Goal: Entertainment & Leisure: Browse casually

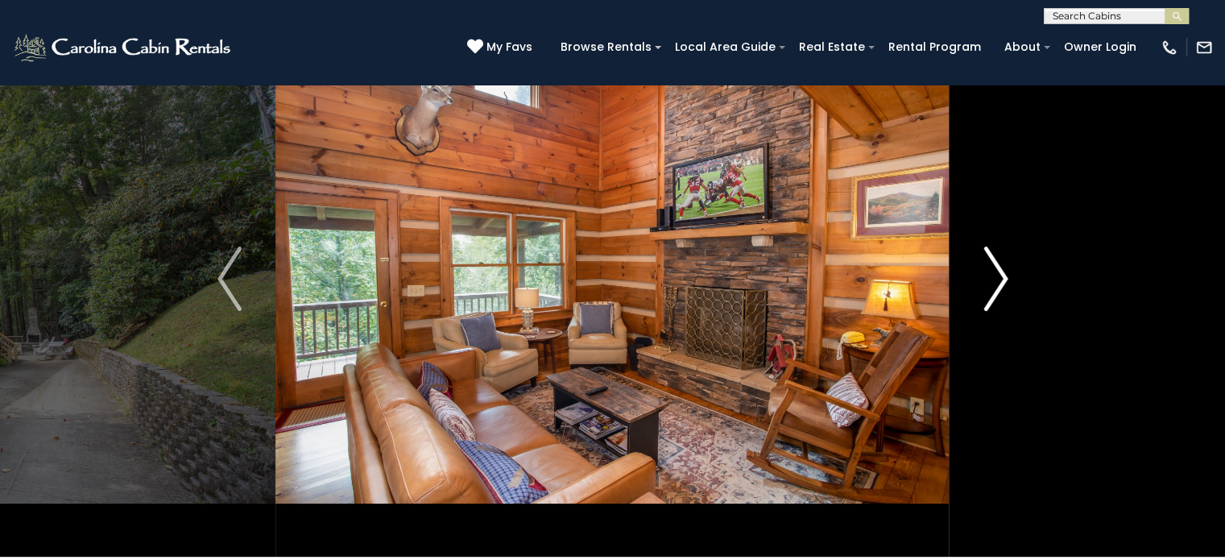
scroll to position [81, 0]
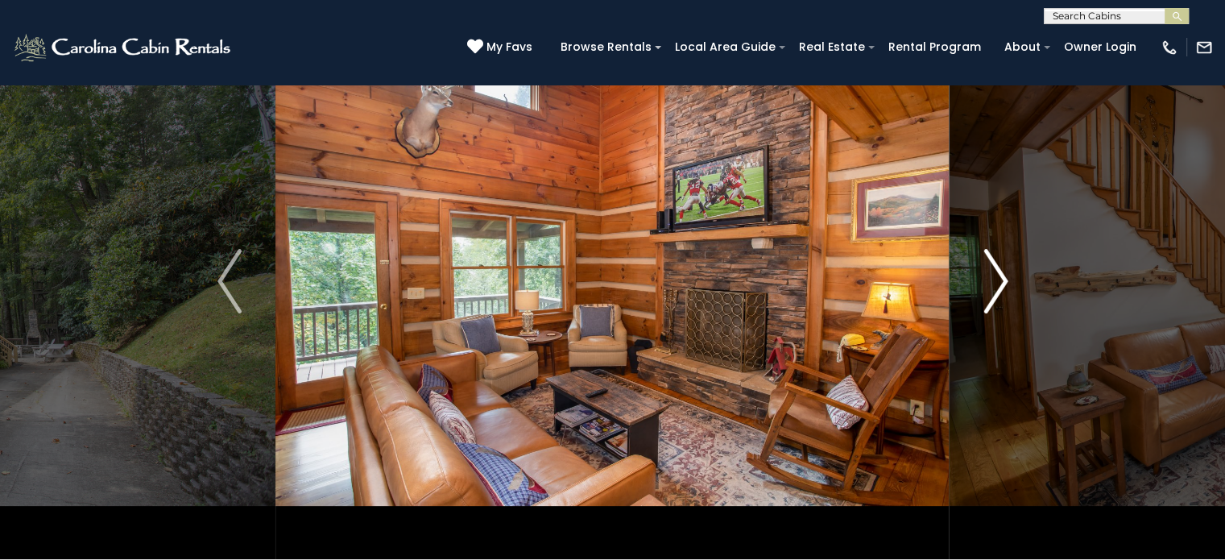
click at [999, 274] on img "Next" at bounding box center [995, 281] width 24 height 64
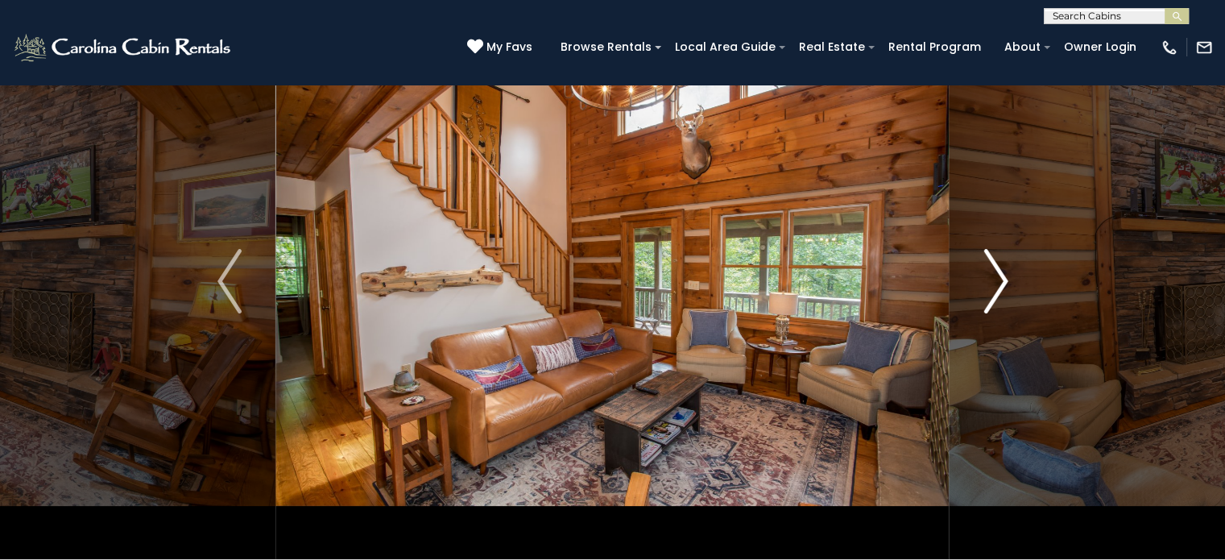
click at [1003, 285] on img "Next" at bounding box center [995, 281] width 24 height 64
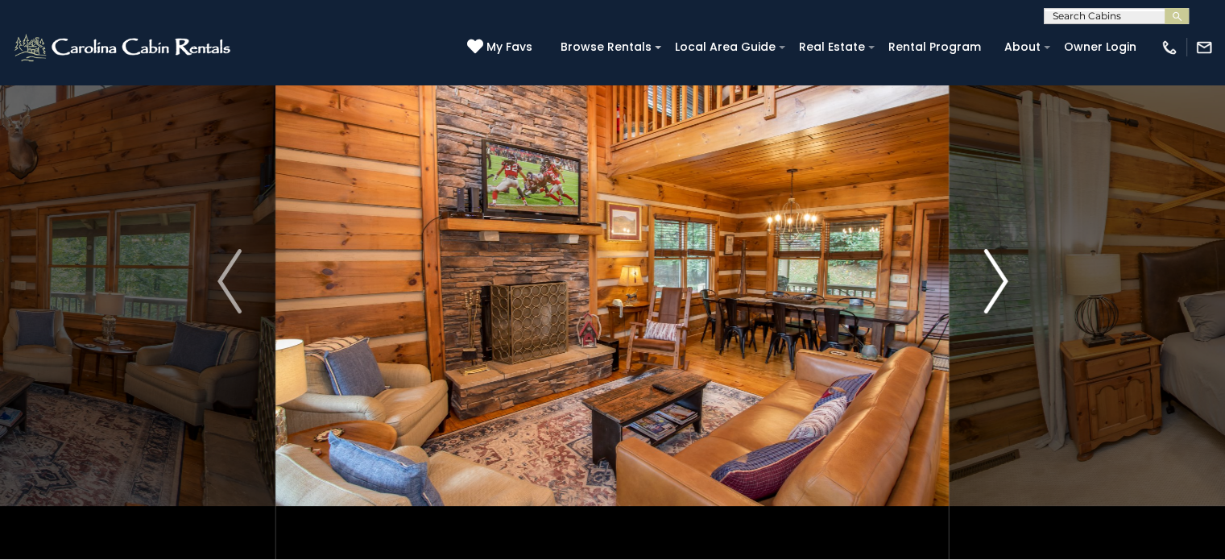
click at [1003, 285] on img "Next" at bounding box center [995, 281] width 24 height 64
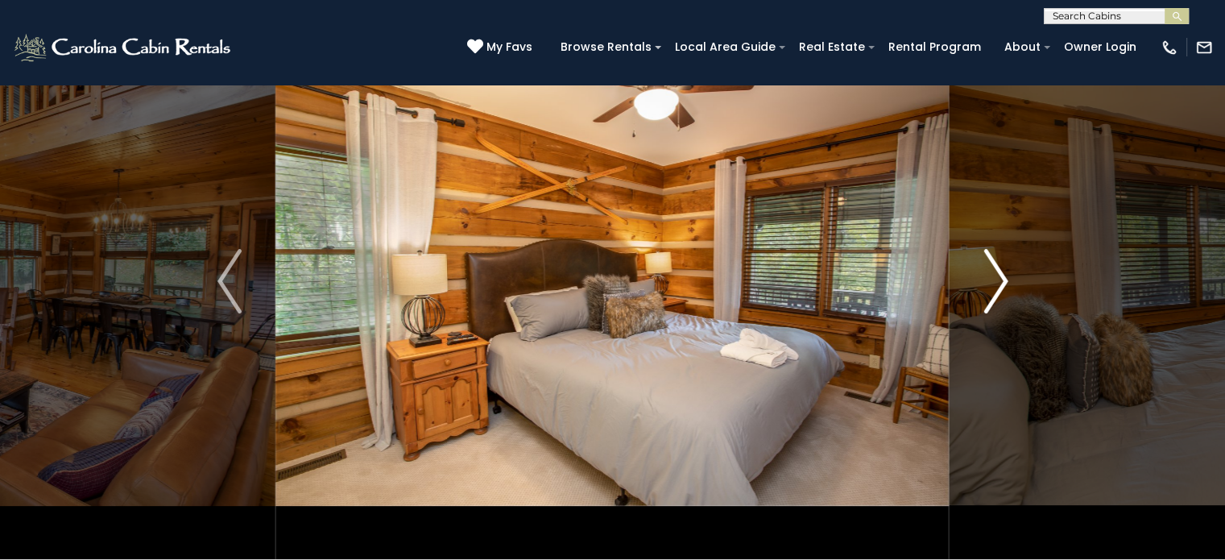
click at [1007, 287] on img "Next" at bounding box center [995, 281] width 24 height 64
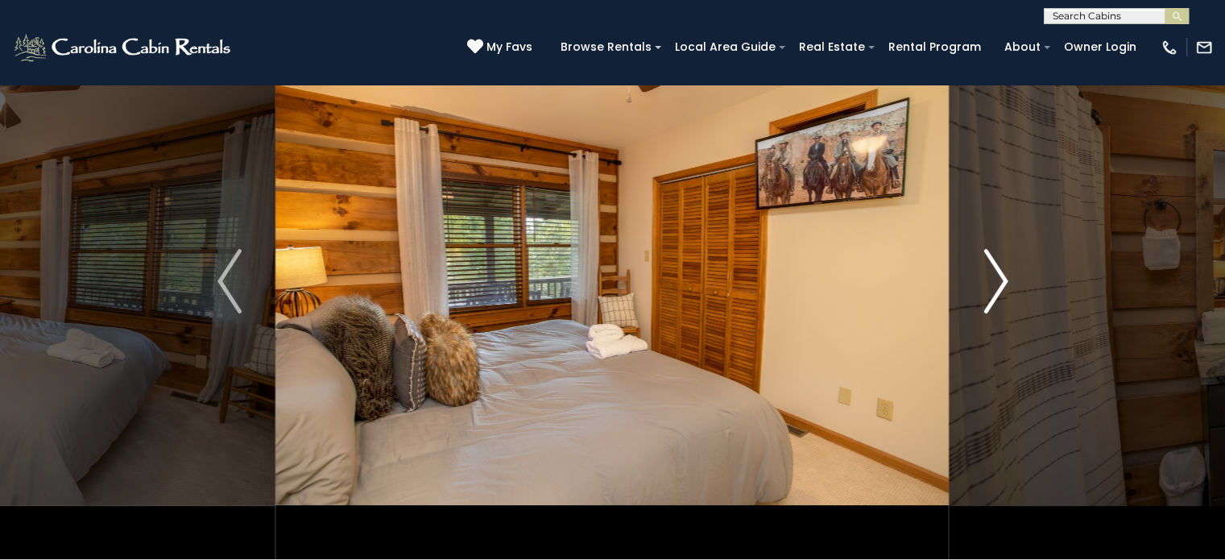
click at [1007, 287] on button "Next" at bounding box center [995, 281] width 93 height 556
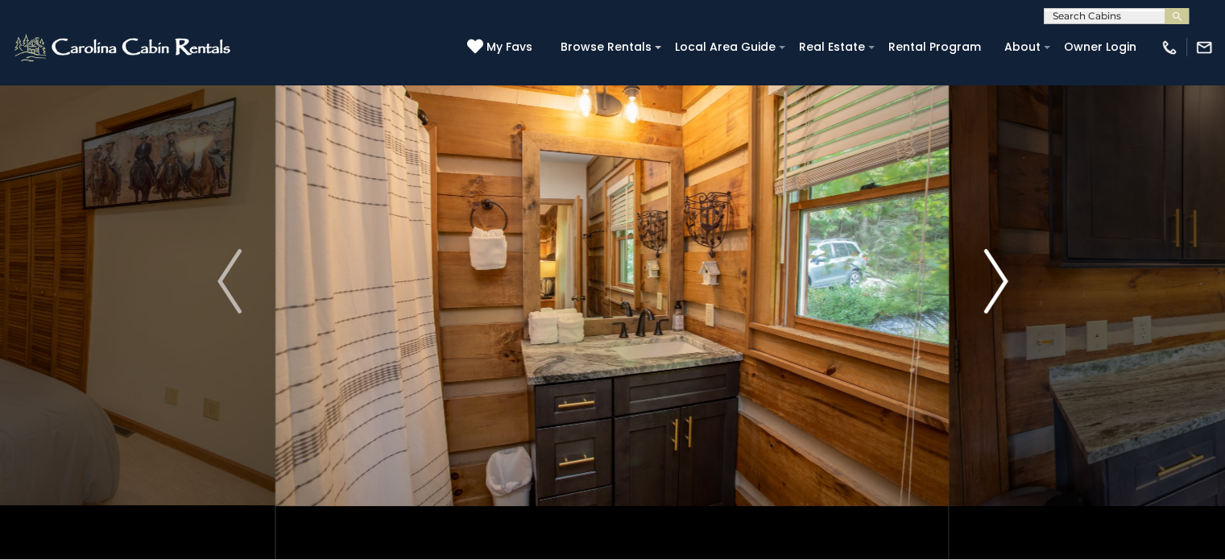
click at [1007, 287] on button "Next" at bounding box center [995, 281] width 93 height 556
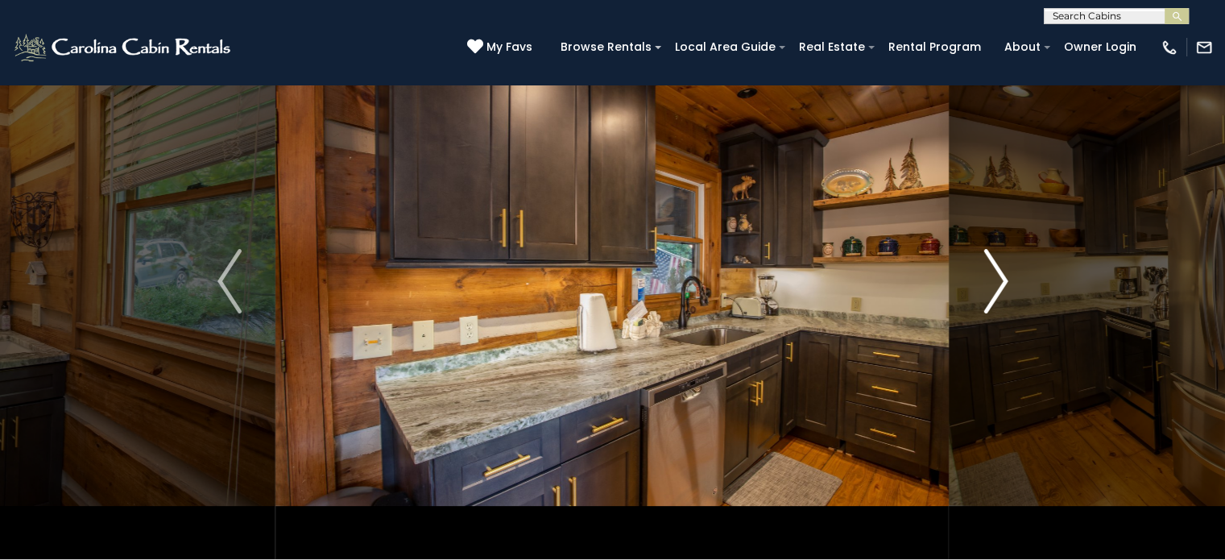
click at [1005, 287] on img "Next" at bounding box center [995, 281] width 24 height 64
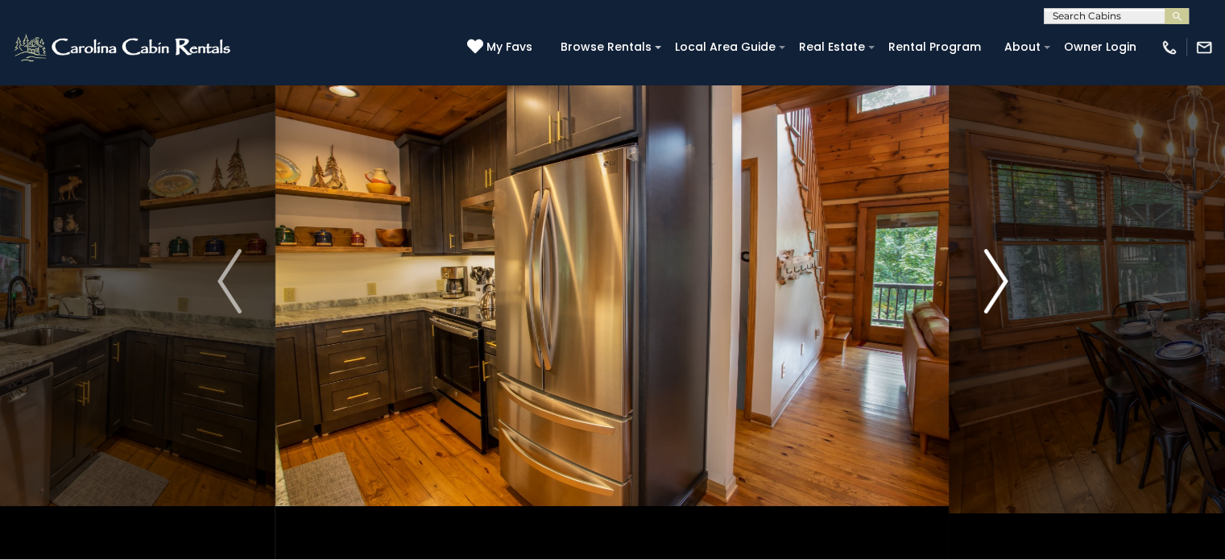
click at [1004, 285] on img "Next" at bounding box center [995, 281] width 24 height 64
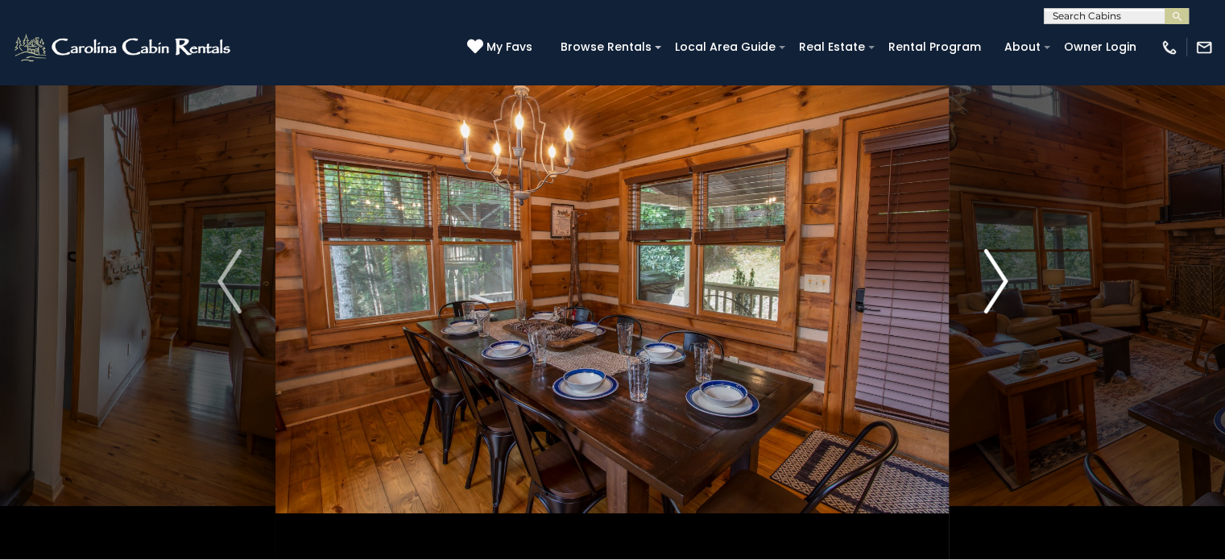
click at [1026, 283] on button "Next" at bounding box center [995, 281] width 93 height 556
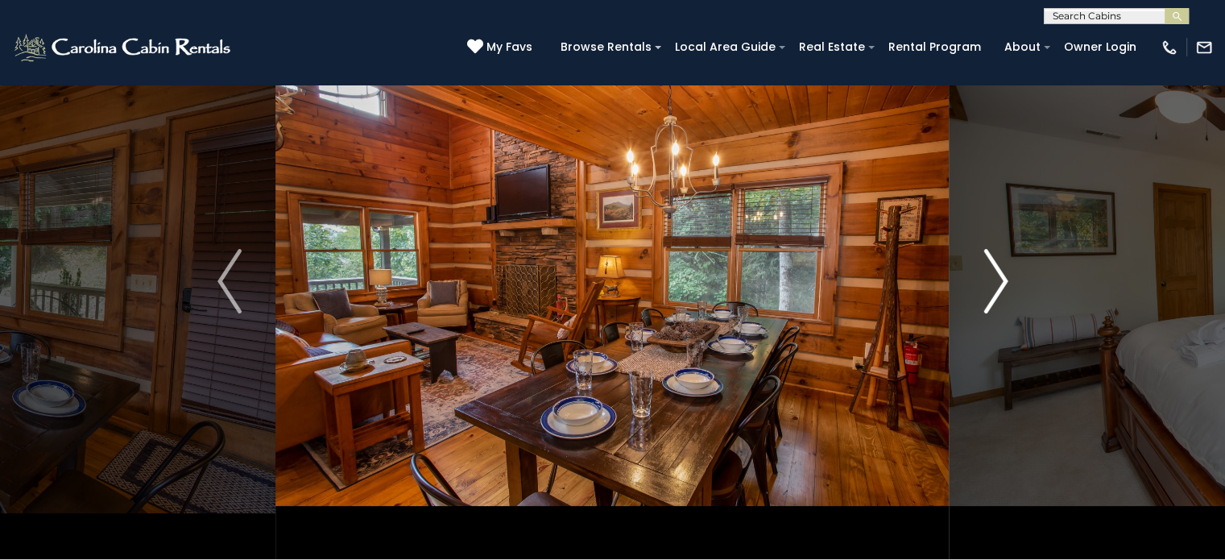
click at [1028, 283] on button "Next" at bounding box center [995, 281] width 93 height 556
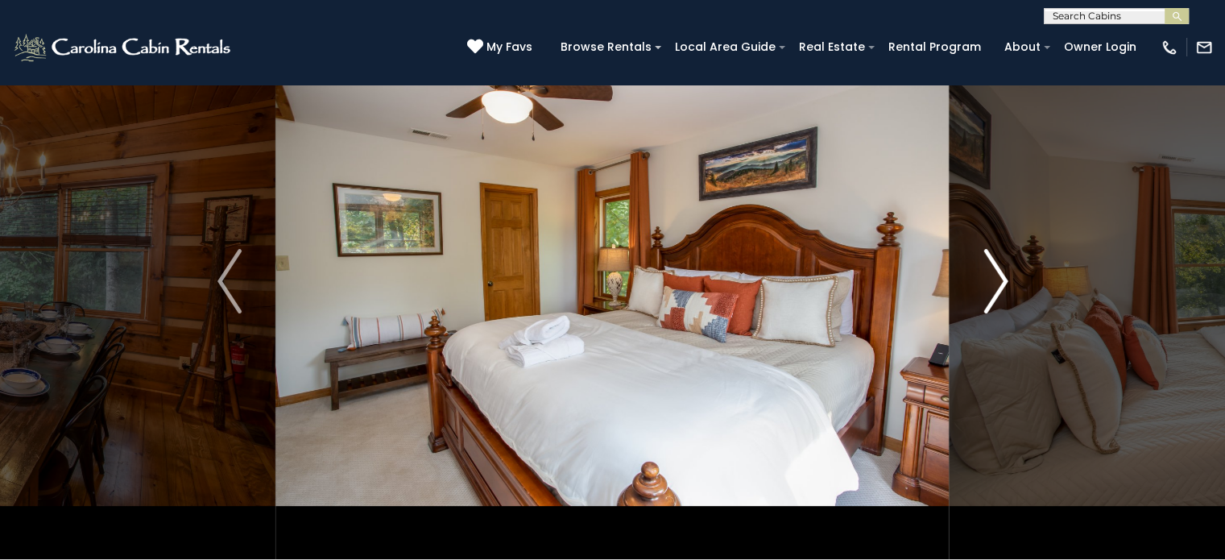
click at [1009, 286] on button "Next" at bounding box center [995, 281] width 93 height 556
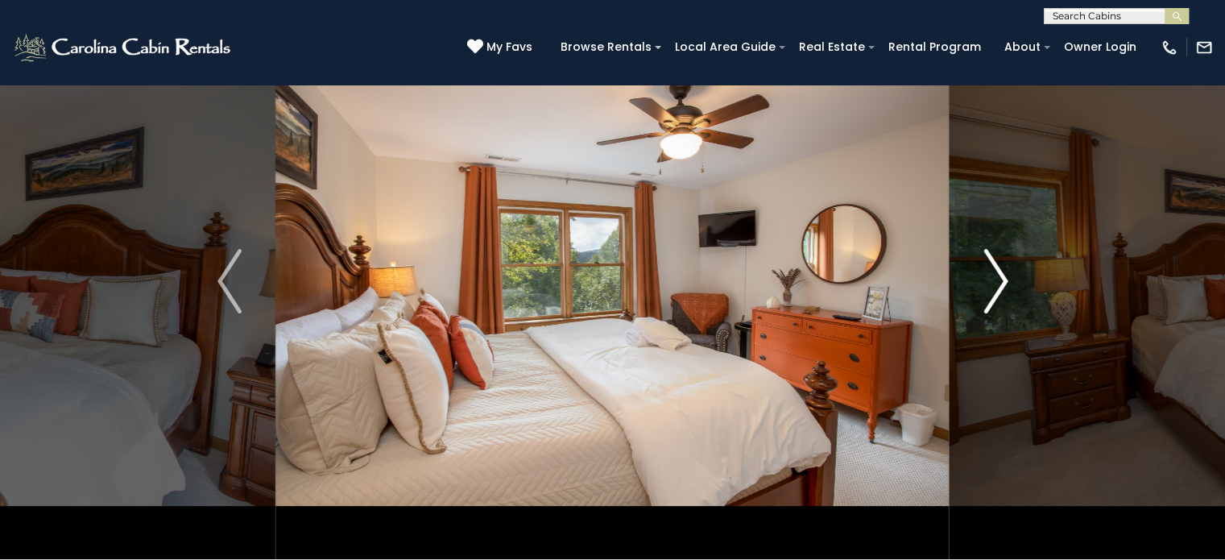
click at [1005, 286] on img "Next" at bounding box center [995, 281] width 24 height 64
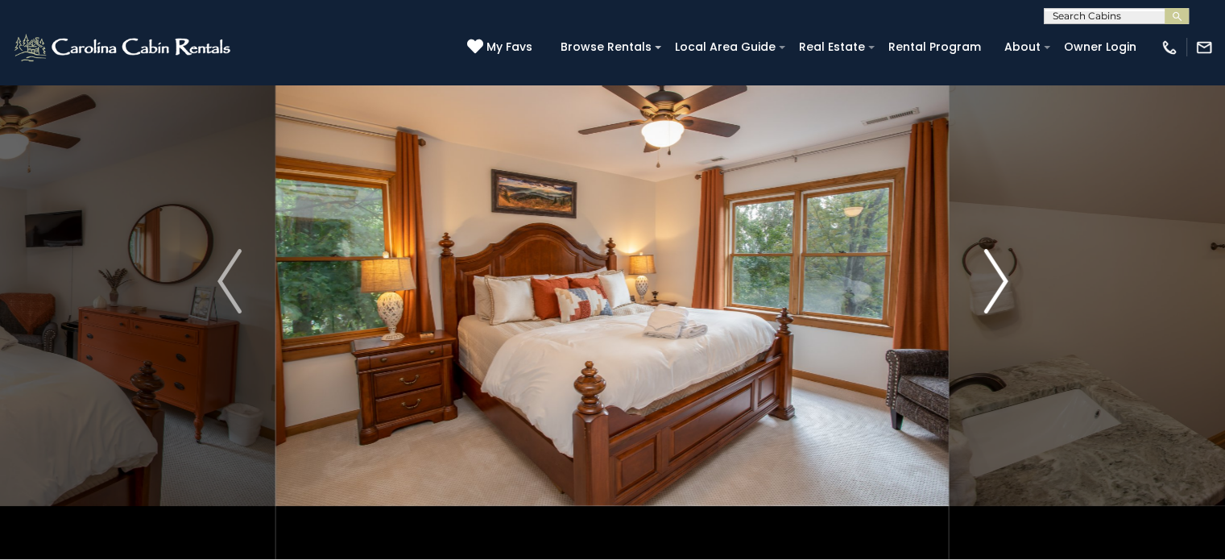
click at [1003, 287] on img "Next" at bounding box center [995, 281] width 24 height 64
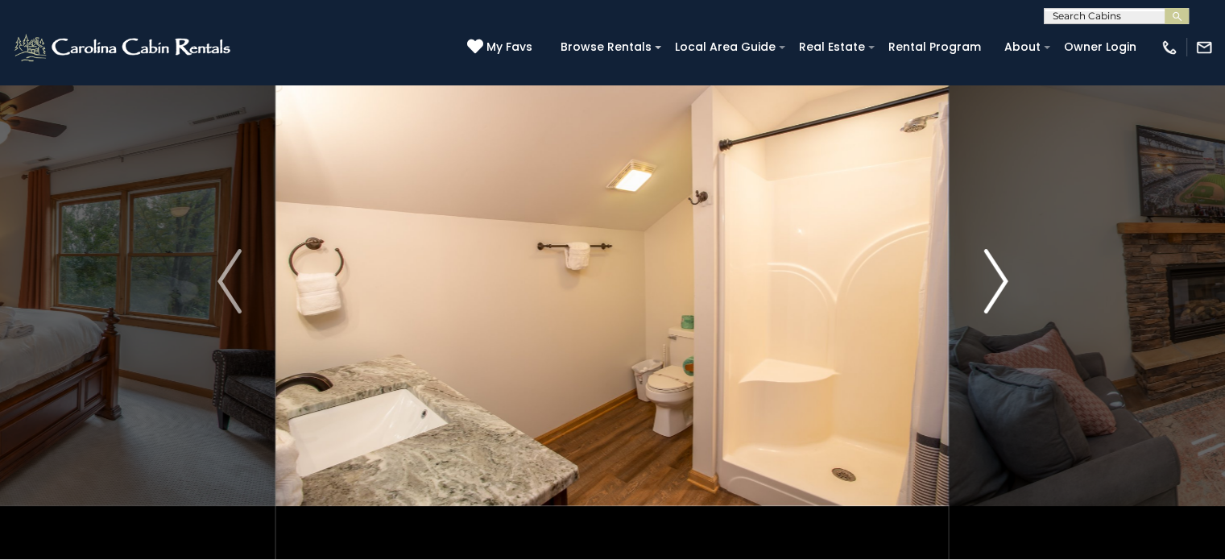
click at [1000, 287] on img "Next" at bounding box center [995, 281] width 24 height 64
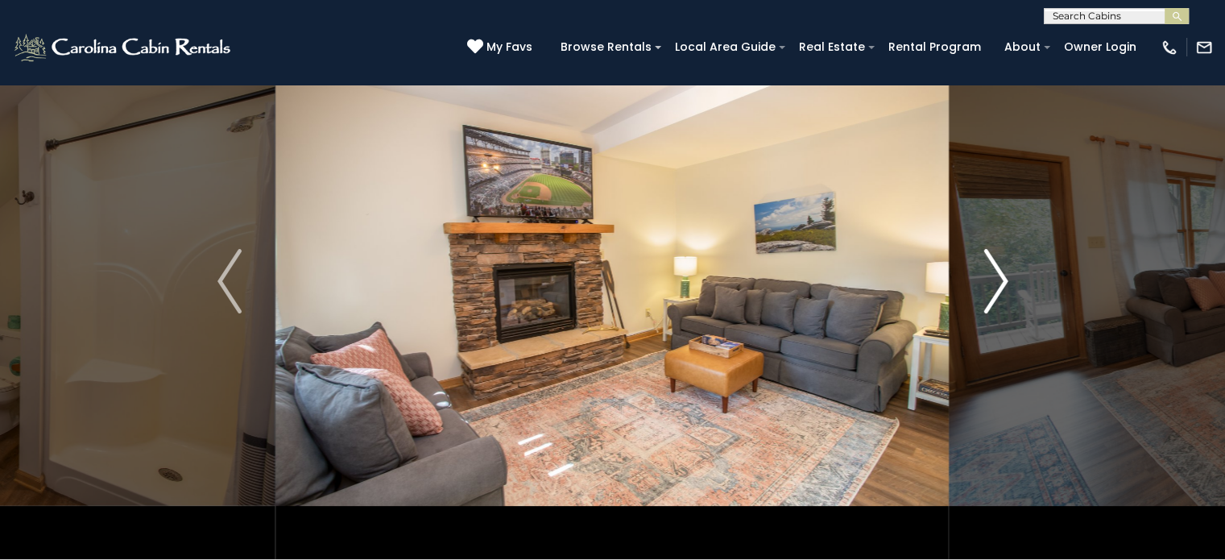
click at [1000, 287] on img "Next" at bounding box center [995, 281] width 24 height 64
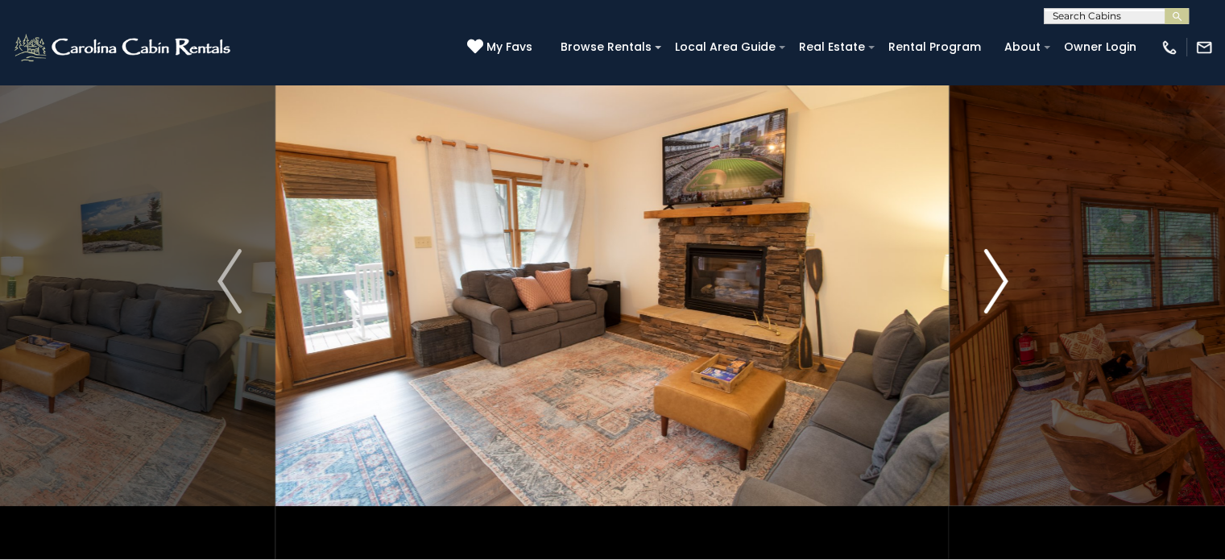
click at [1000, 288] on img "Next" at bounding box center [995, 281] width 24 height 64
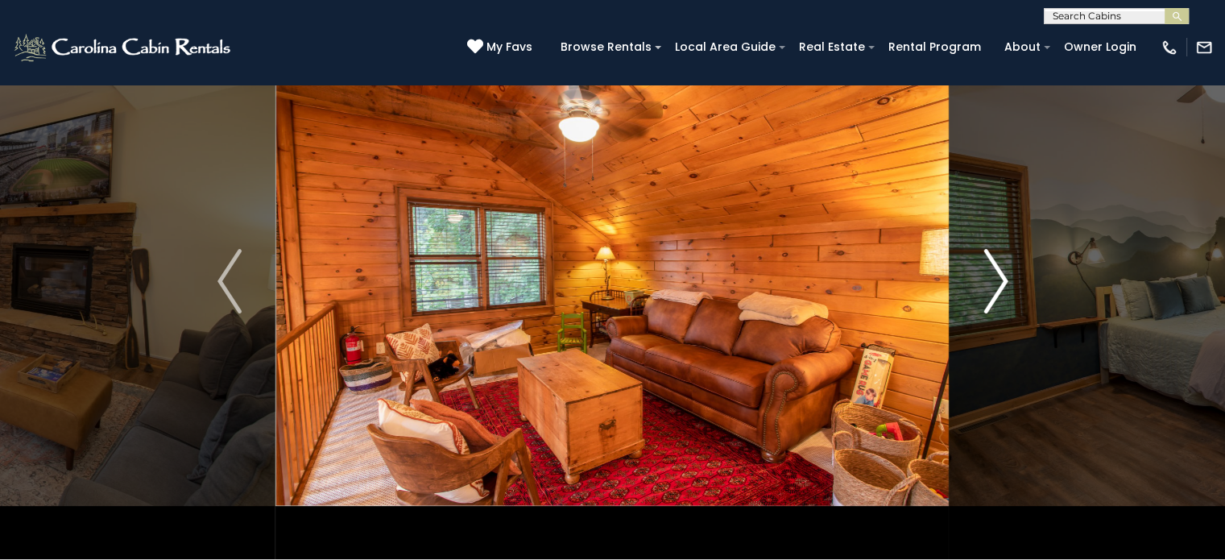
click at [1000, 288] on img "Next" at bounding box center [995, 281] width 24 height 64
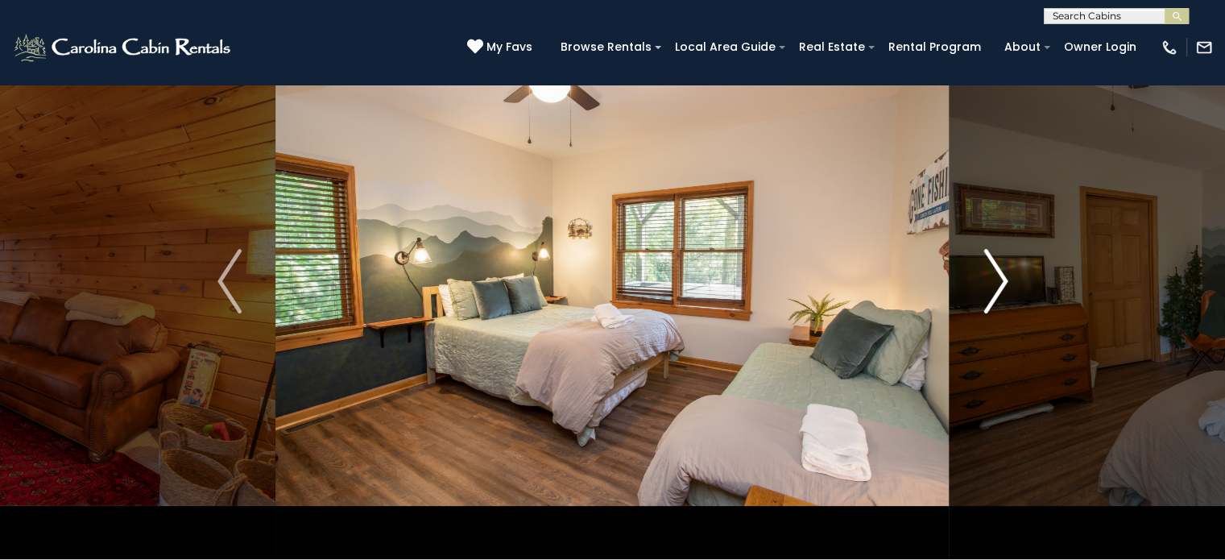
click at [1000, 288] on img "Next" at bounding box center [995, 281] width 24 height 64
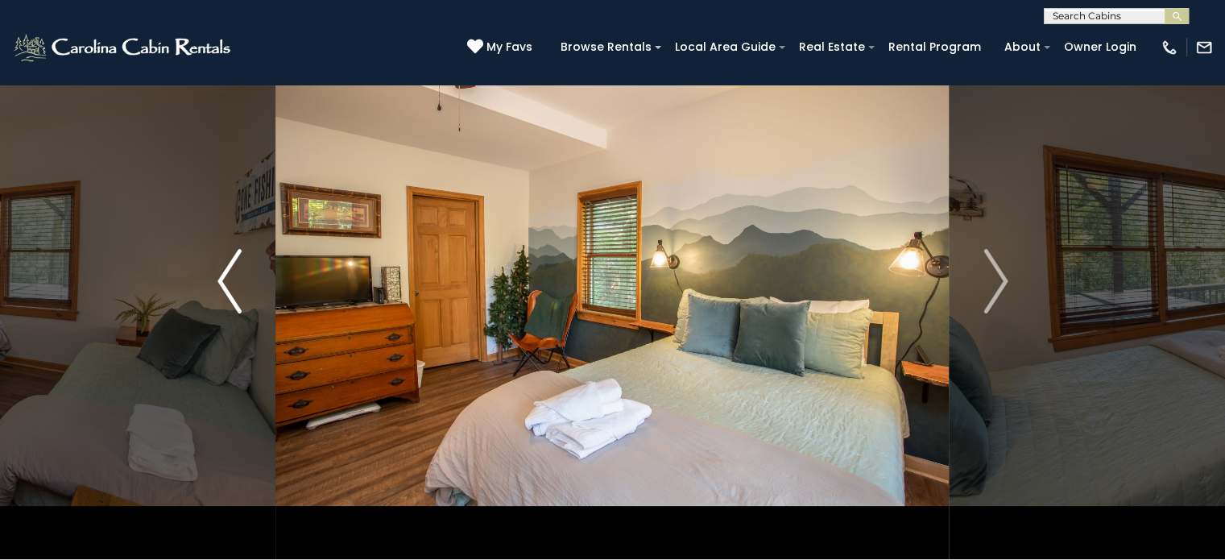
click at [243, 291] on button "Previous" at bounding box center [230, 281] width 93 height 556
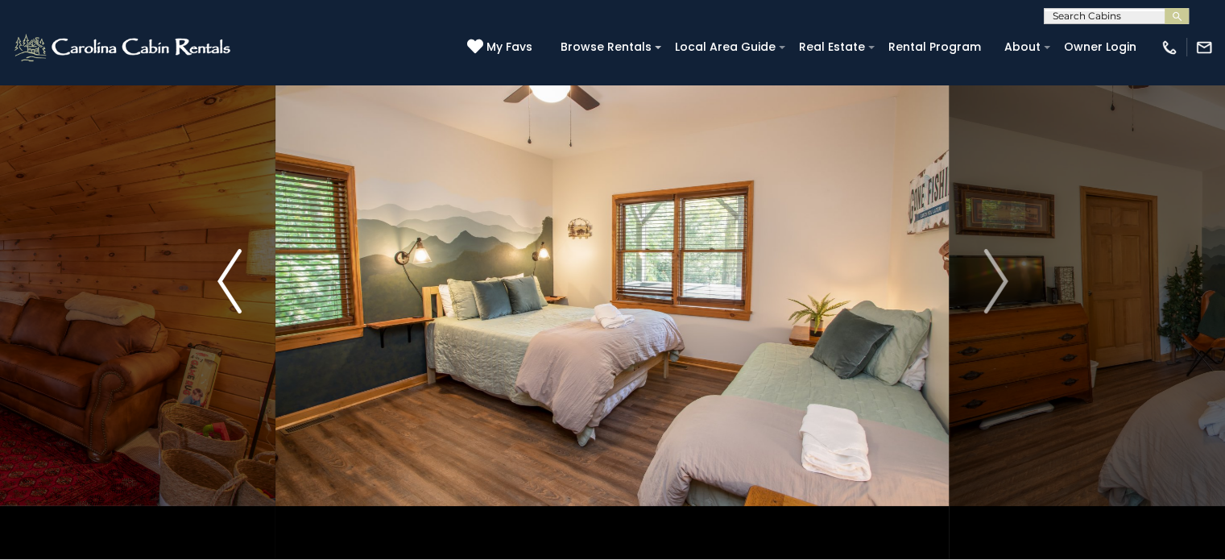
click at [230, 289] on img "Previous" at bounding box center [229, 281] width 24 height 64
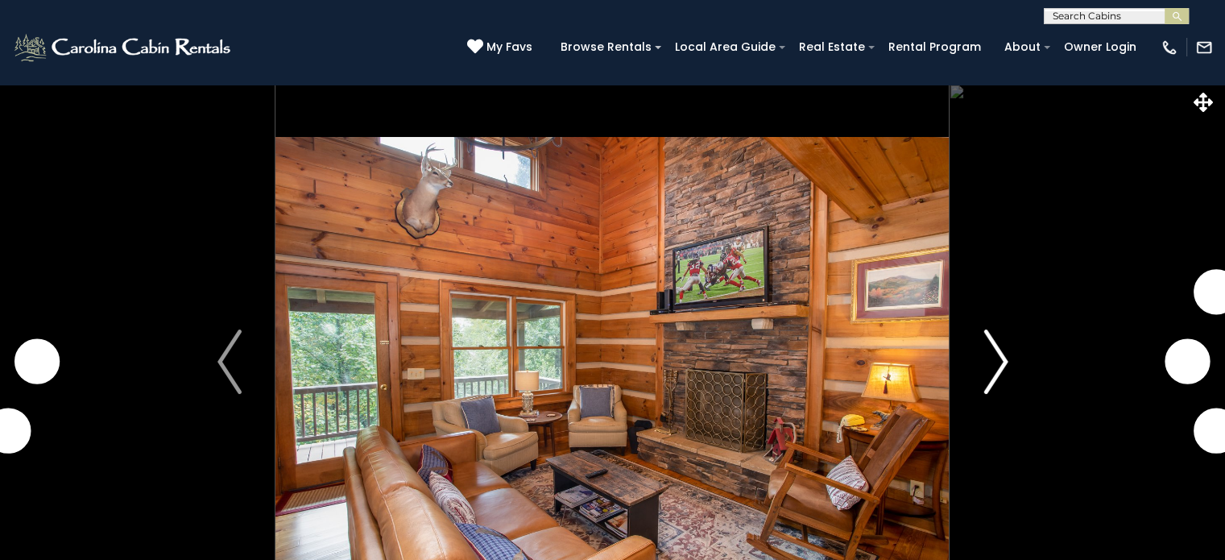
click at [999, 360] on img "Next" at bounding box center [995, 361] width 24 height 64
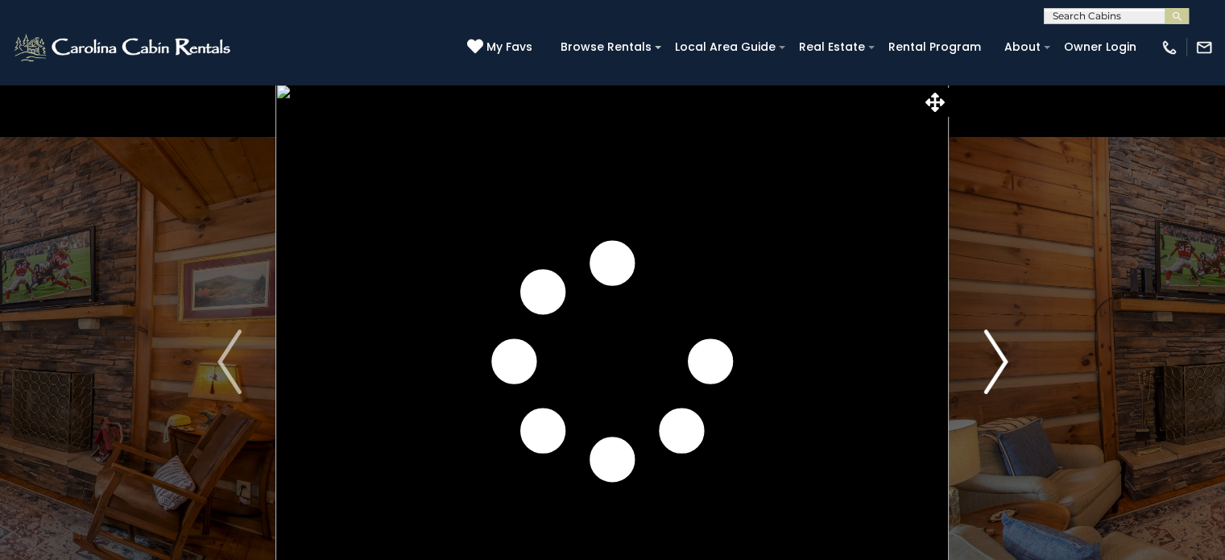
click at [1005, 362] on img "Next" at bounding box center [995, 361] width 24 height 64
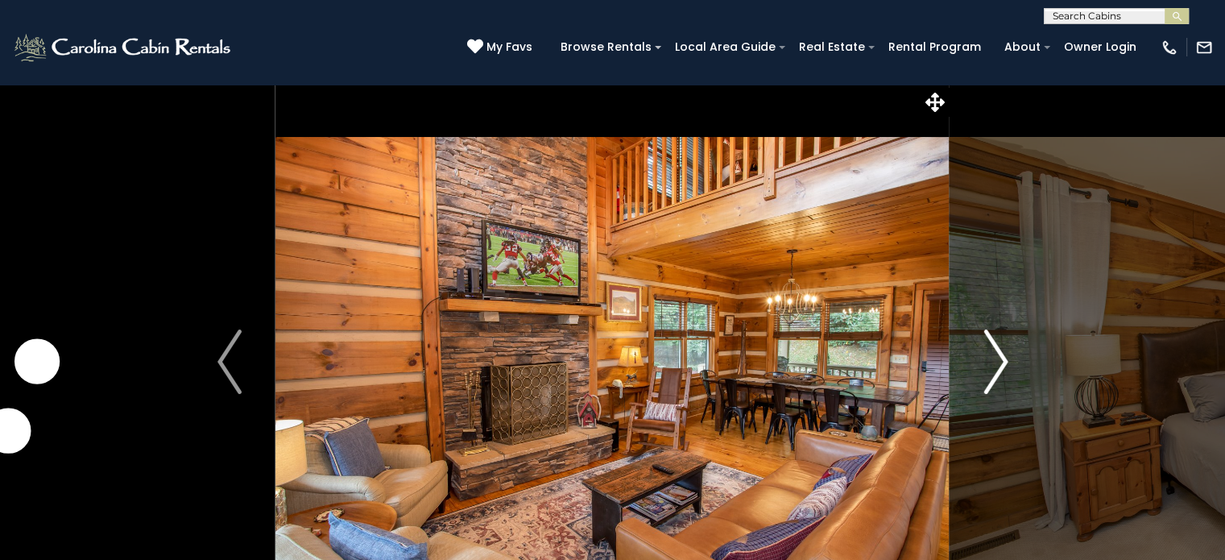
click at [1004, 362] on img "Next" at bounding box center [995, 361] width 24 height 64
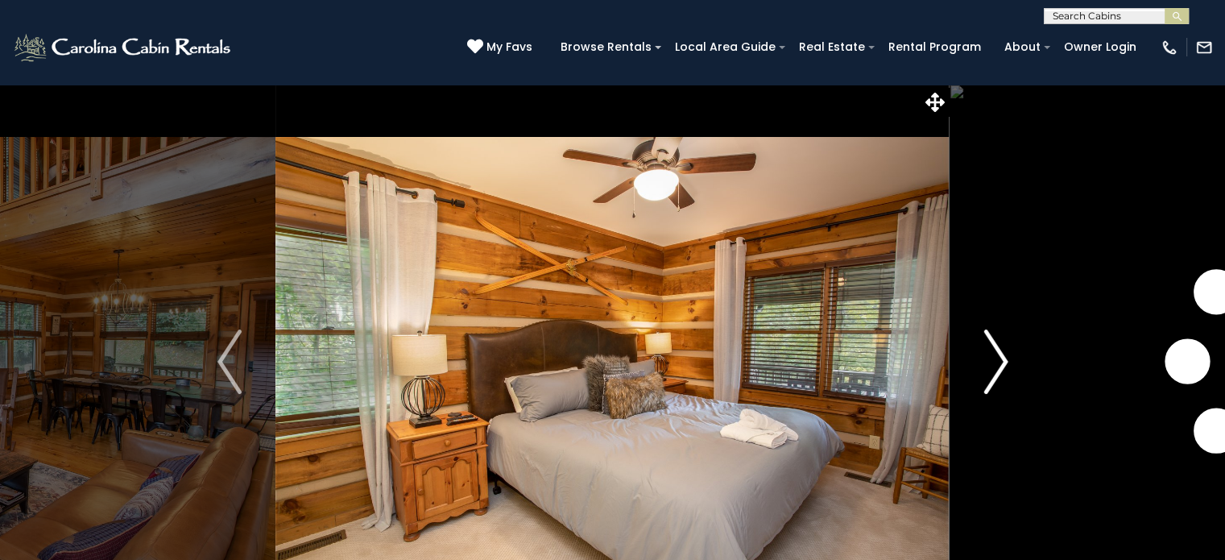
click at [1004, 362] on img "Next" at bounding box center [995, 361] width 24 height 64
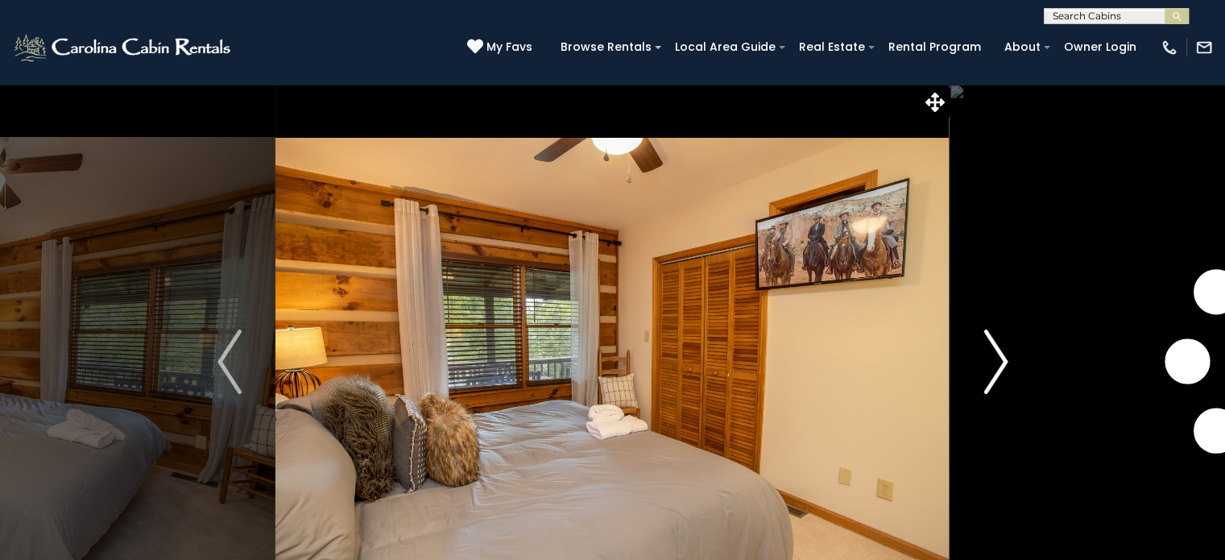
click at [1002, 360] on img "Next" at bounding box center [995, 361] width 24 height 64
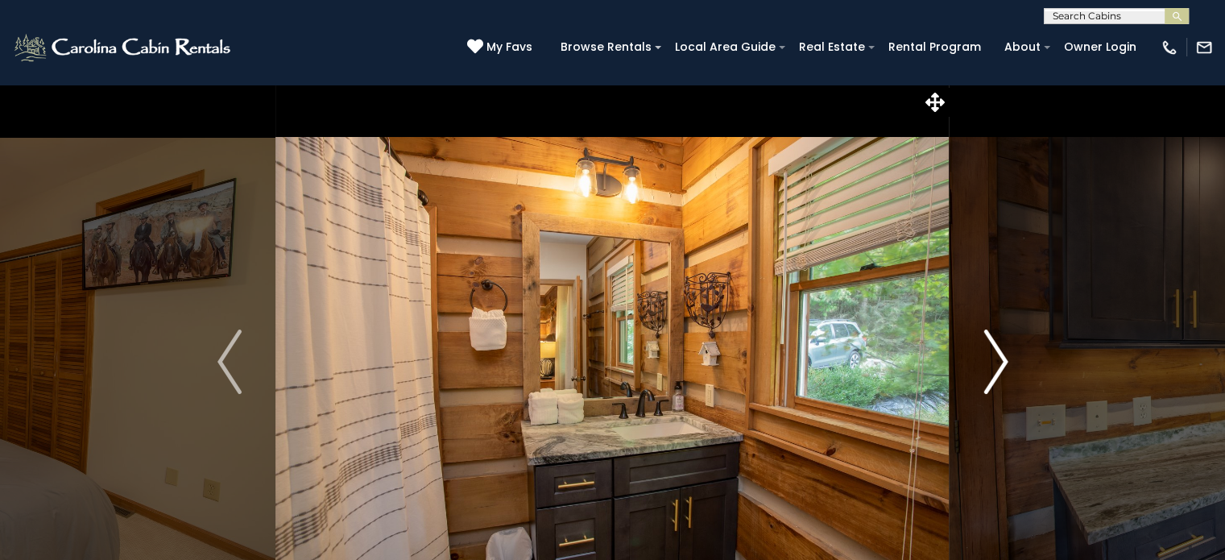
click at [1002, 360] on img "Next" at bounding box center [995, 361] width 24 height 64
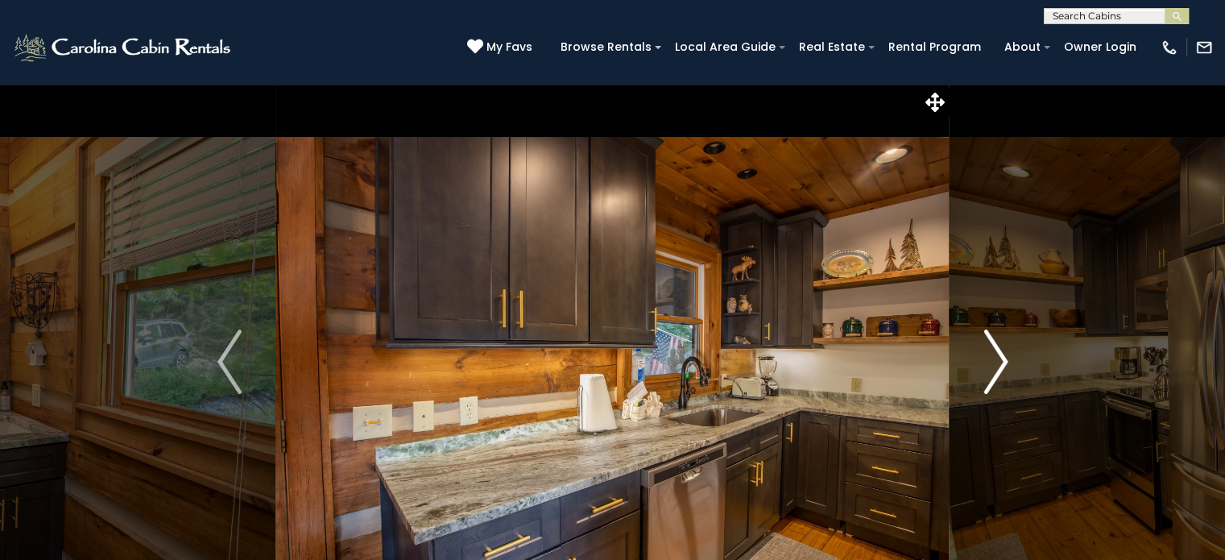
click at [1002, 359] on img "Next" at bounding box center [995, 361] width 24 height 64
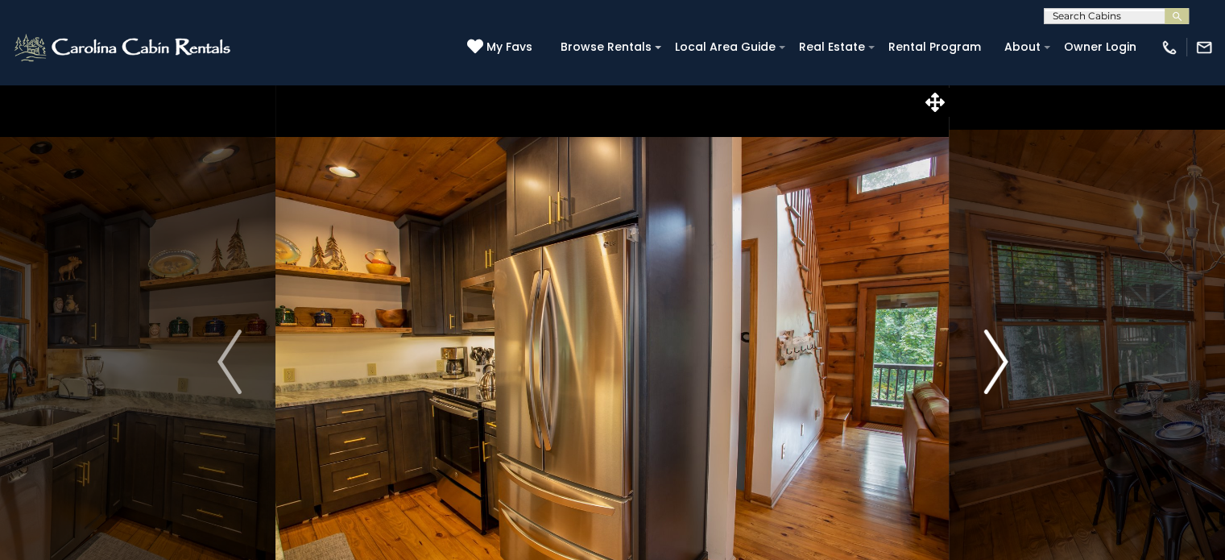
click at [1001, 359] on img "Next" at bounding box center [995, 361] width 24 height 64
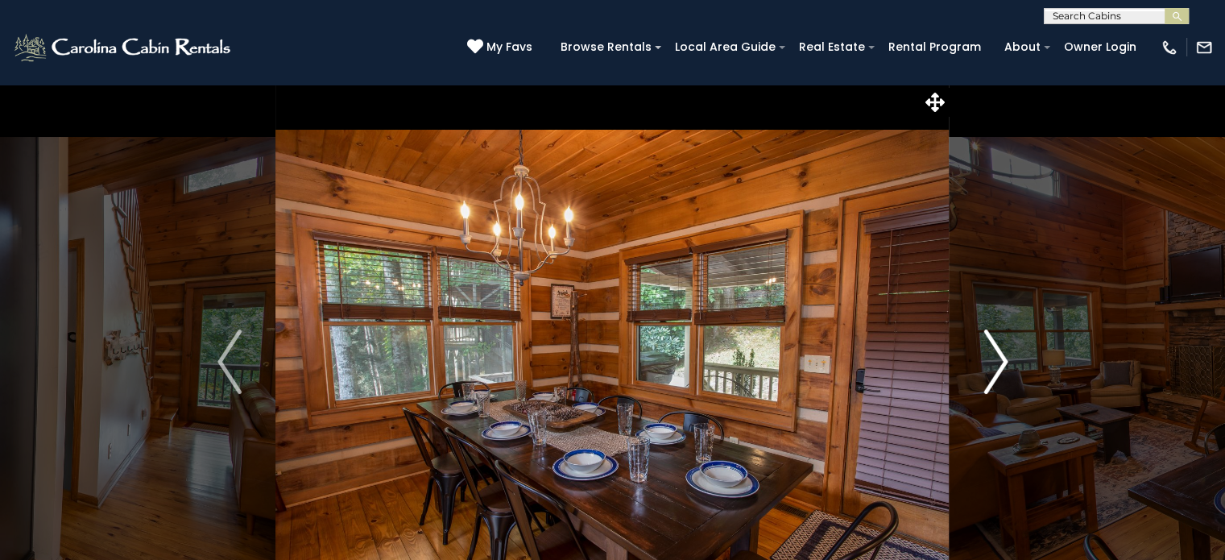
click at [1001, 359] on img "Next" at bounding box center [995, 361] width 24 height 64
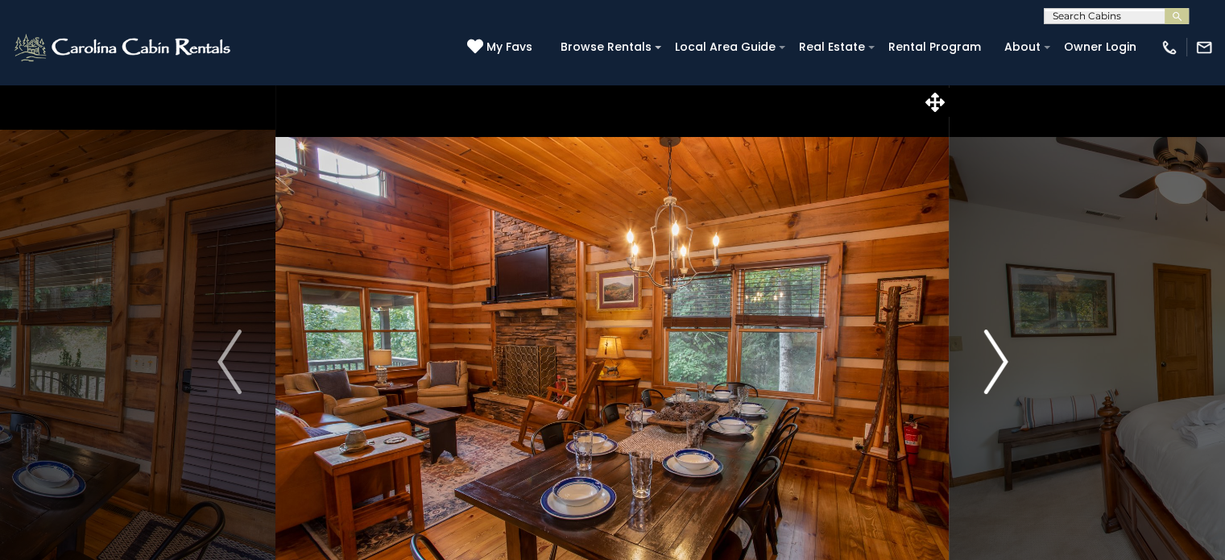
click at [1001, 359] on img "Next" at bounding box center [995, 361] width 24 height 64
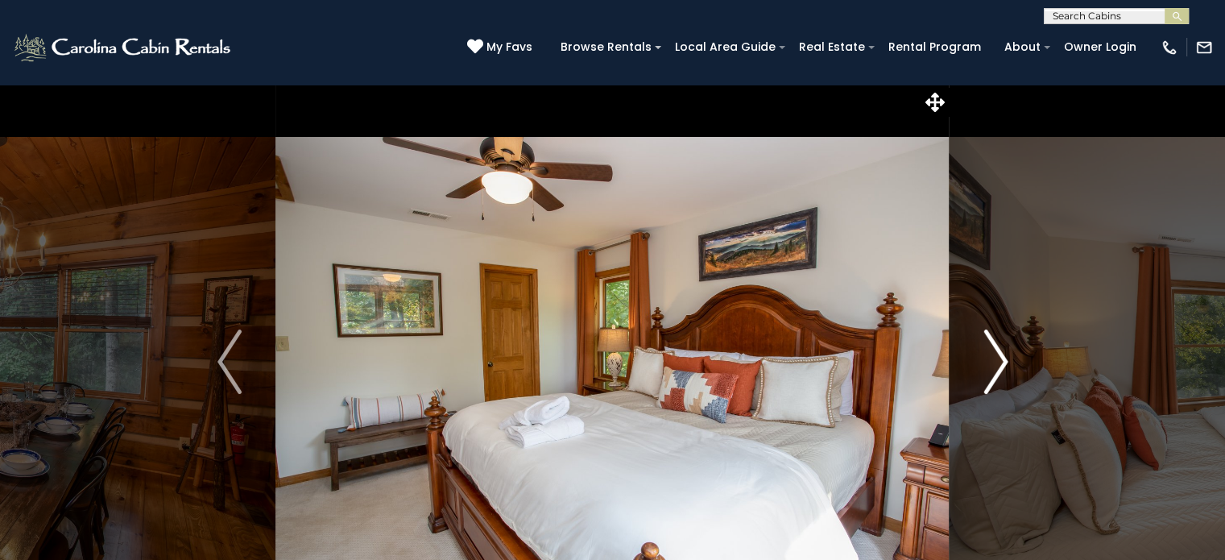
click at [1001, 359] on img "Next" at bounding box center [995, 361] width 24 height 64
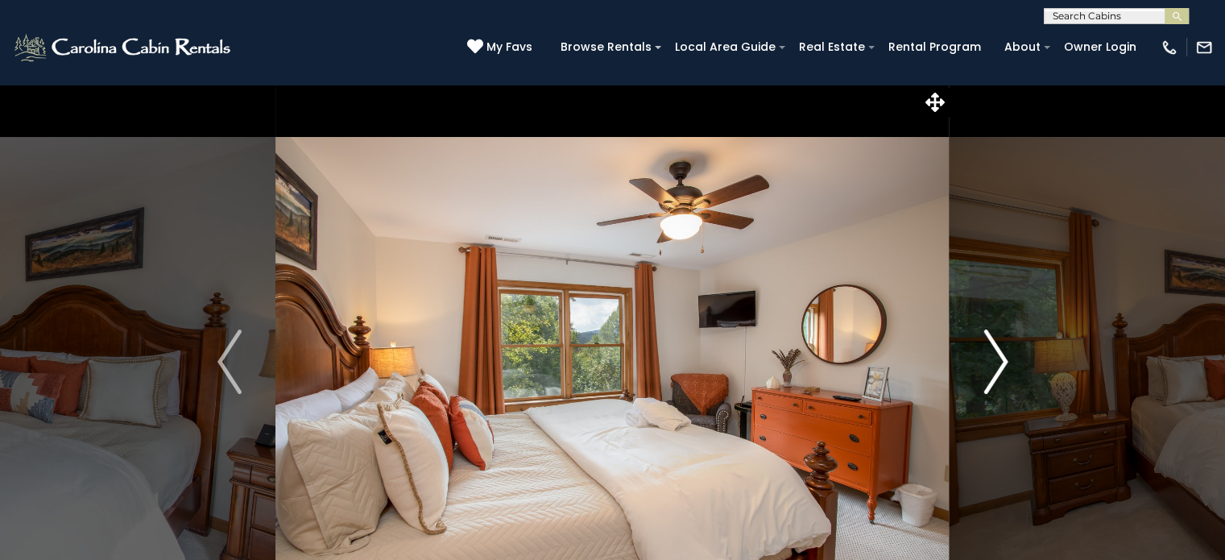
click at [1001, 359] on img "Next" at bounding box center [995, 361] width 24 height 64
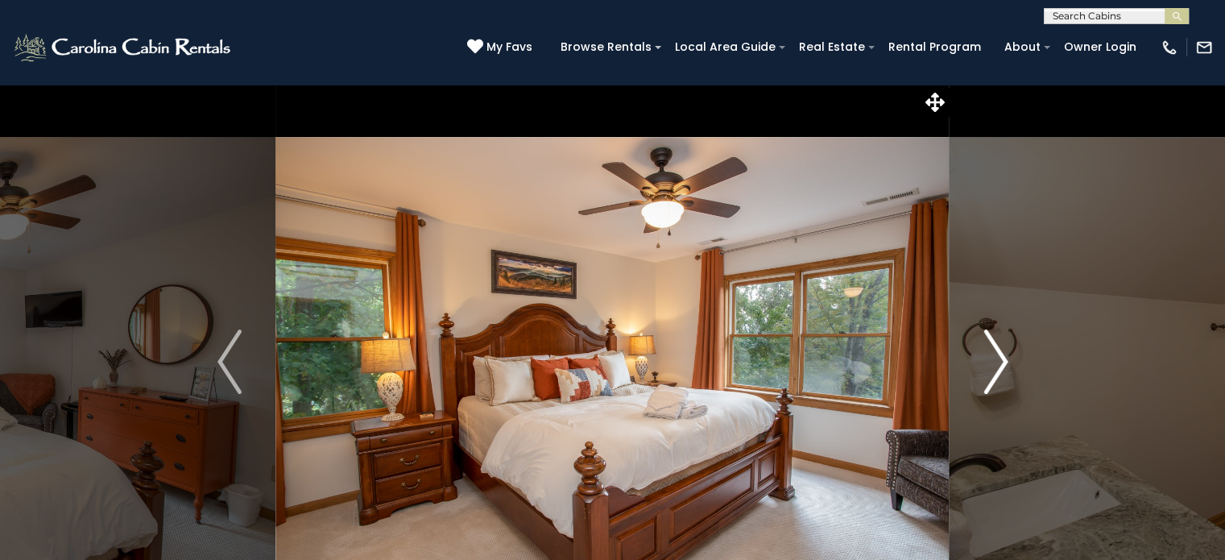
click at [1001, 359] on img "Next" at bounding box center [995, 361] width 24 height 64
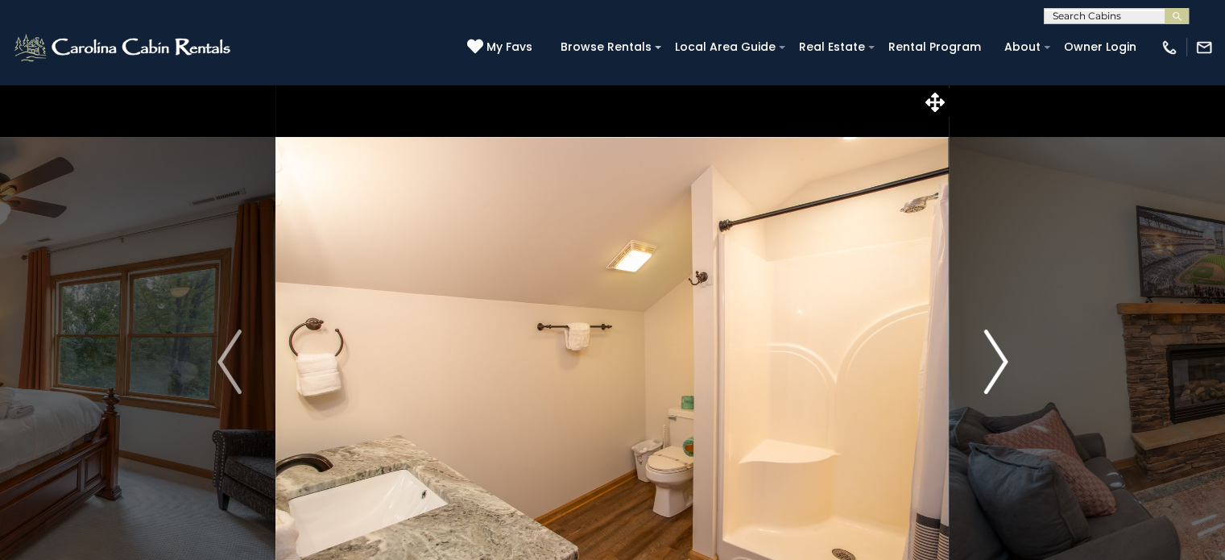
click at [1000, 359] on img "Next" at bounding box center [995, 361] width 24 height 64
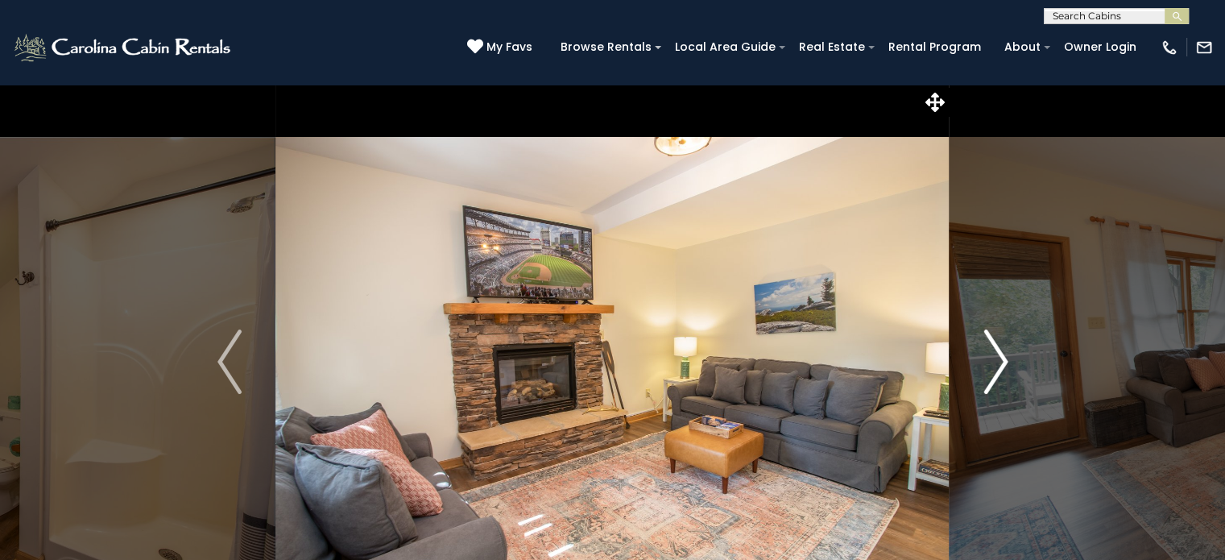
click at [1001, 367] on img "Next" at bounding box center [995, 361] width 24 height 64
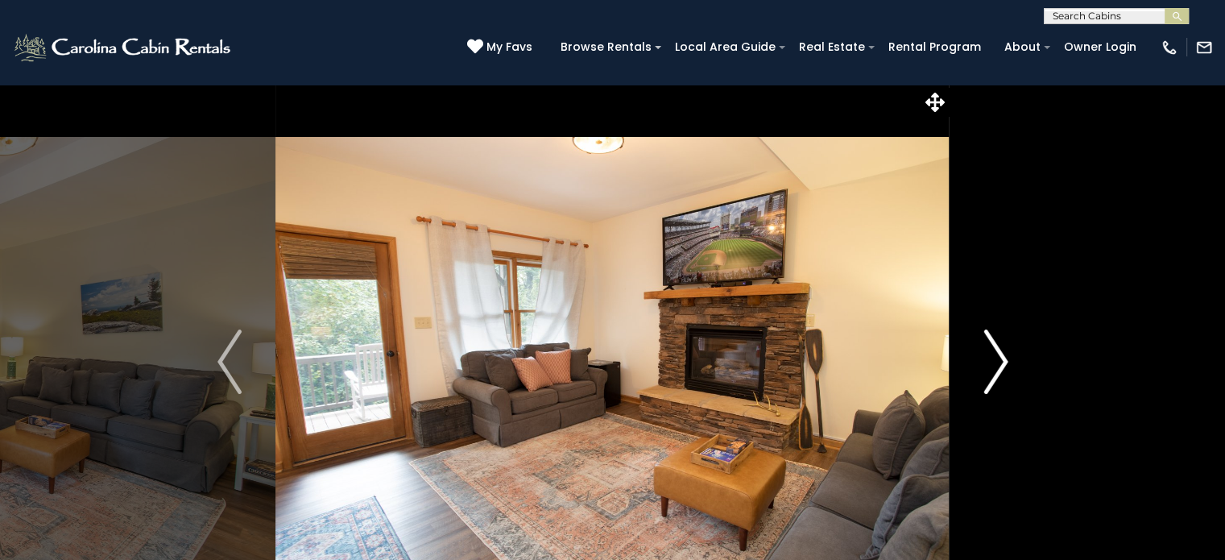
click at [1002, 362] on img "Next" at bounding box center [995, 361] width 24 height 64
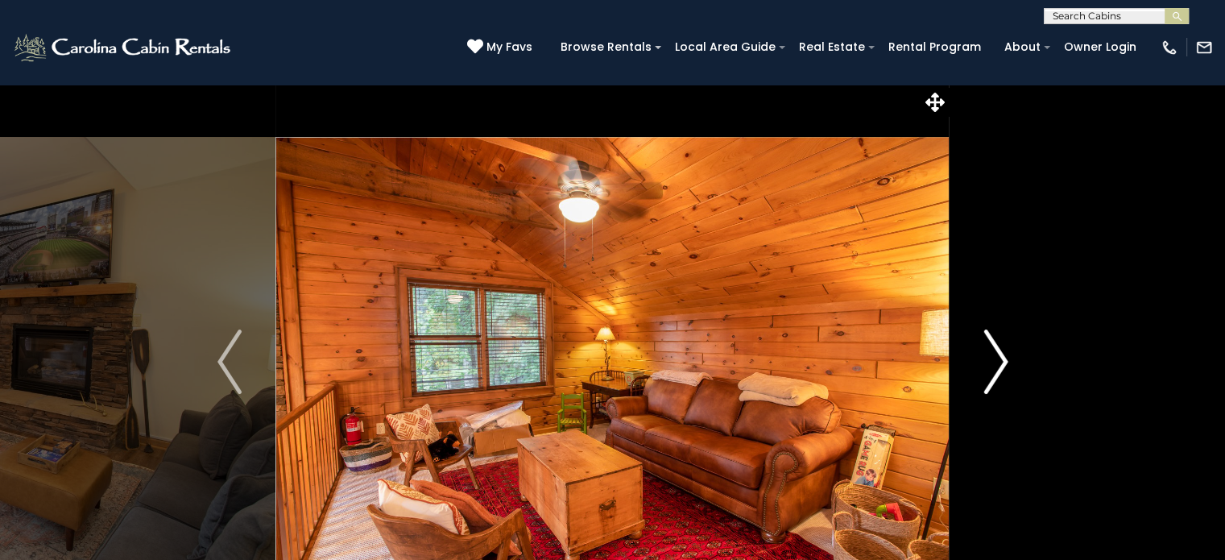
click at [1002, 364] on img "Next" at bounding box center [995, 361] width 24 height 64
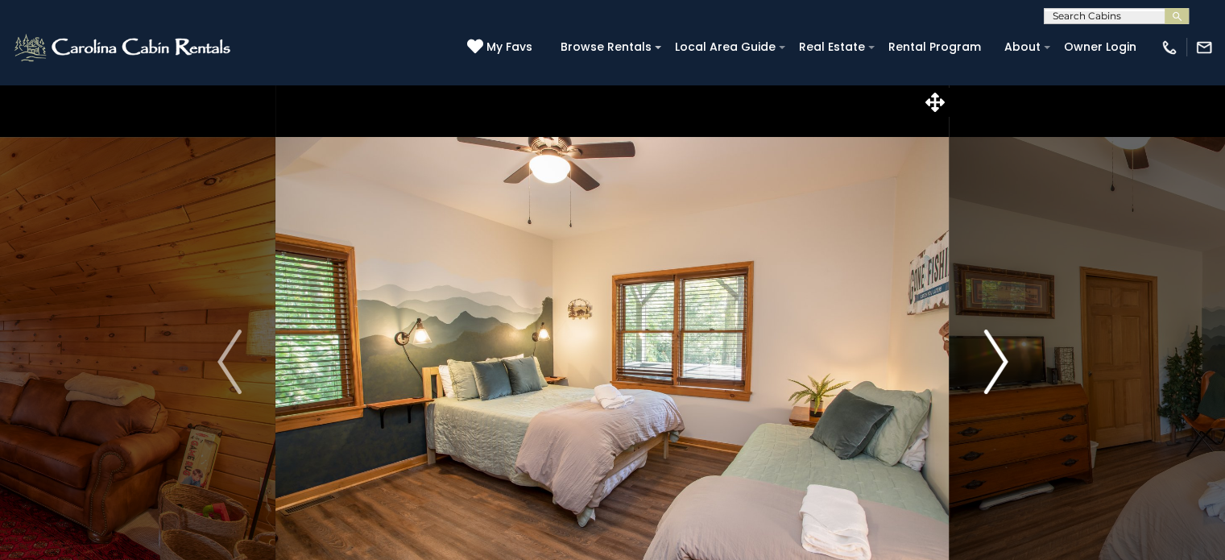
click at [997, 360] on img "Next" at bounding box center [995, 361] width 24 height 64
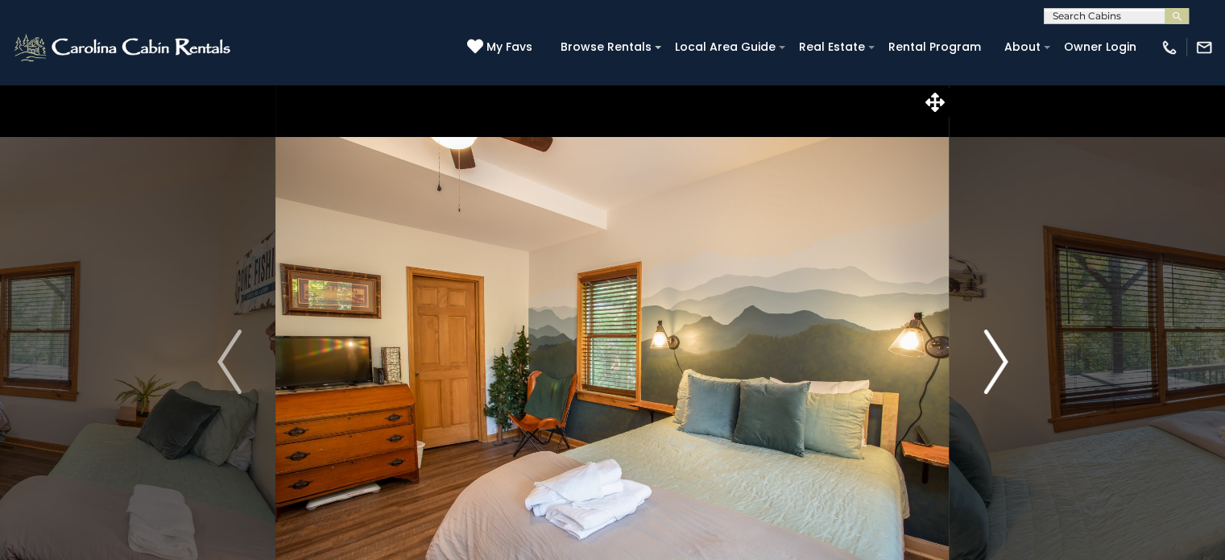
click at [995, 359] on img "Next" at bounding box center [995, 361] width 24 height 64
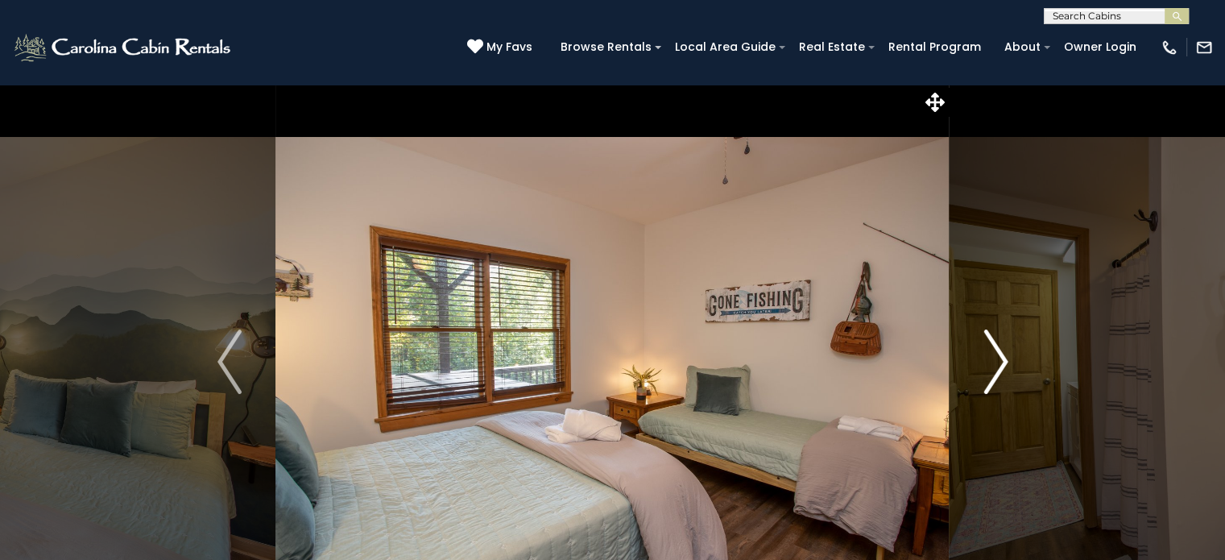
click at [999, 360] on img "Next" at bounding box center [995, 361] width 24 height 64
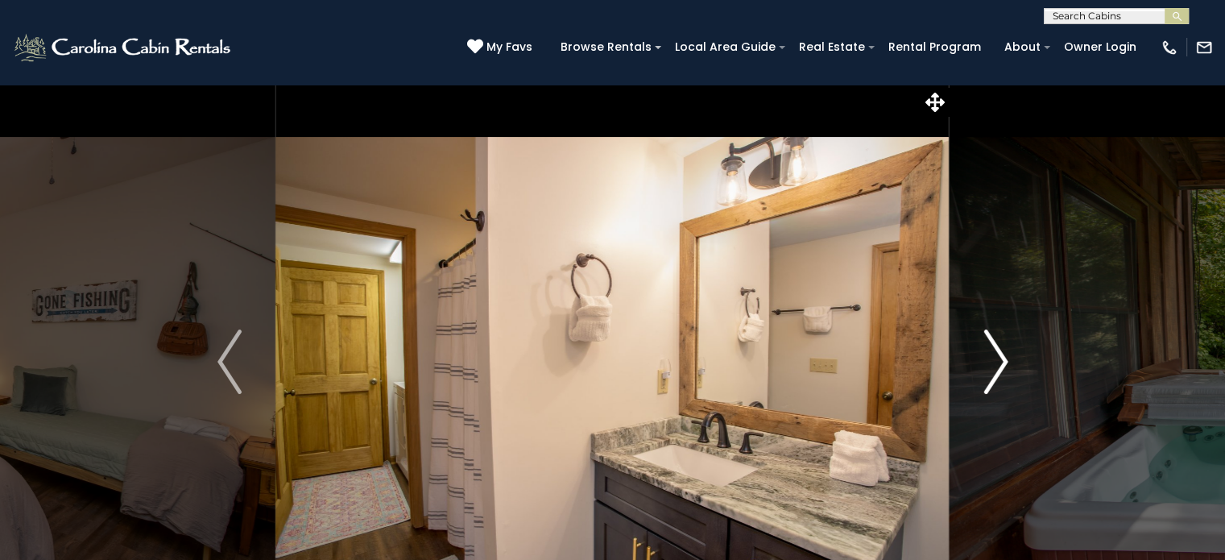
click at [996, 358] on img "Next" at bounding box center [995, 361] width 24 height 64
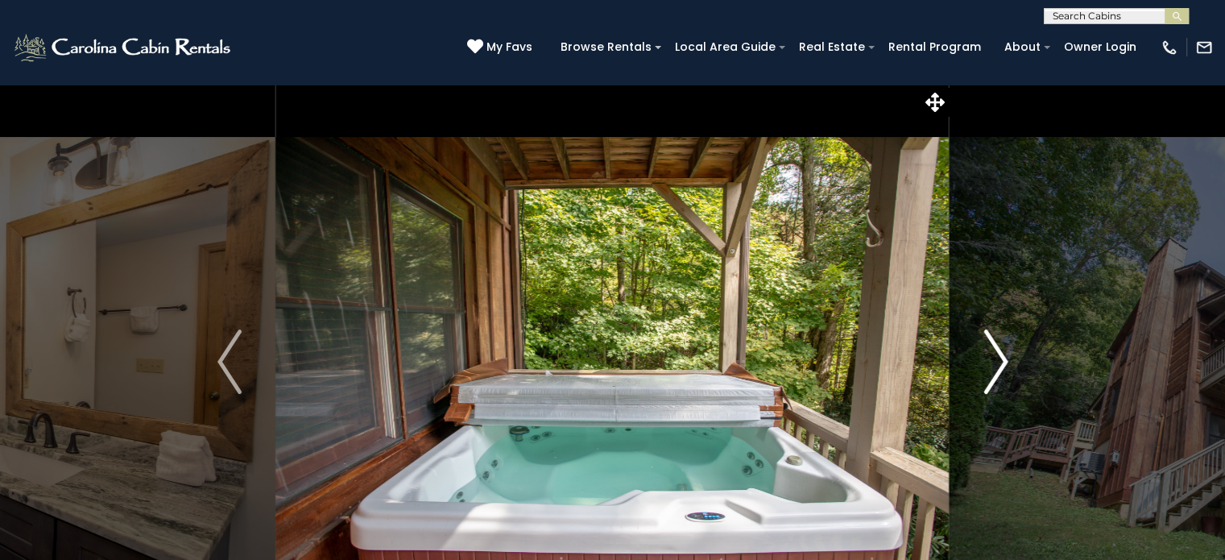
click at [999, 358] on img "Next" at bounding box center [995, 361] width 24 height 64
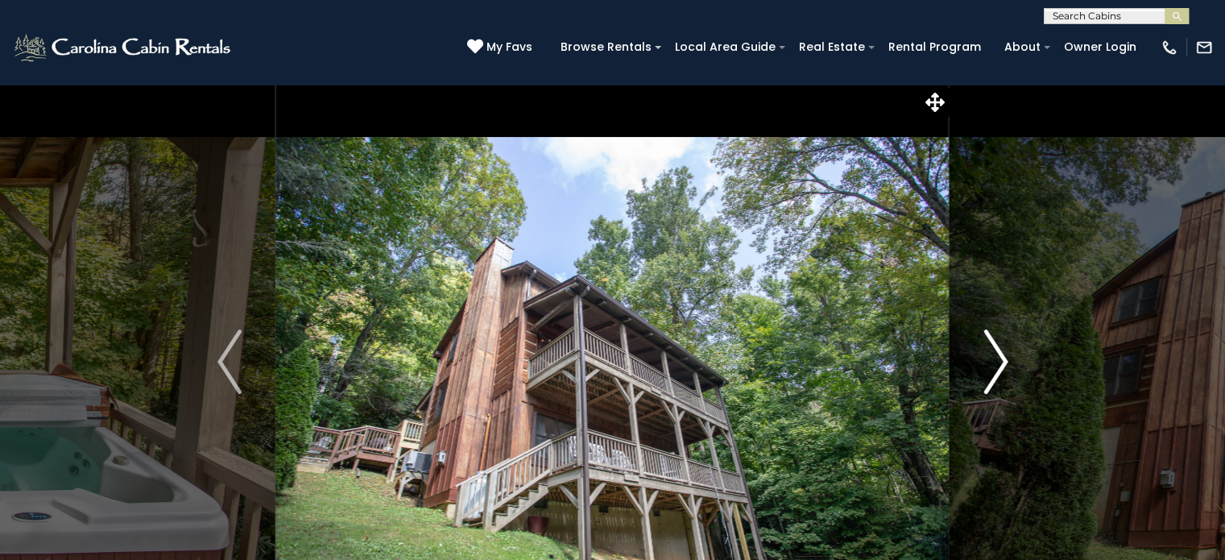
click at [1002, 358] on img "Next" at bounding box center [995, 361] width 24 height 64
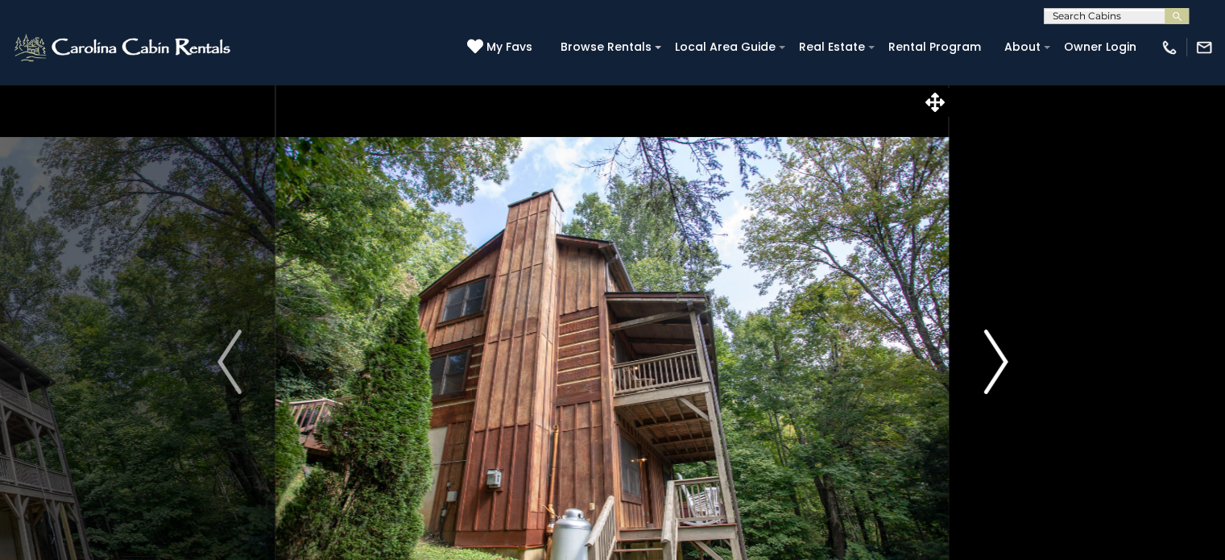
click at [1002, 358] on img "Next" at bounding box center [995, 361] width 24 height 64
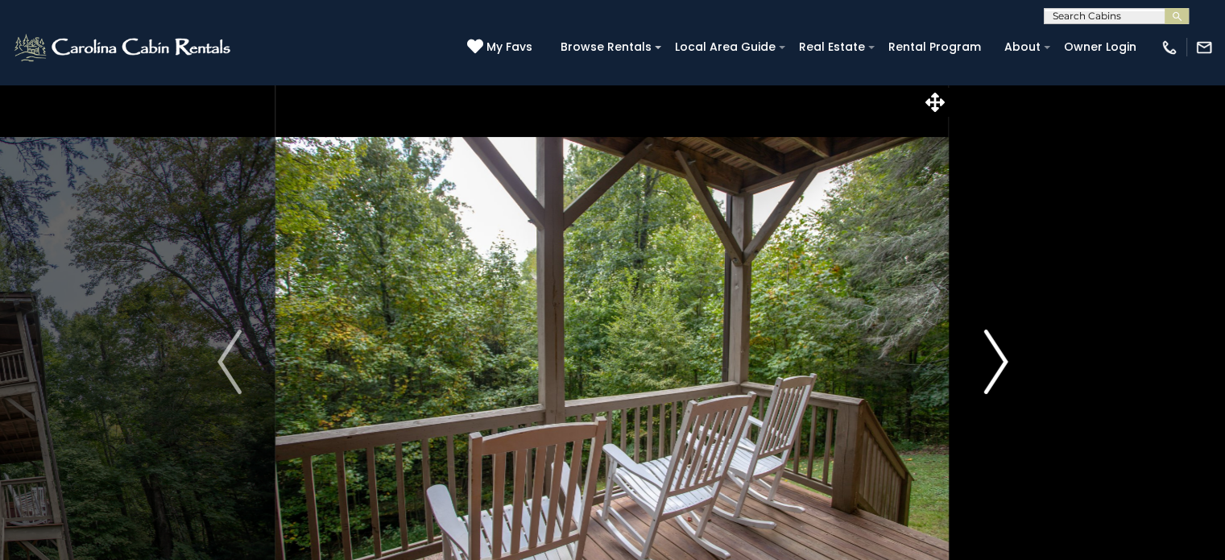
click at [1002, 358] on img "Next" at bounding box center [995, 361] width 24 height 64
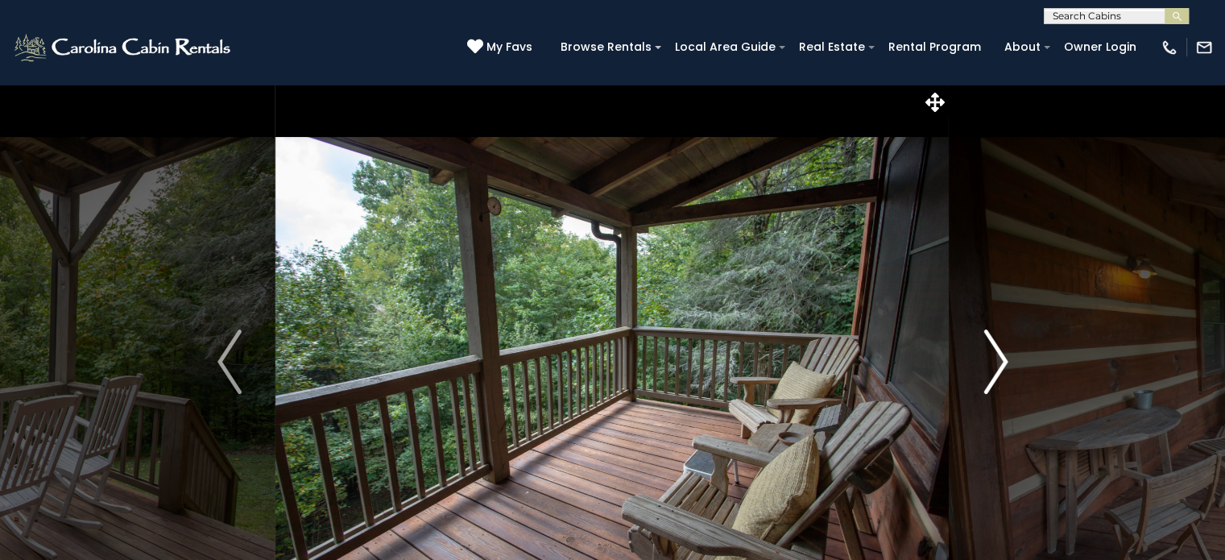
click at [1002, 358] on img "Next" at bounding box center [995, 361] width 24 height 64
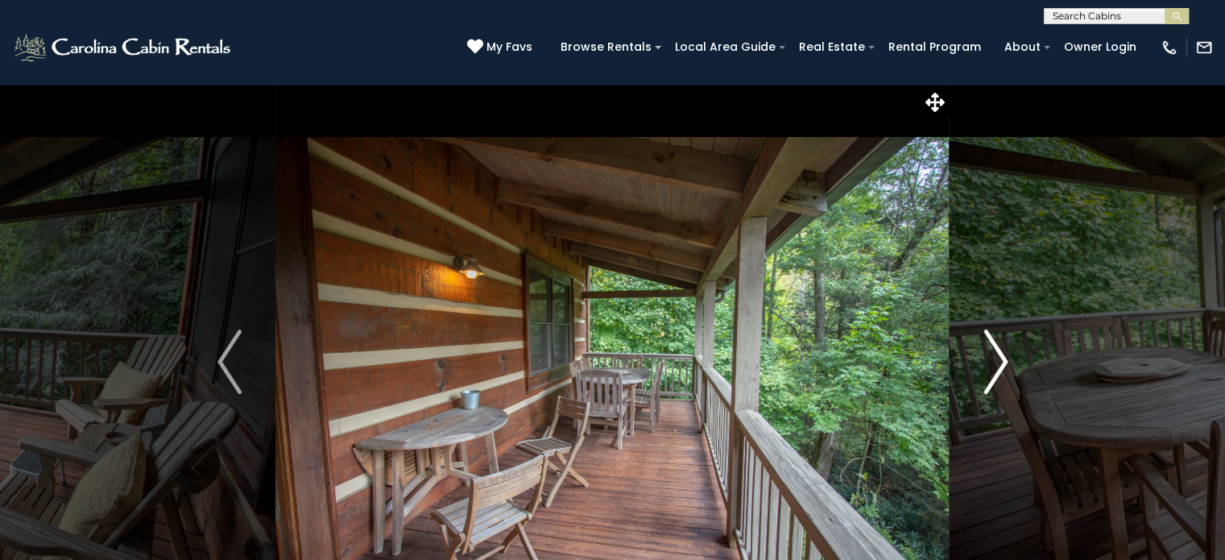
click at [1002, 358] on img "Next" at bounding box center [995, 361] width 24 height 64
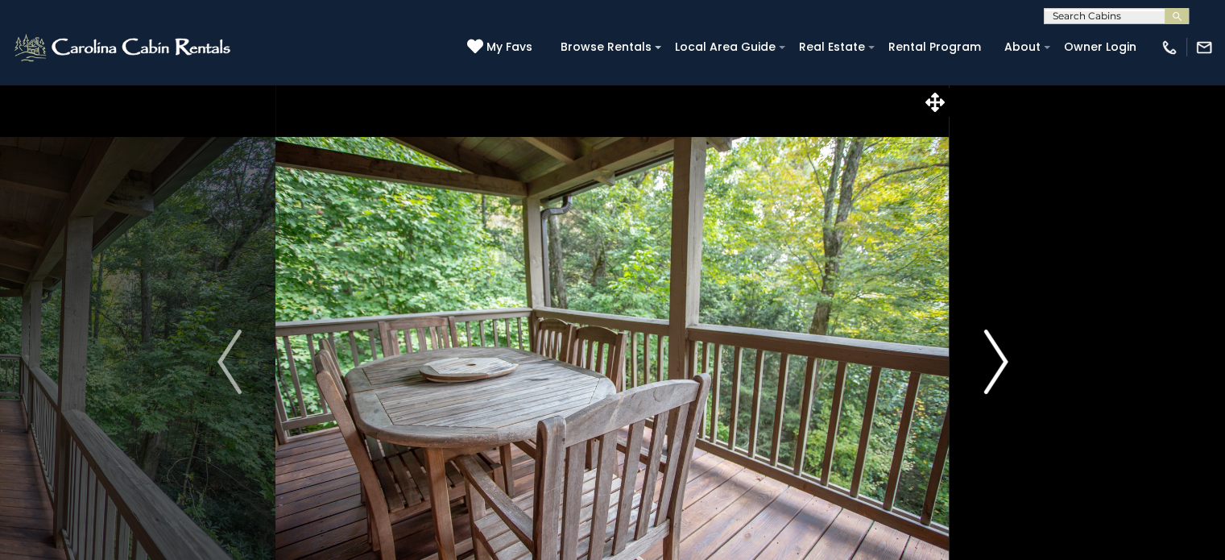
click at [1002, 358] on img "Next" at bounding box center [995, 361] width 24 height 64
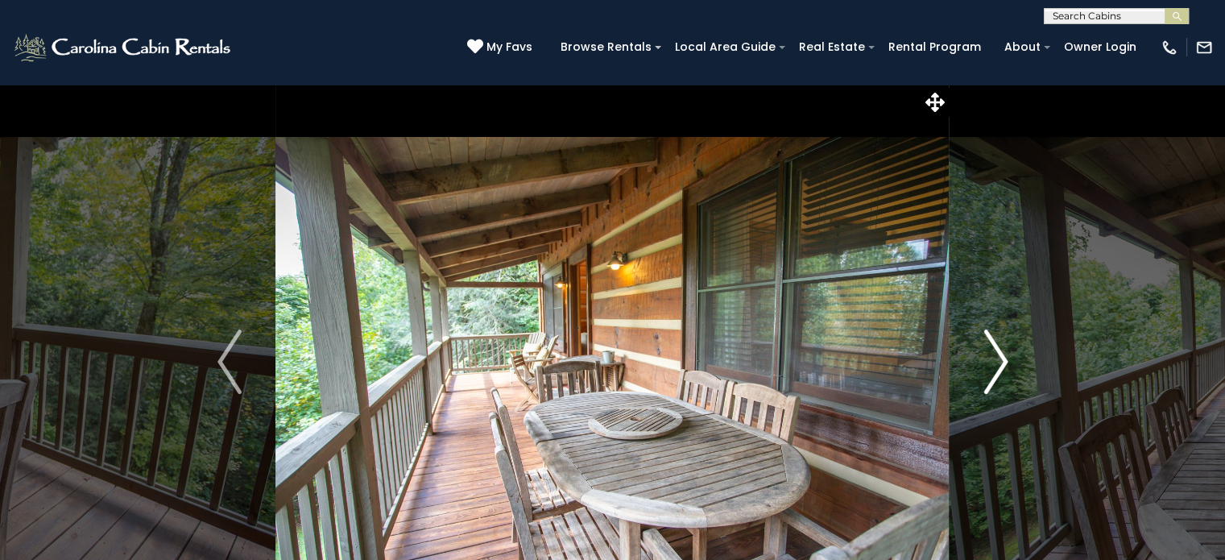
click at [1002, 358] on img "Next" at bounding box center [995, 361] width 24 height 64
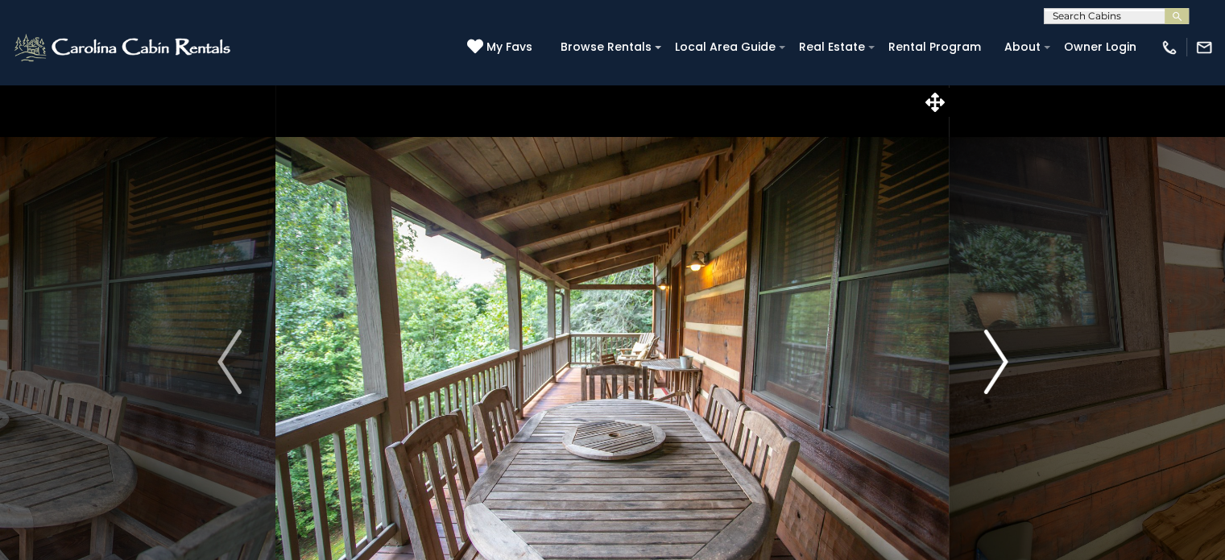
click at [1002, 358] on img "Next" at bounding box center [995, 361] width 24 height 64
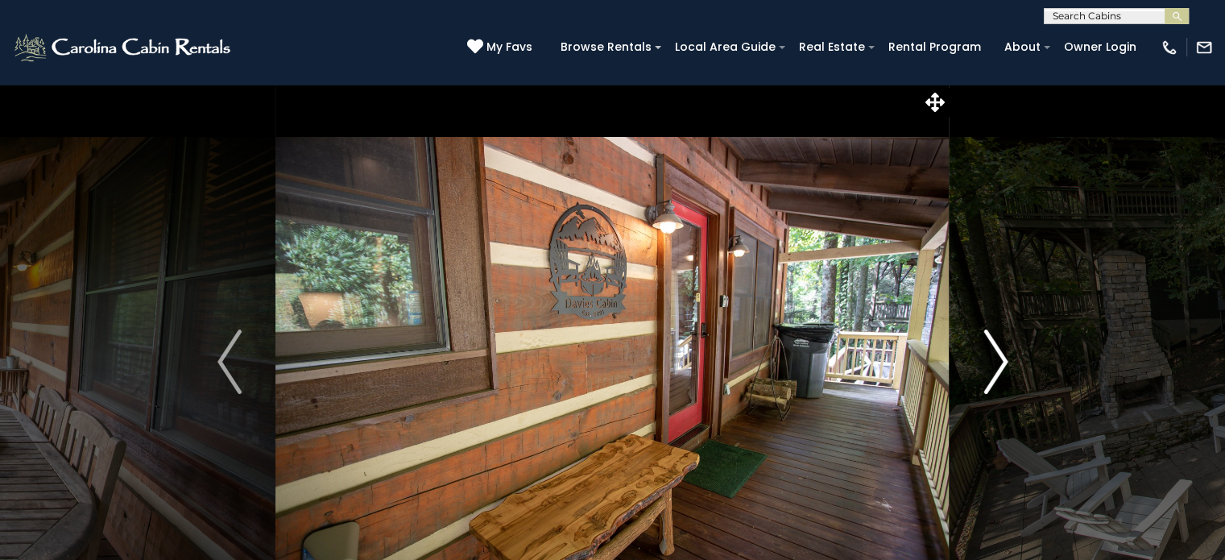
click at [1002, 358] on img "Next" at bounding box center [995, 361] width 24 height 64
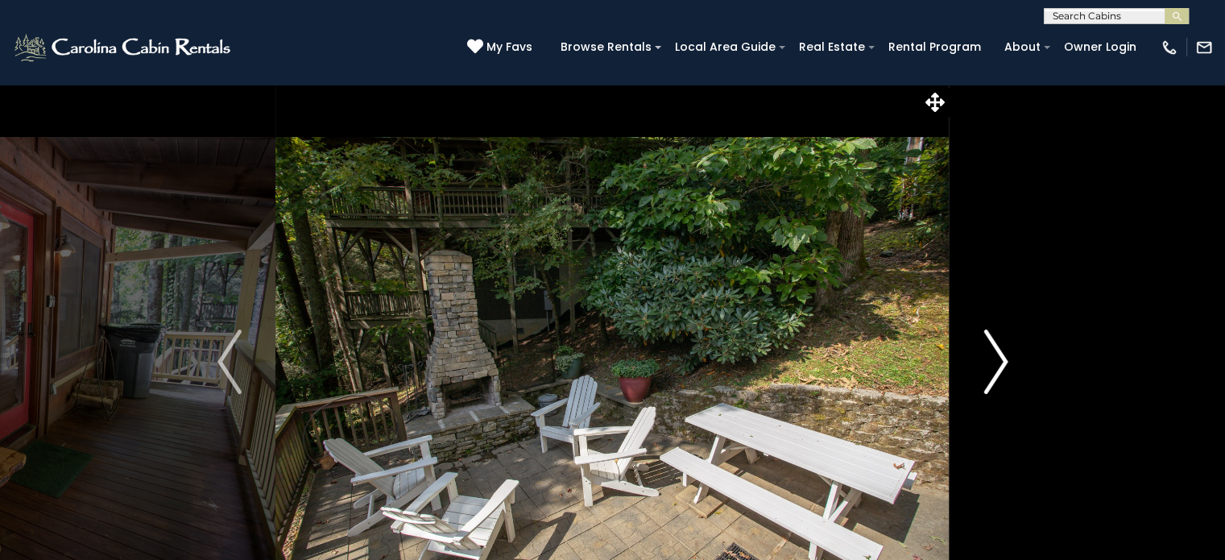
click at [1002, 364] on img "Next" at bounding box center [995, 361] width 24 height 64
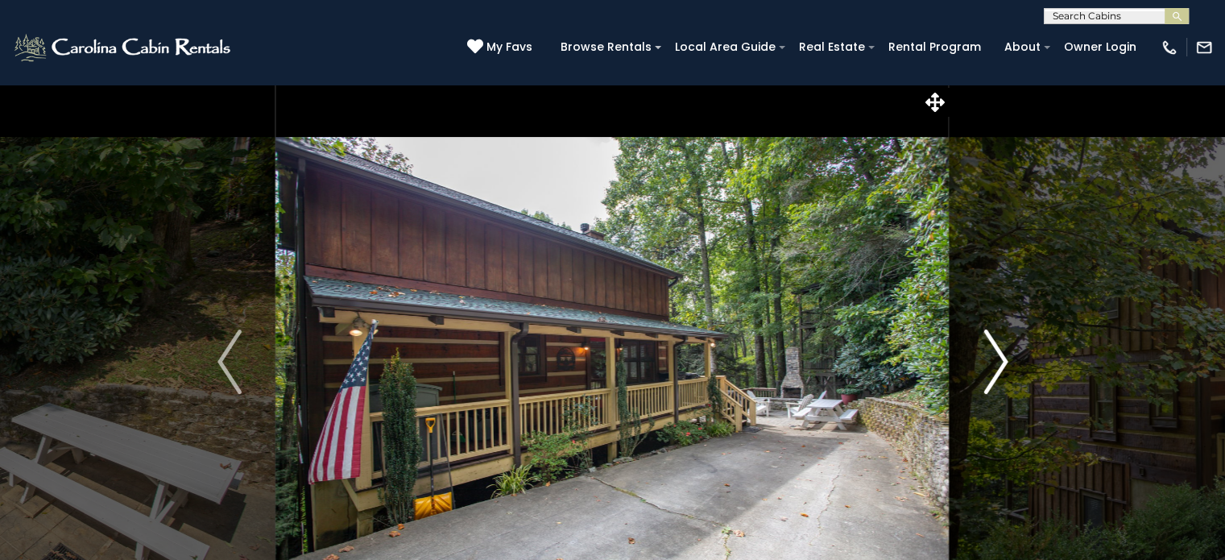
click at [1002, 364] on img "Next" at bounding box center [995, 361] width 24 height 64
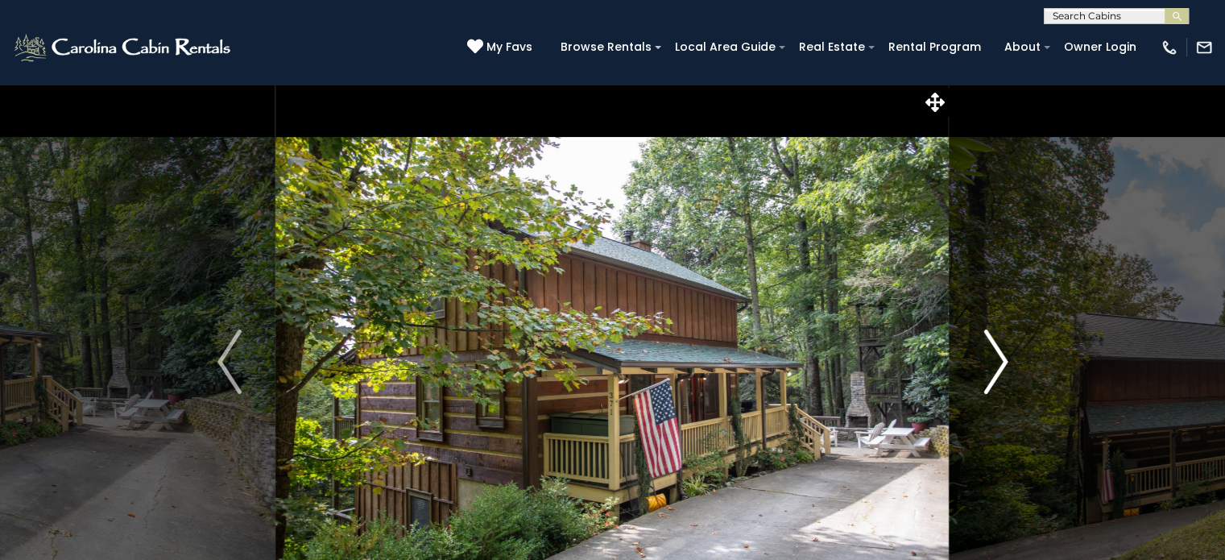
click at [1002, 364] on img "Next" at bounding box center [995, 361] width 24 height 64
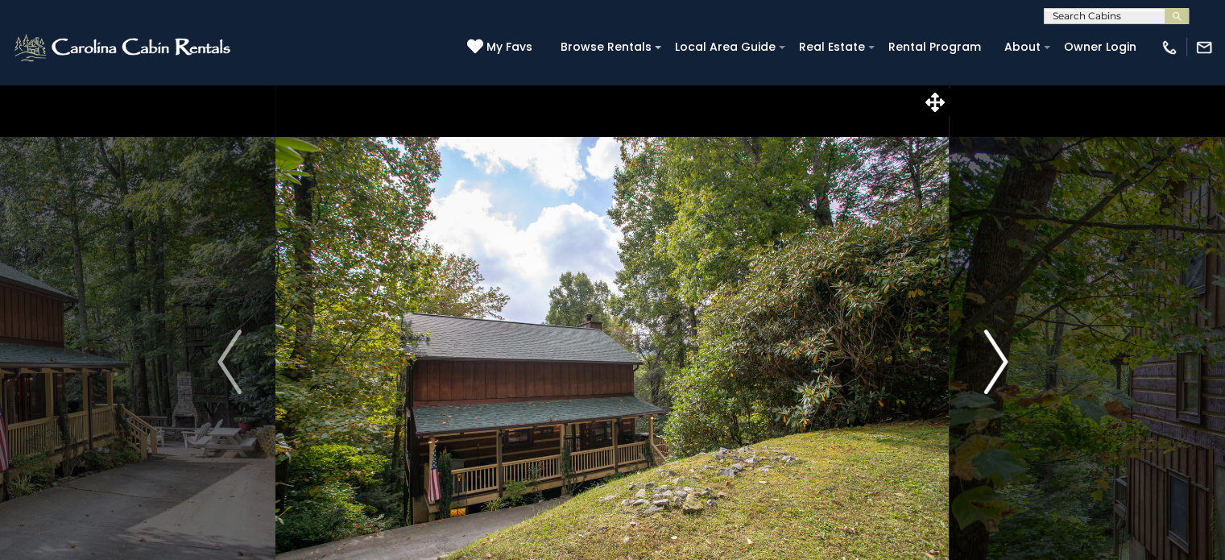
click at [1002, 364] on img "Next" at bounding box center [995, 361] width 24 height 64
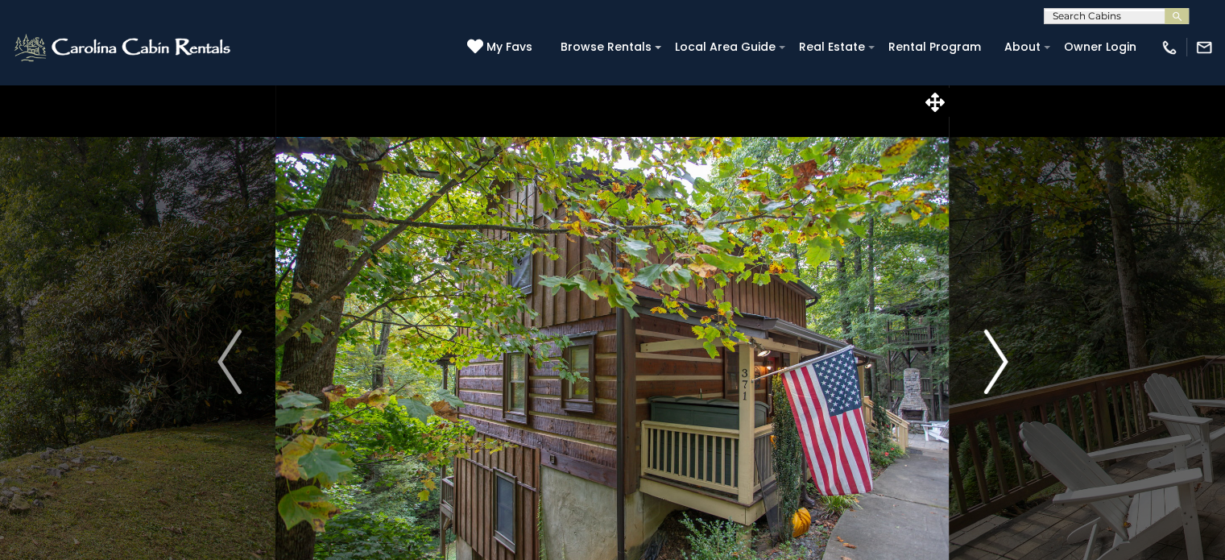
click at [1002, 364] on img "Next" at bounding box center [995, 361] width 24 height 64
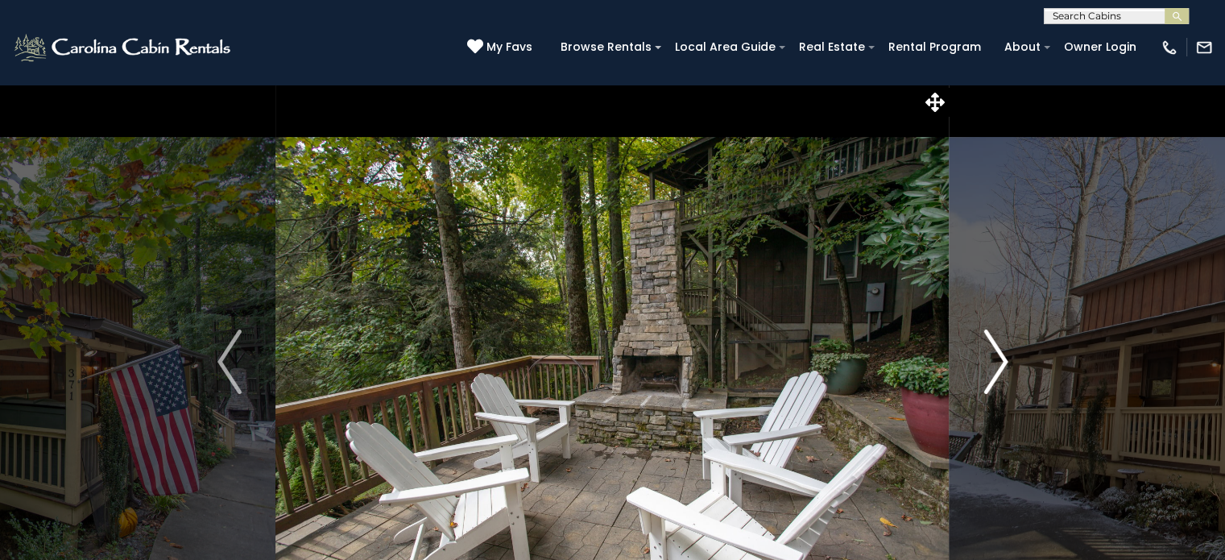
click at [1002, 364] on img "Next" at bounding box center [995, 361] width 24 height 64
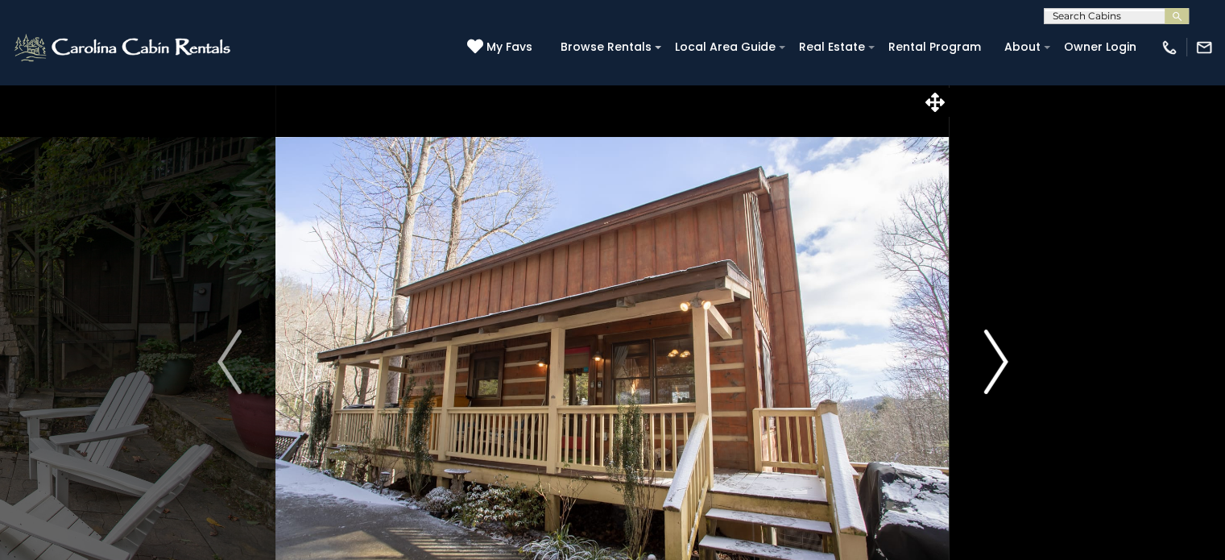
click at [1002, 364] on img "Next" at bounding box center [995, 361] width 24 height 64
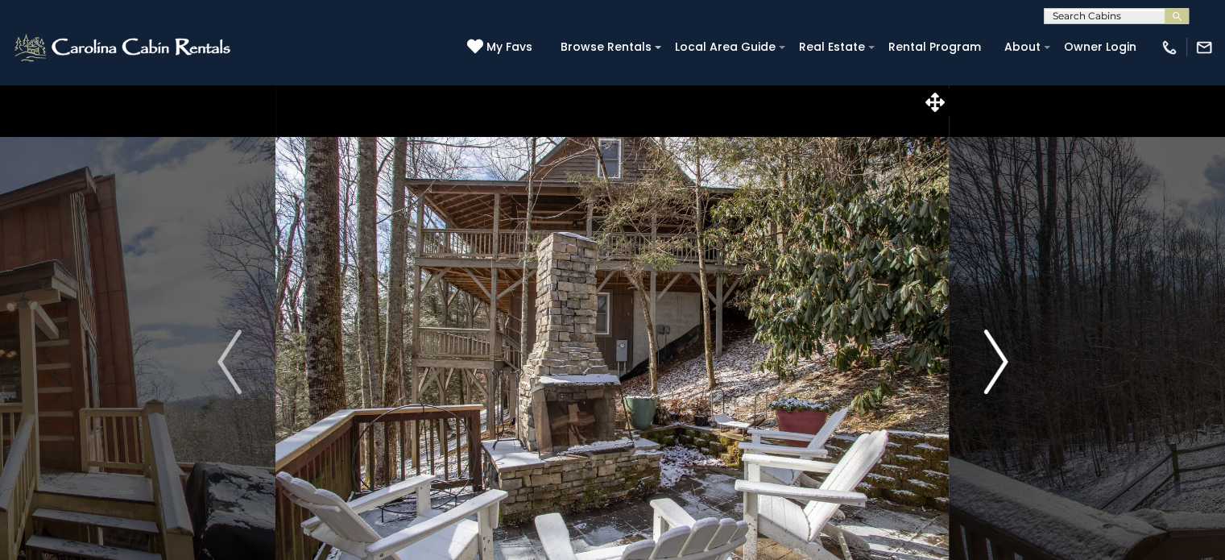
click at [1002, 364] on img "Next" at bounding box center [995, 361] width 24 height 64
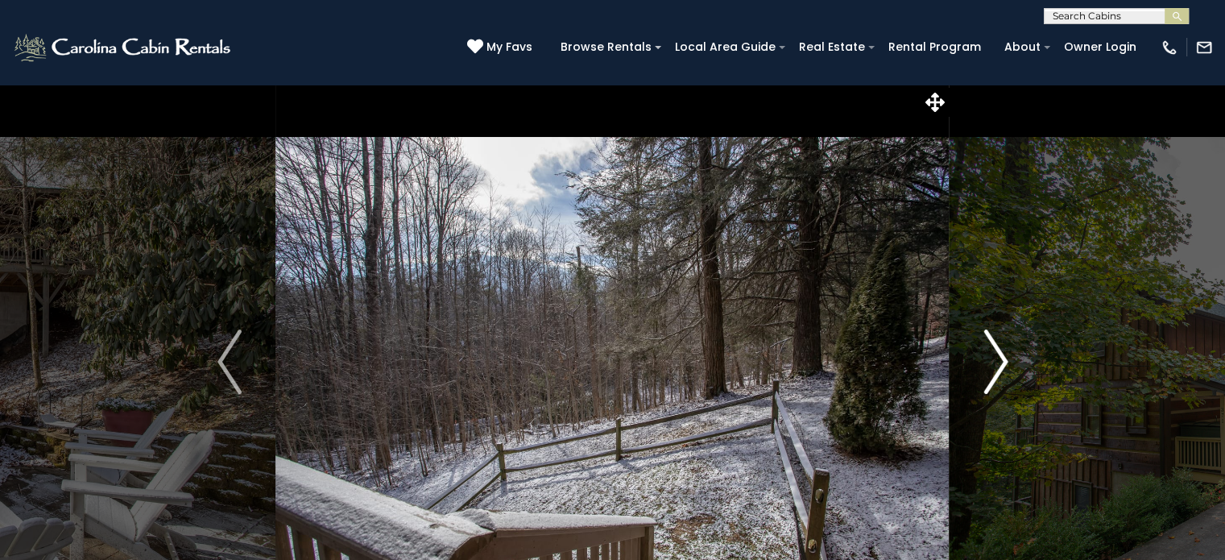
click at [1002, 364] on img "Next" at bounding box center [995, 361] width 24 height 64
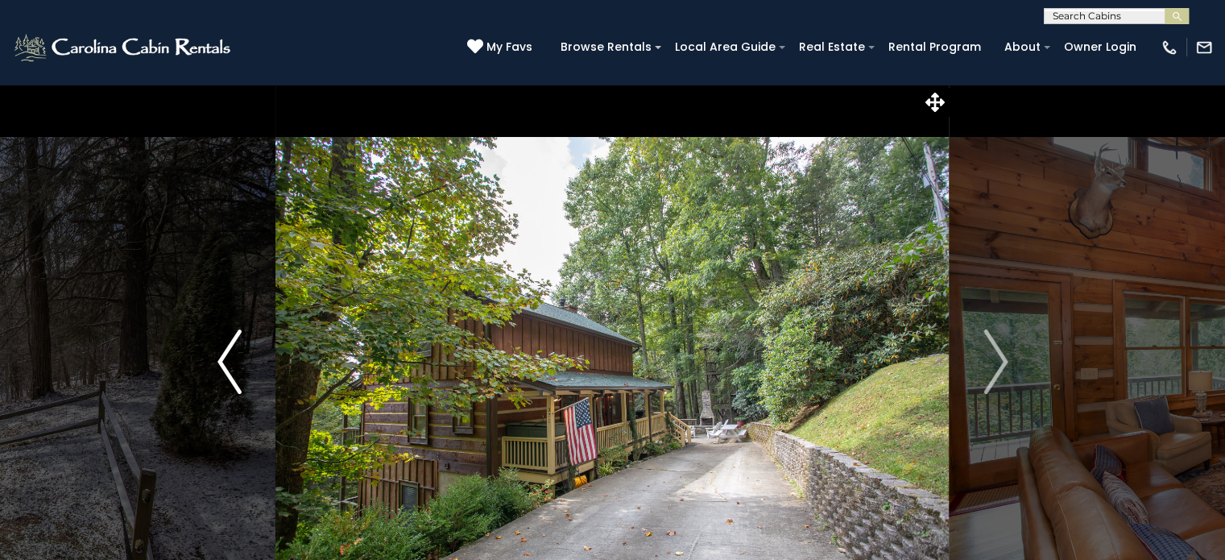
click at [229, 359] on img "Previous" at bounding box center [229, 361] width 24 height 64
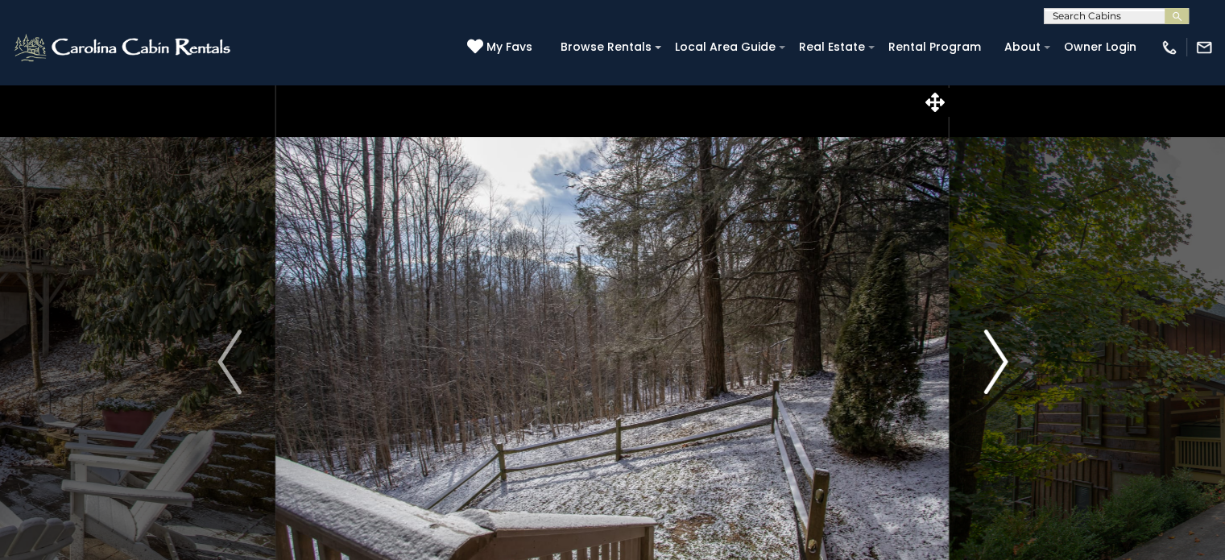
click at [992, 378] on img "Next" at bounding box center [995, 361] width 24 height 64
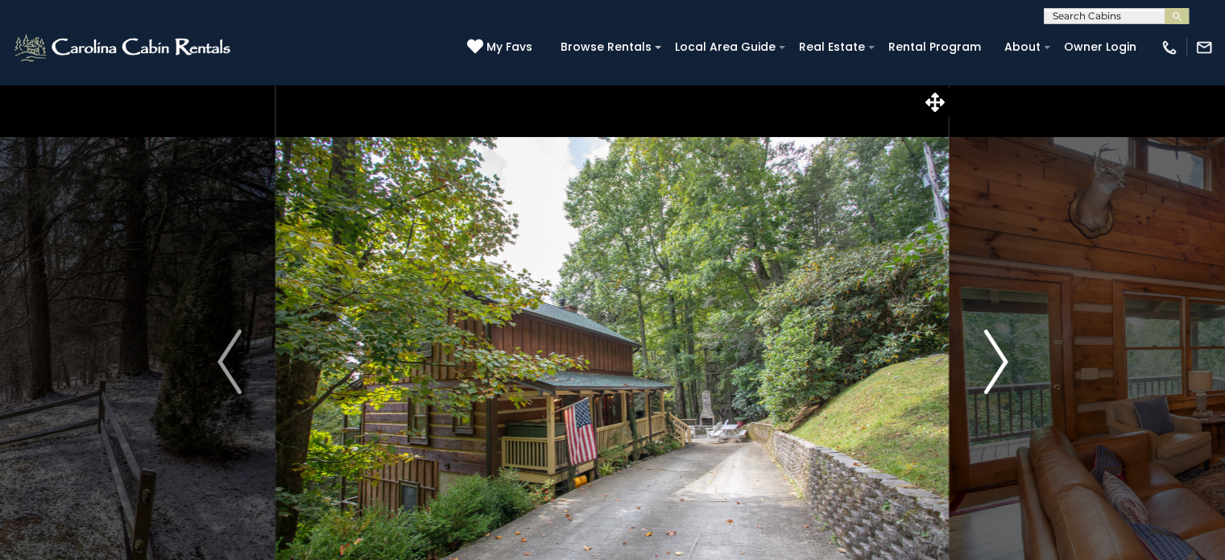
click at [990, 376] on img "Next" at bounding box center [995, 361] width 24 height 64
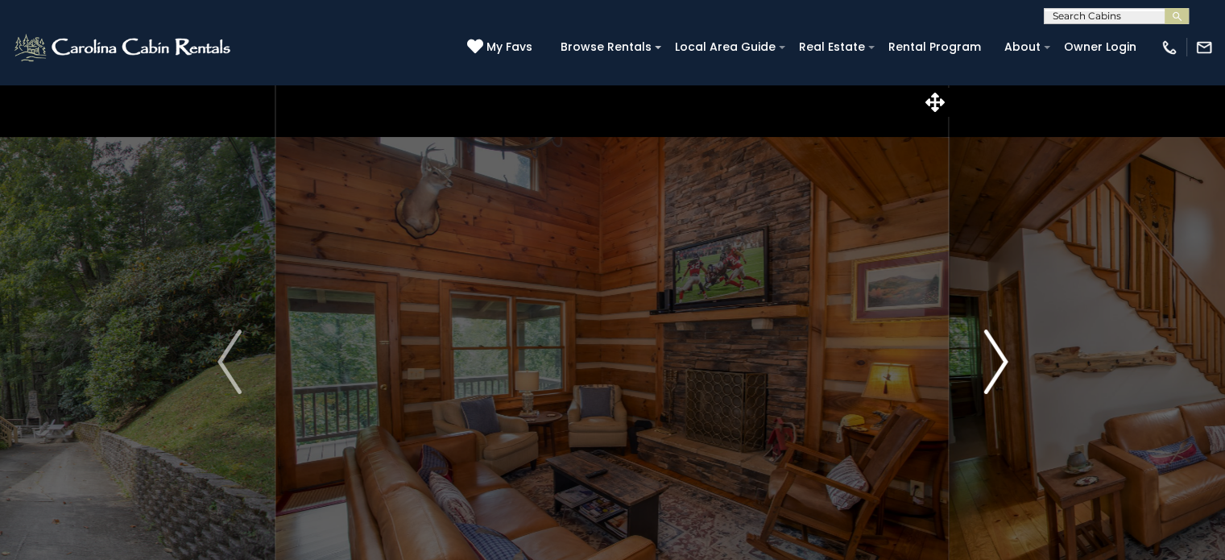
click at [990, 376] on img "Next" at bounding box center [995, 361] width 24 height 64
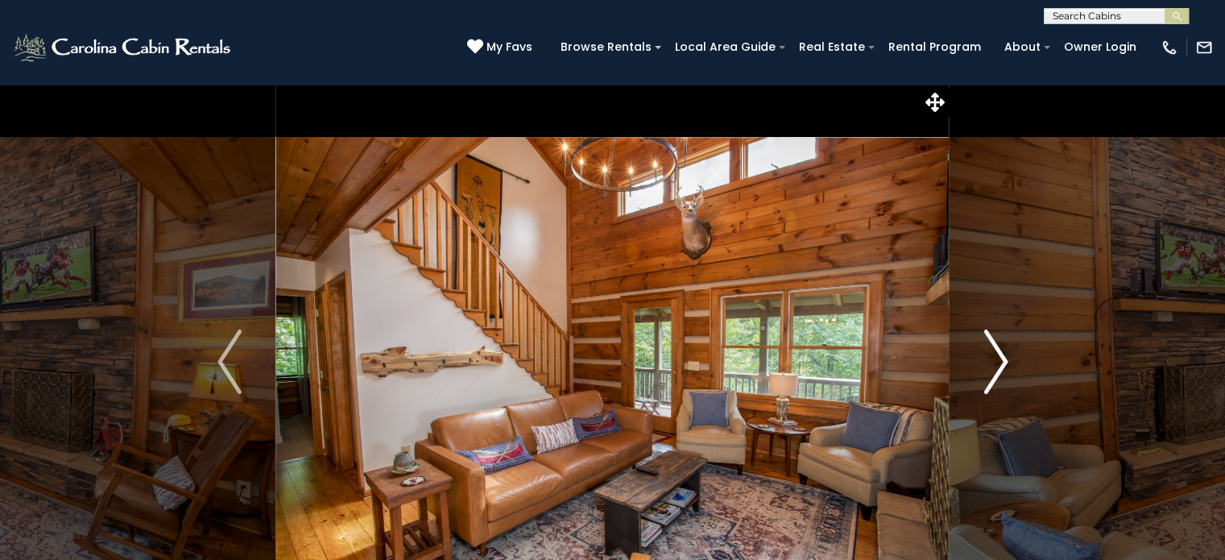
click at [990, 376] on img "Next" at bounding box center [995, 361] width 24 height 64
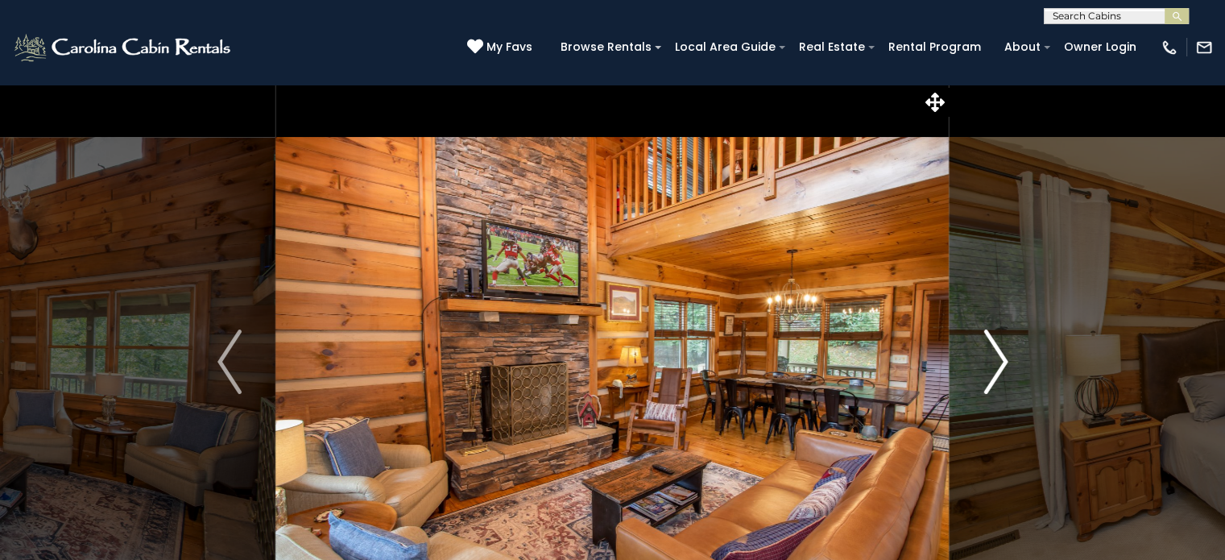
click at [990, 376] on img "Next" at bounding box center [995, 361] width 24 height 64
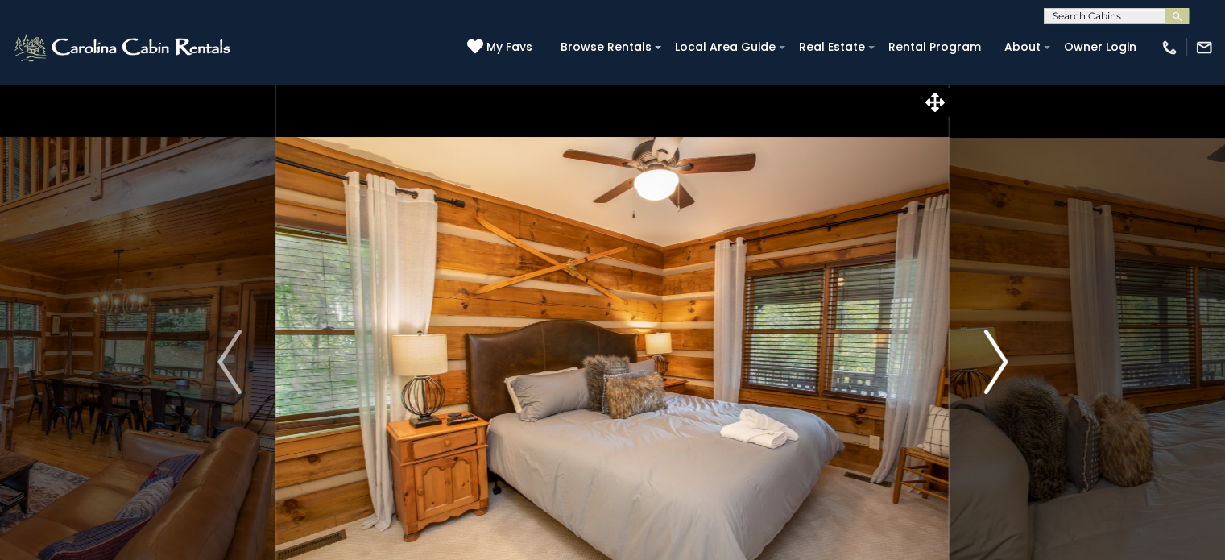
click at [989, 375] on img "Next" at bounding box center [995, 361] width 24 height 64
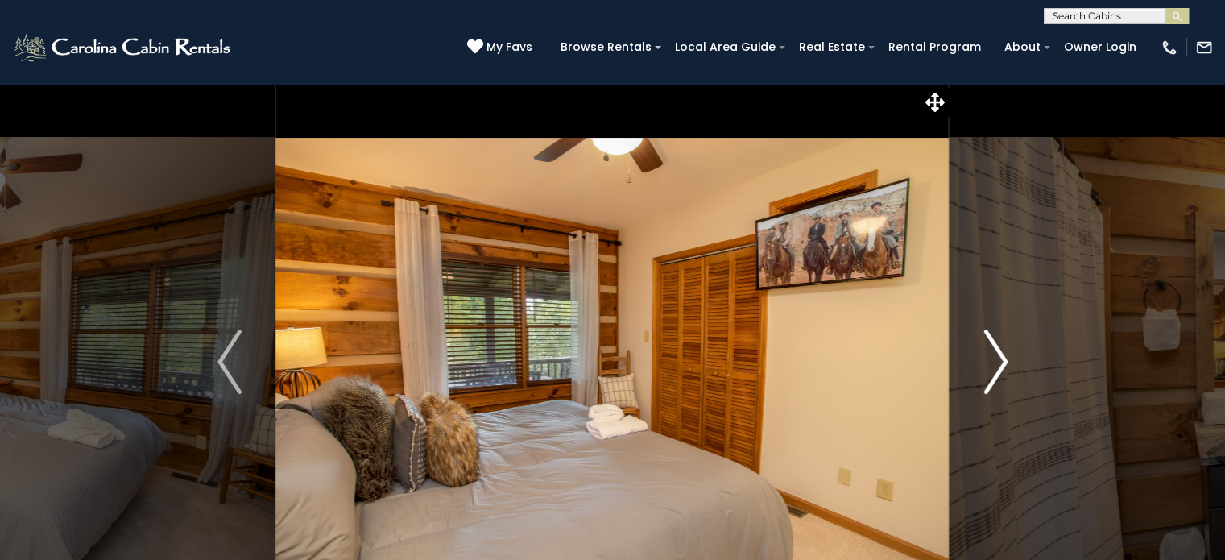
click at [986, 374] on img "Next" at bounding box center [995, 361] width 24 height 64
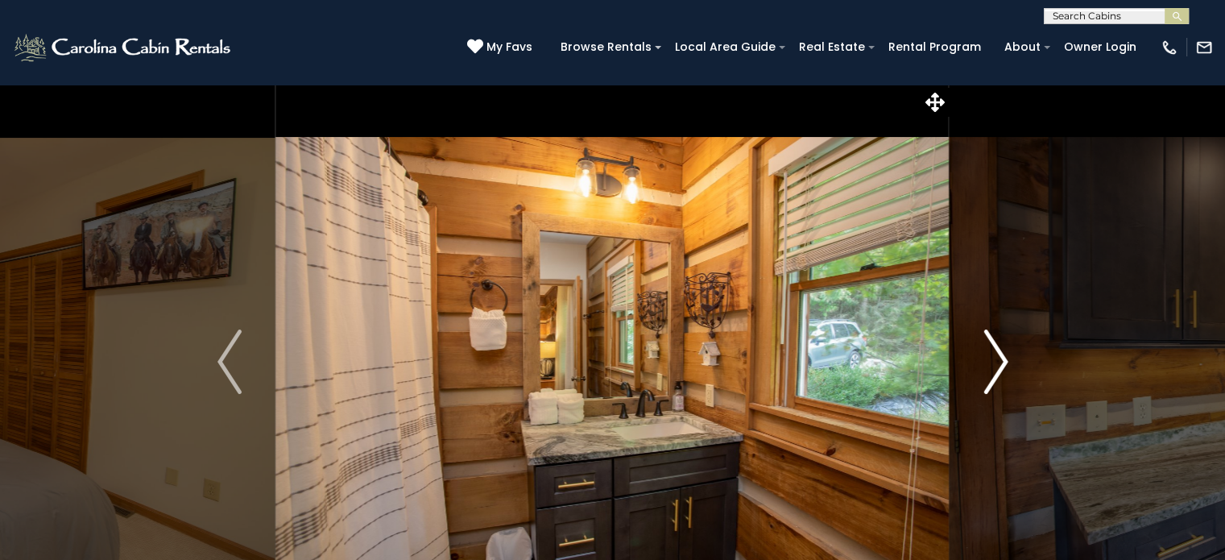
click at [985, 373] on img "Next" at bounding box center [995, 361] width 24 height 64
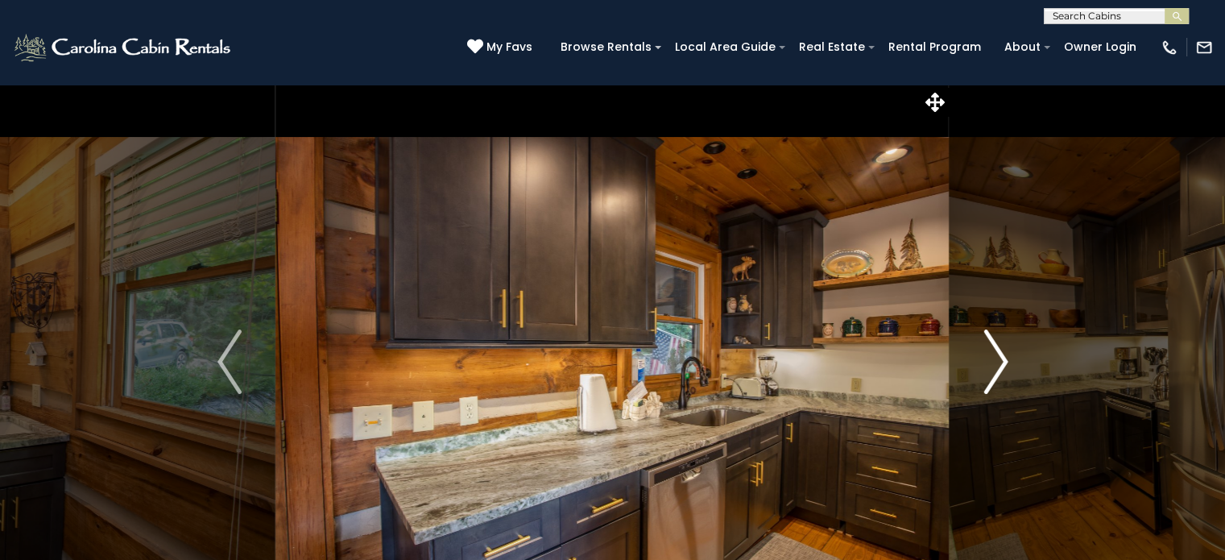
click at [985, 373] on img "Next" at bounding box center [995, 361] width 24 height 64
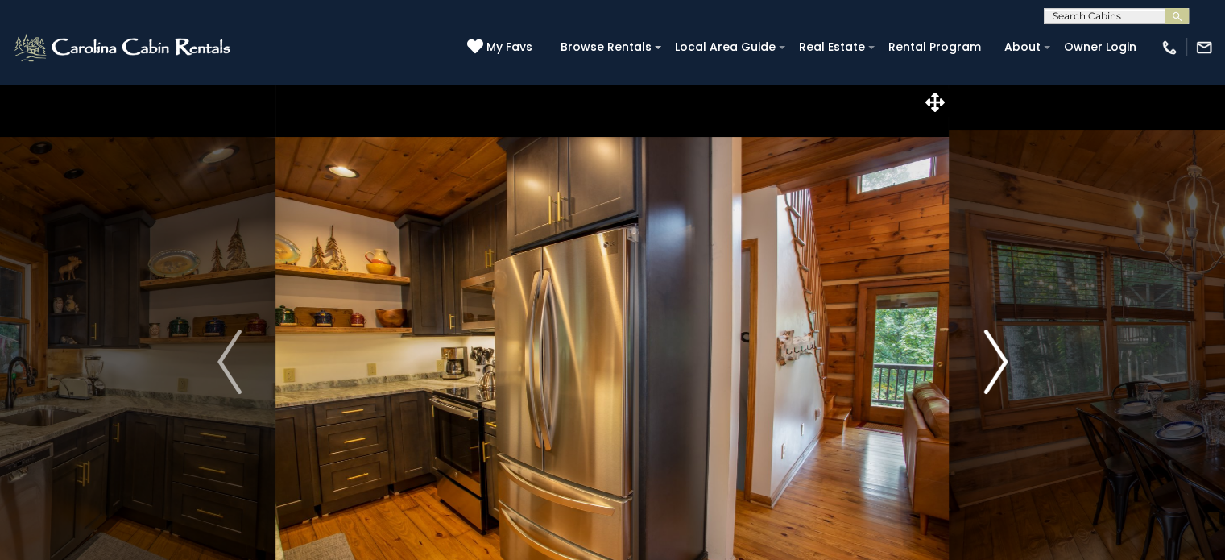
click at [985, 373] on img "Next" at bounding box center [995, 361] width 24 height 64
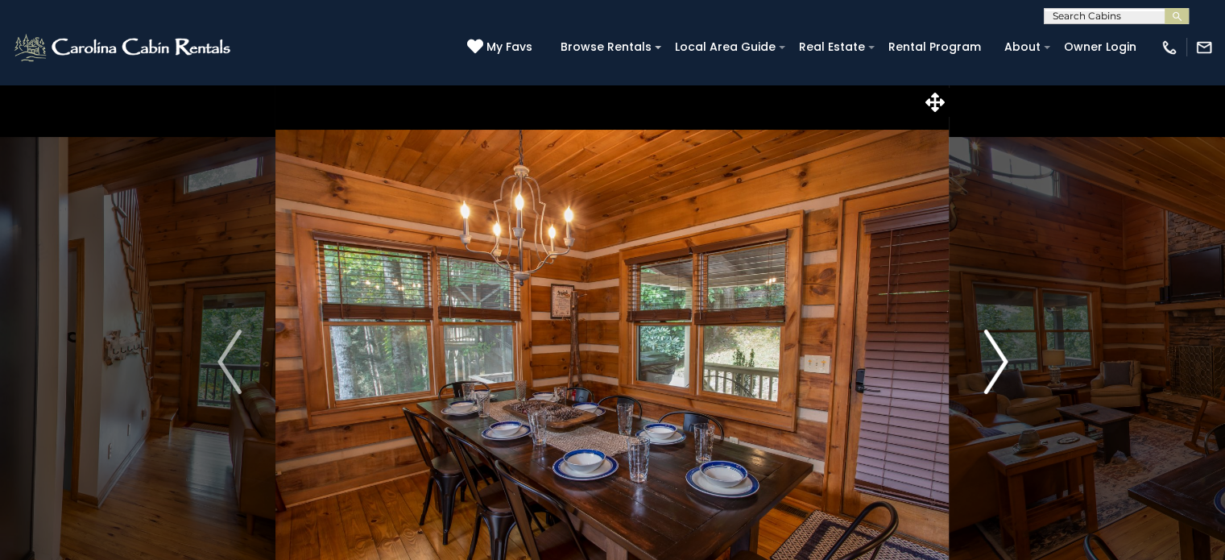
click at [990, 371] on img "Next" at bounding box center [995, 361] width 24 height 64
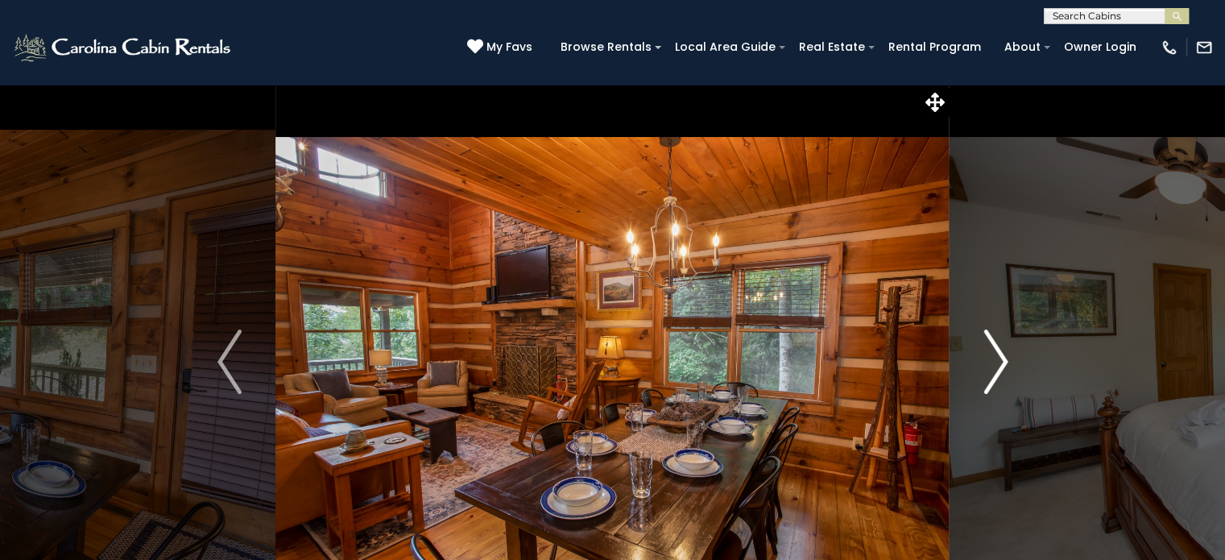
click at [990, 371] on img "Next" at bounding box center [995, 361] width 24 height 64
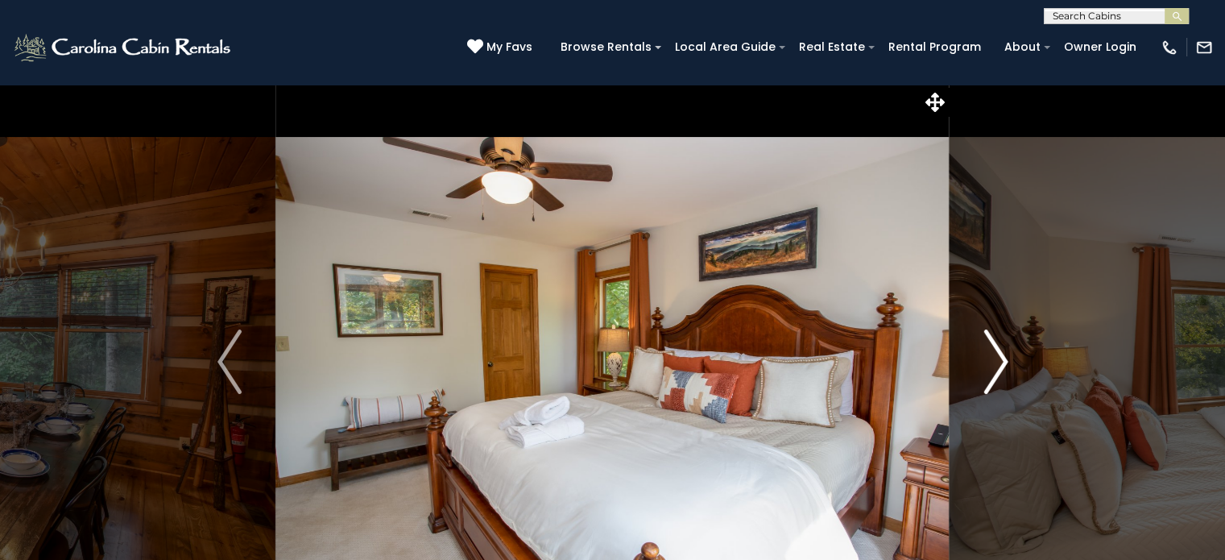
click at [990, 371] on img "Next" at bounding box center [995, 361] width 24 height 64
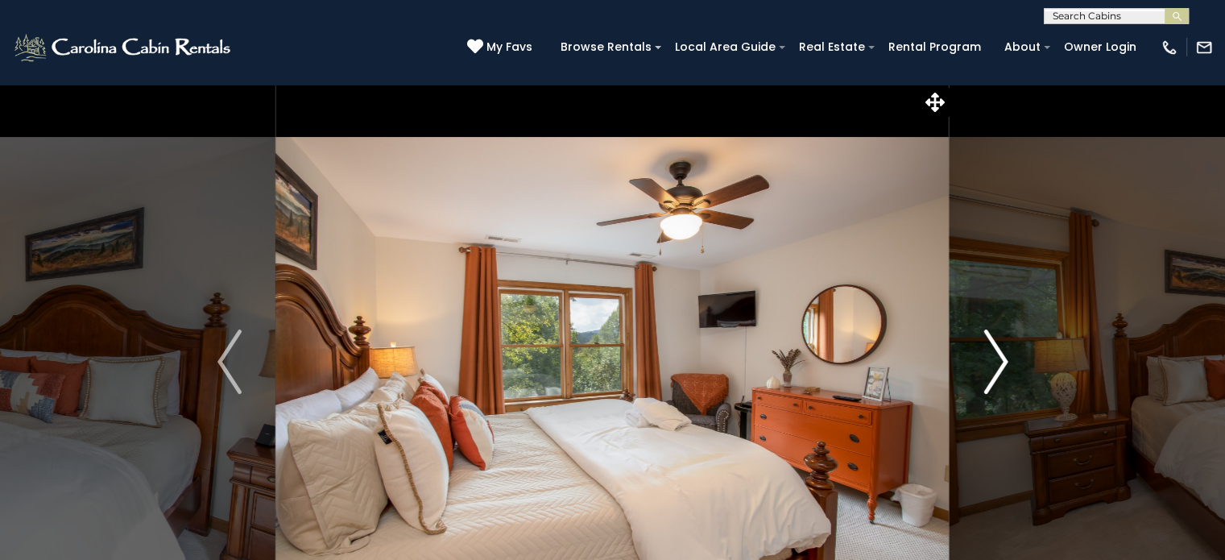
click at [990, 371] on img "Next" at bounding box center [995, 361] width 24 height 64
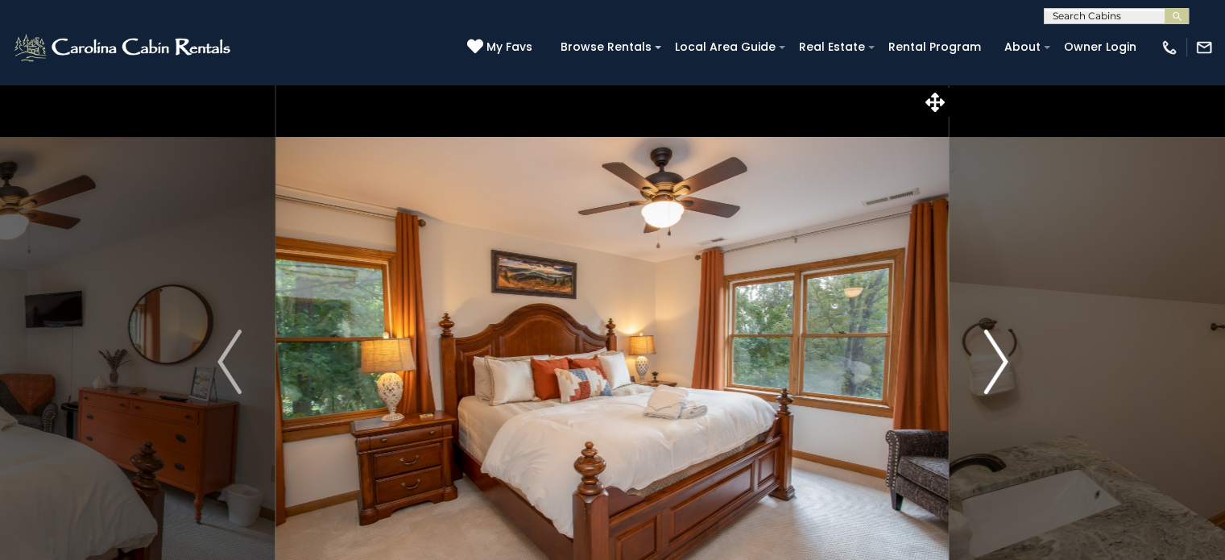
click at [990, 371] on img "Next" at bounding box center [995, 361] width 24 height 64
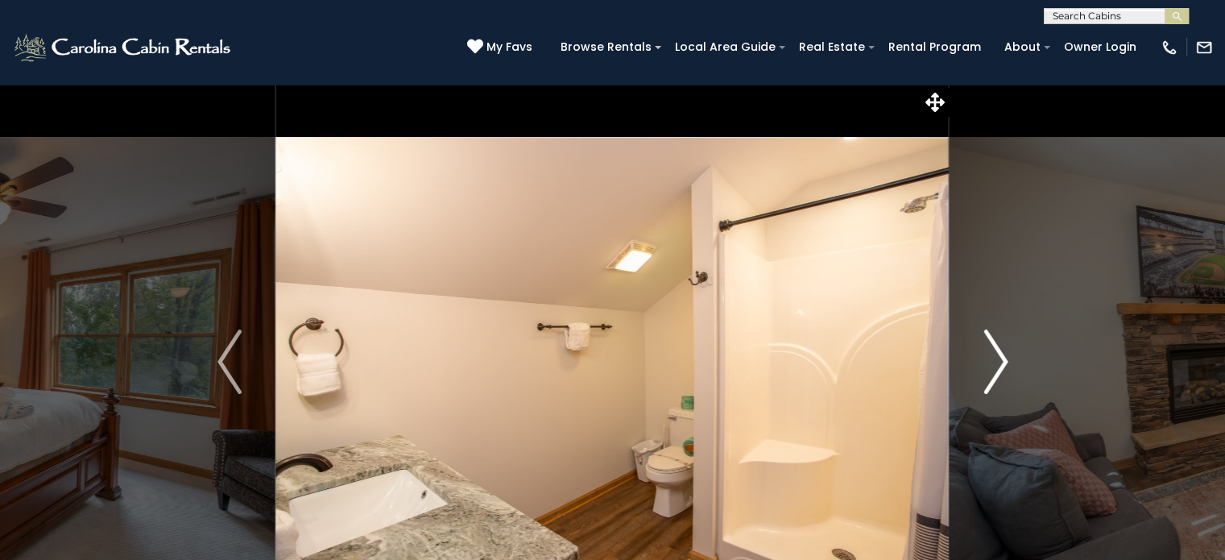
click at [990, 371] on img "Next" at bounding box center [995, 361] width 24 height 64
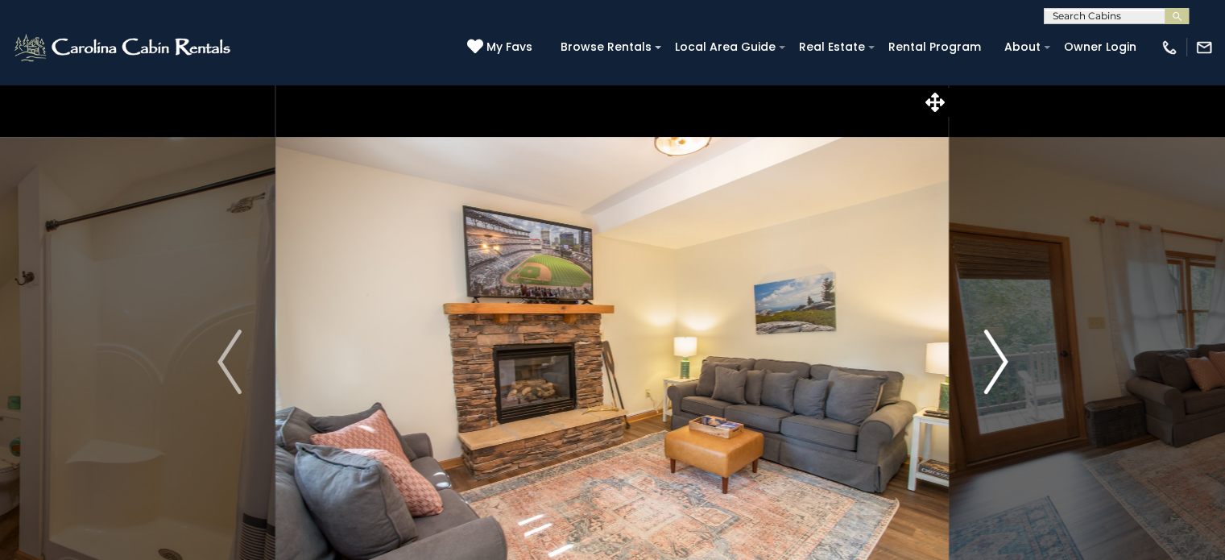
click at [995, 373] on img "Next" at bounding box center [995, 361] width 24 height 64
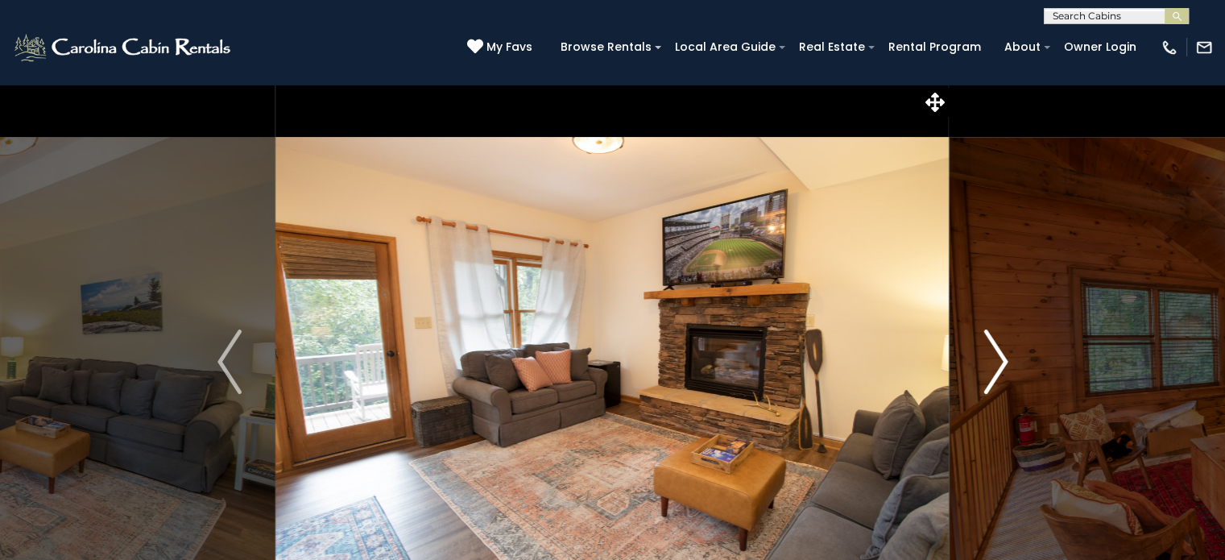
click at [999, 374] on img "Next" at bounding box center [995, 361] width 24 height 64
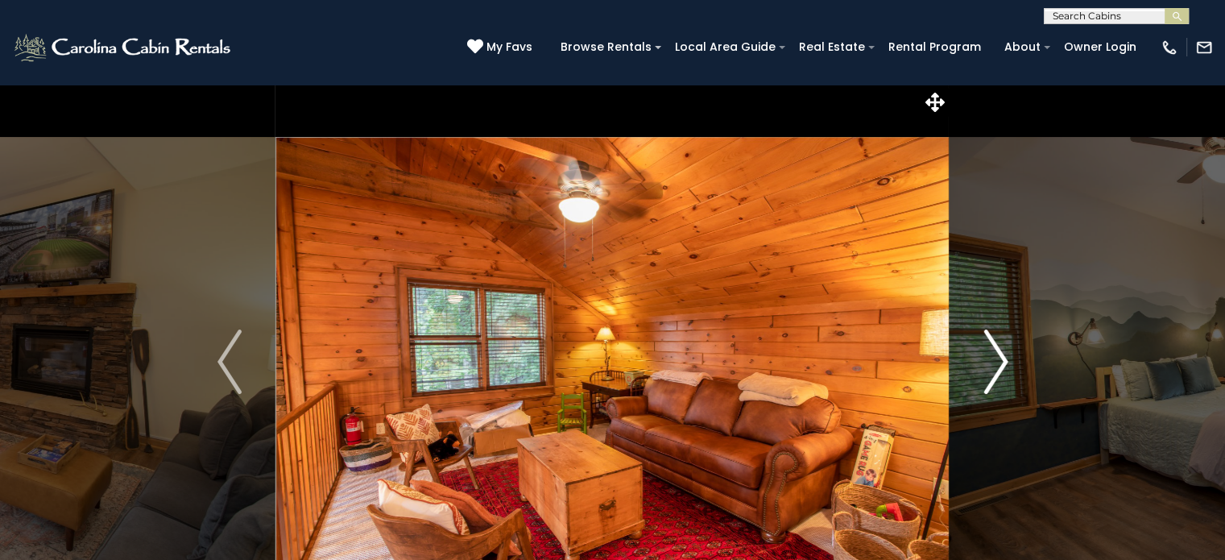
click at [999, 374] on img "Next" at bounding box center [995, 361] width 24 height 64
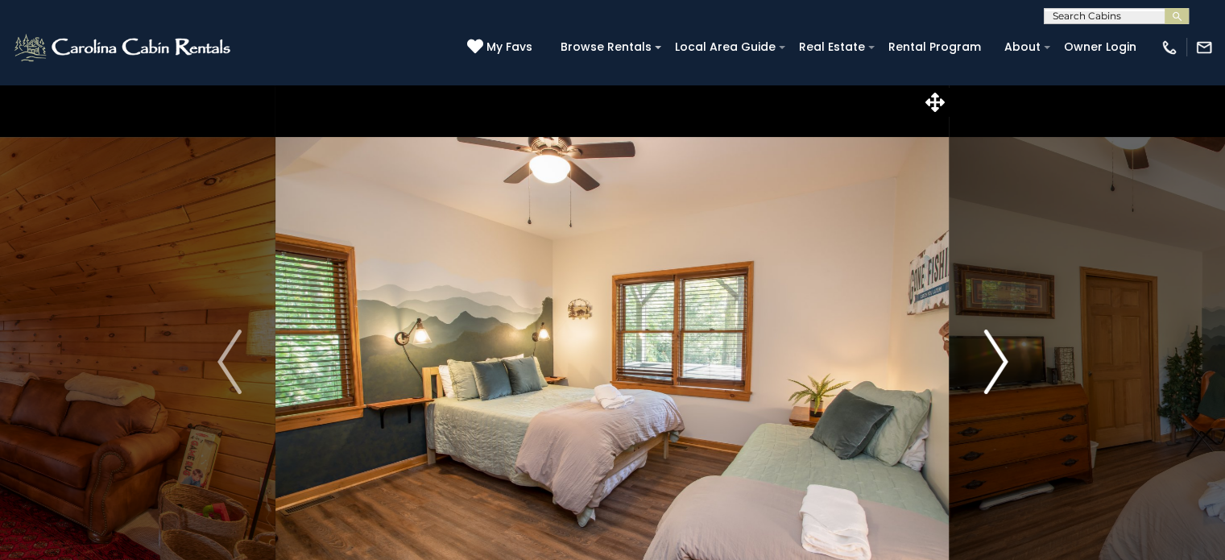
click at [999, 374] on img "Next" at bounding box center [995, 361] width 24 height 64
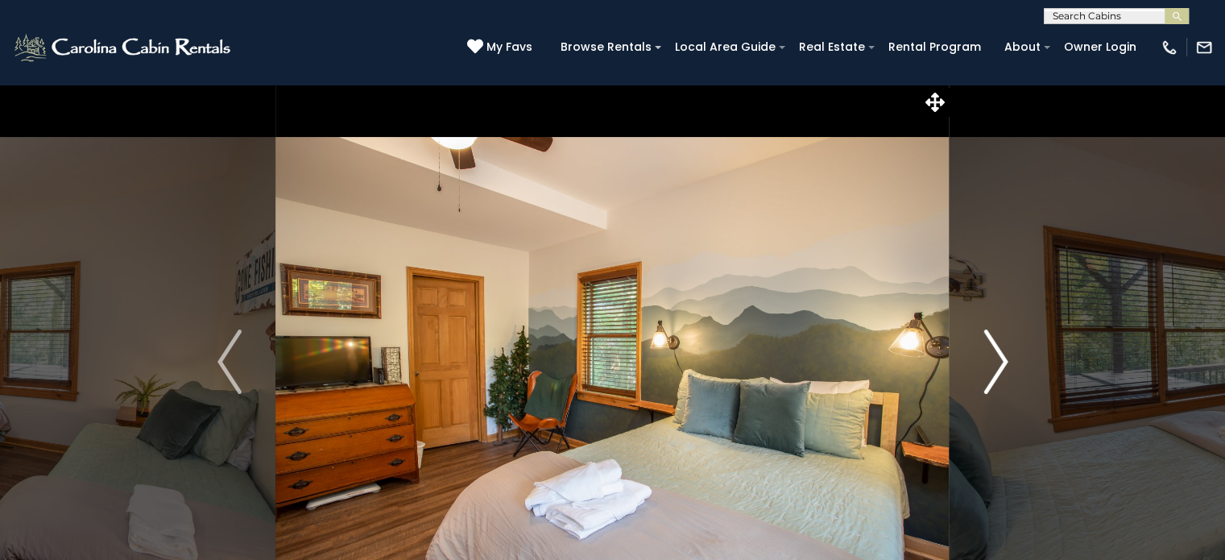
click at [999, 374] on img "Next" at bounding box center [995, 361] width 24 height 64
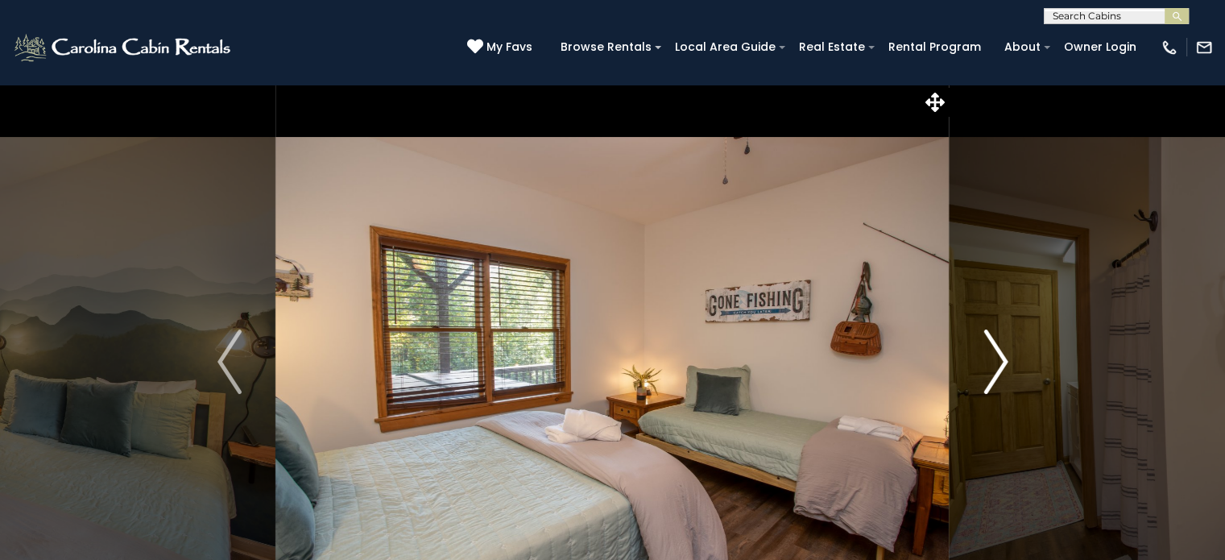
click at [999, 374] on img "Next" at bounding box center [995, 361] width 24 height 64
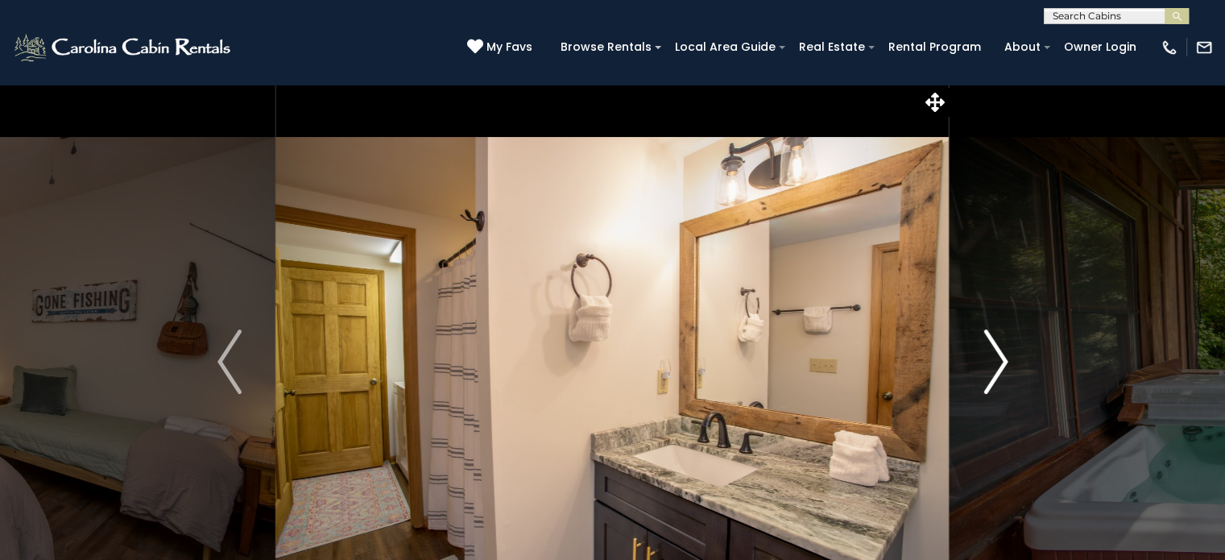
click at [999, 374] on img "Next" at bounding box center [995, 361] width 24 height 64
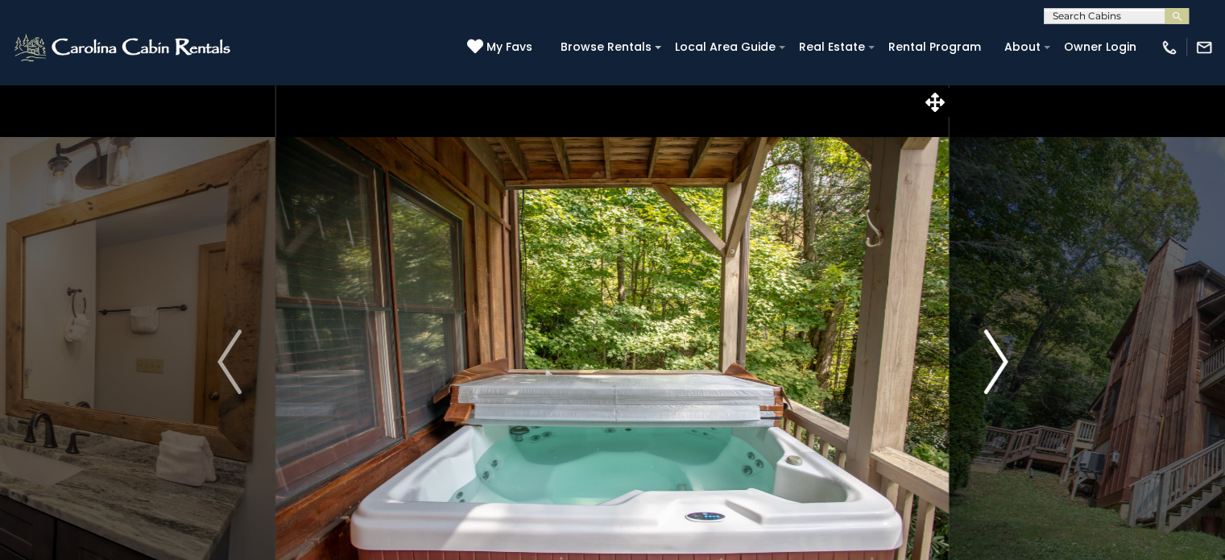
click at [999, 373] on img "Next" at bounding box center [995, 361] width 24 height 64
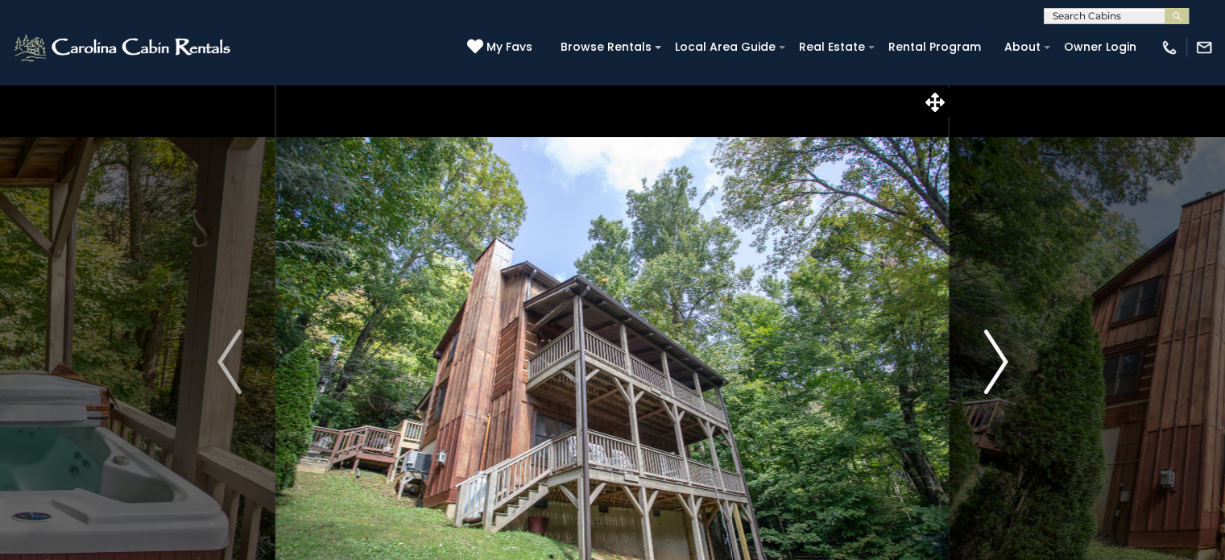
click at [999, 373] on img "Next" at bounding box center [995, 361] width 24 height 64
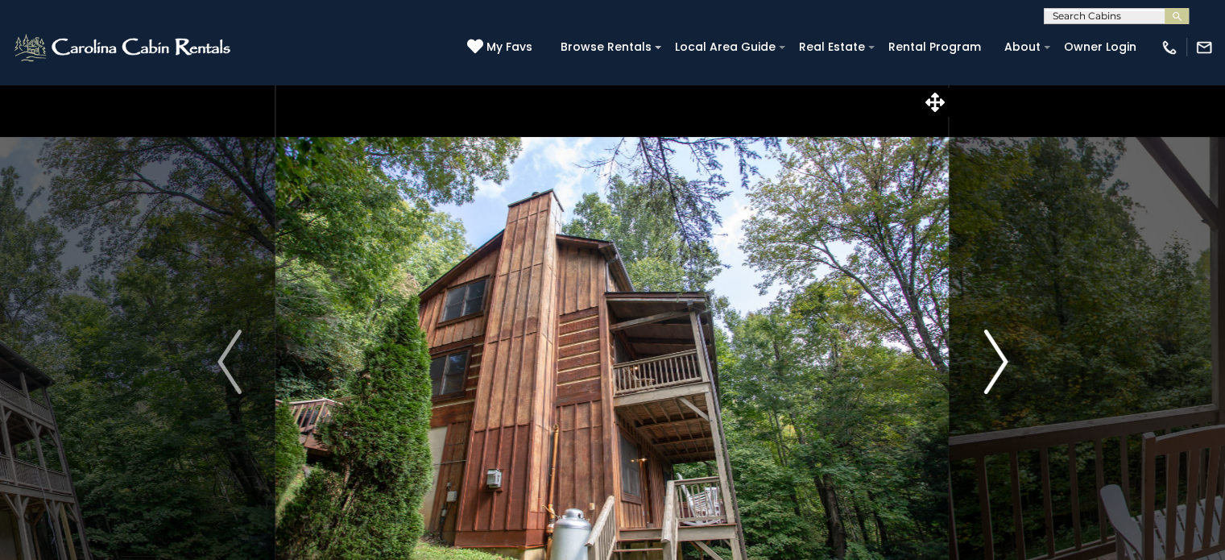
click at [999, 373] on img "Next" at bounding box center [995, 361] width 24 height 64
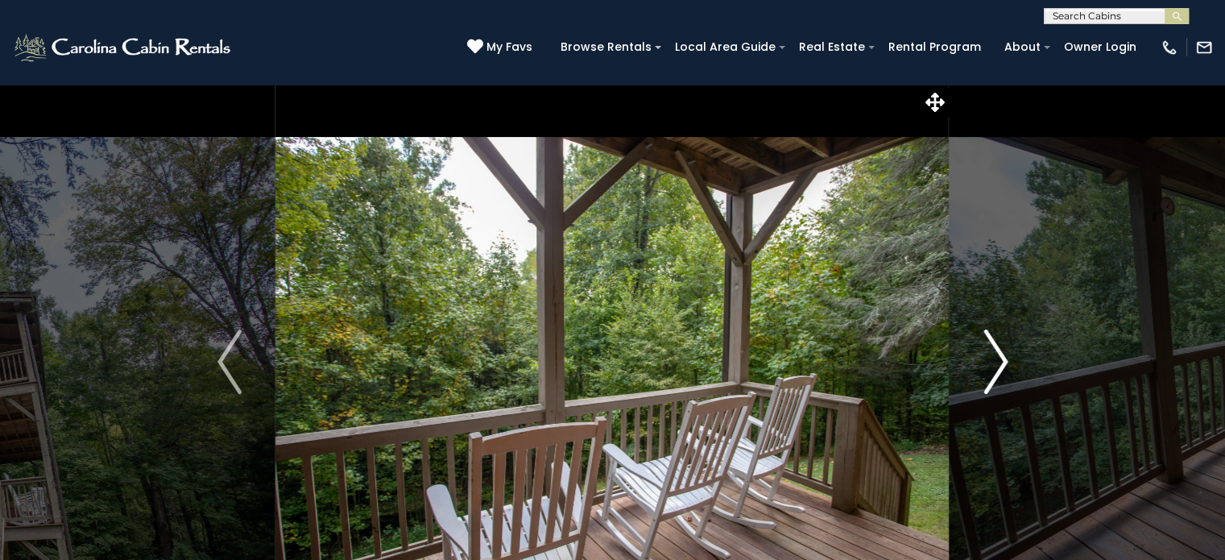
click at [999, 373] on img "Next" at bounding box center [995, 361] width 24 height 64
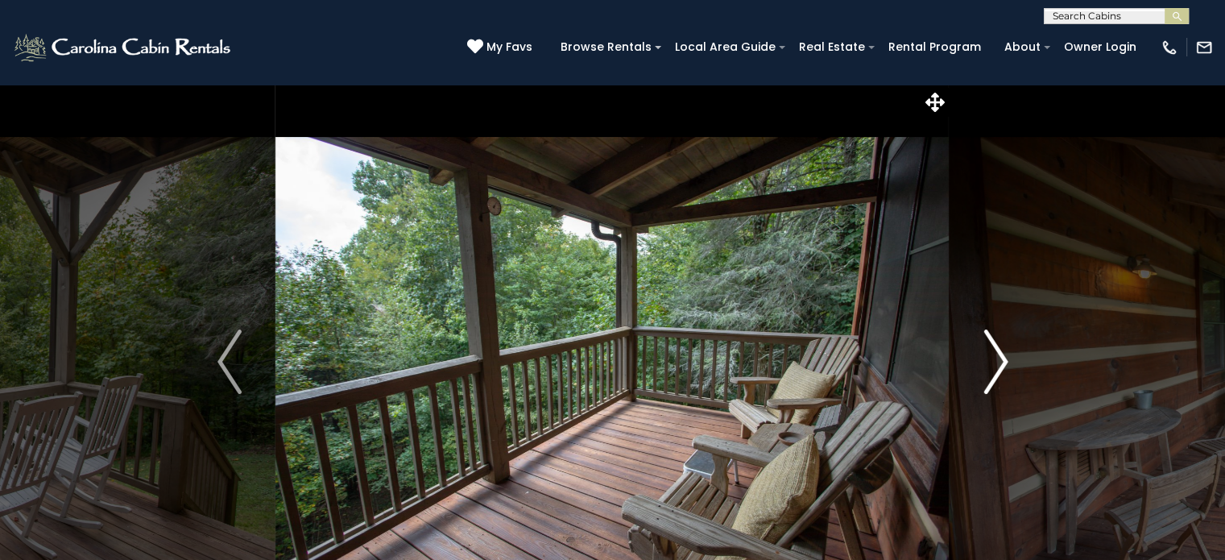
click at [999, 373] on img "Next" at bounding box center [995, 361] width 24 height 64
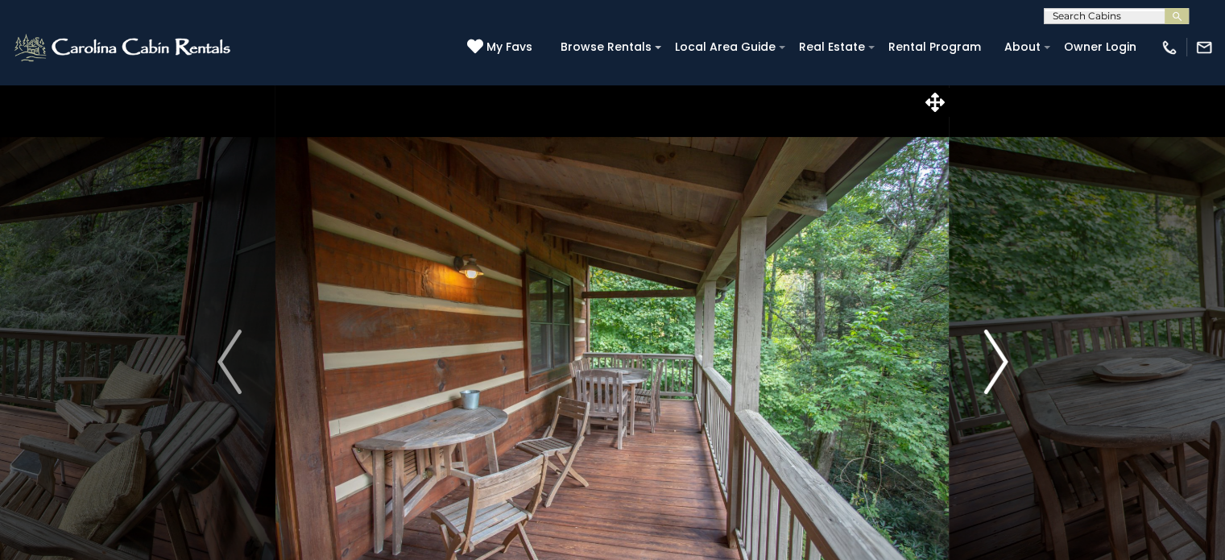
click at [998, 373] on img "Next" at bounding box center [995, 361] width 24 height 64
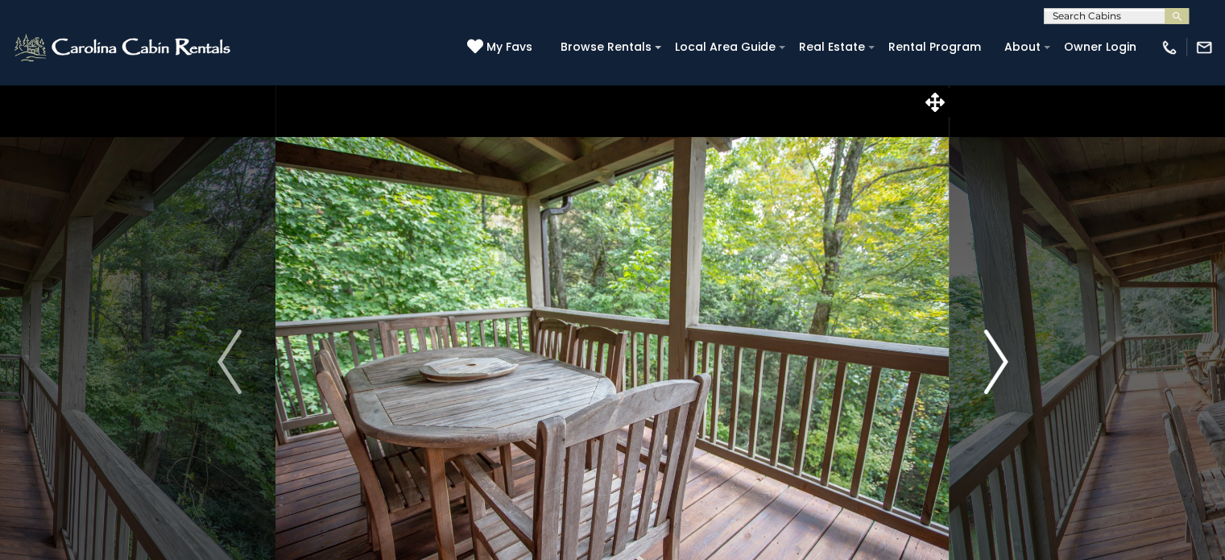
click at [998, 373] on img "Next" at bounding box center [995, 361] width 24 height 64
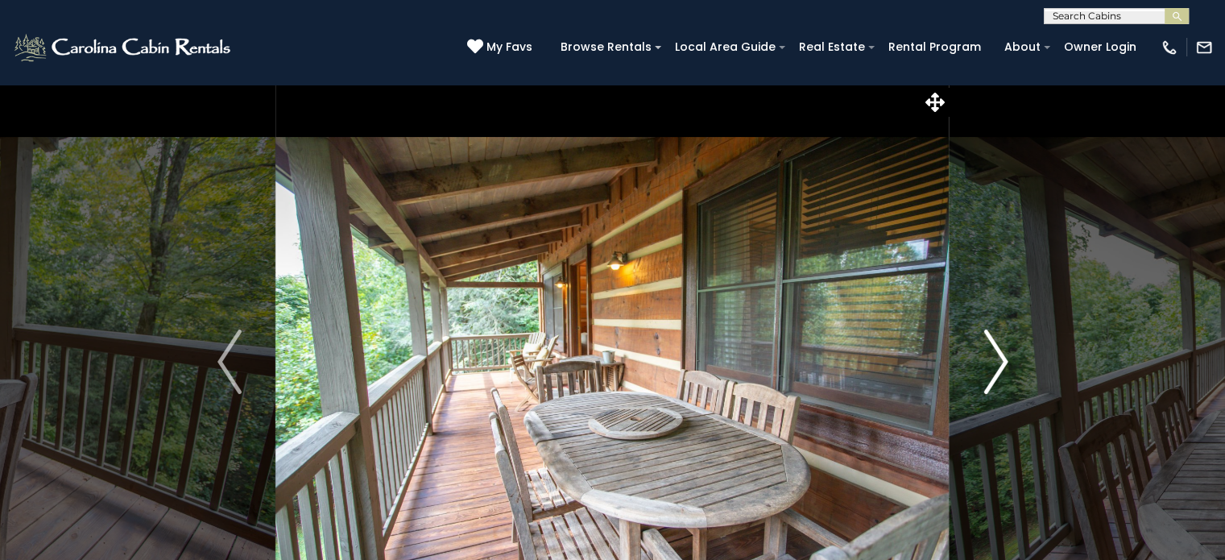
click at [997, 372] on img "Next" at bounding box center [995, 361] width 24 height 64
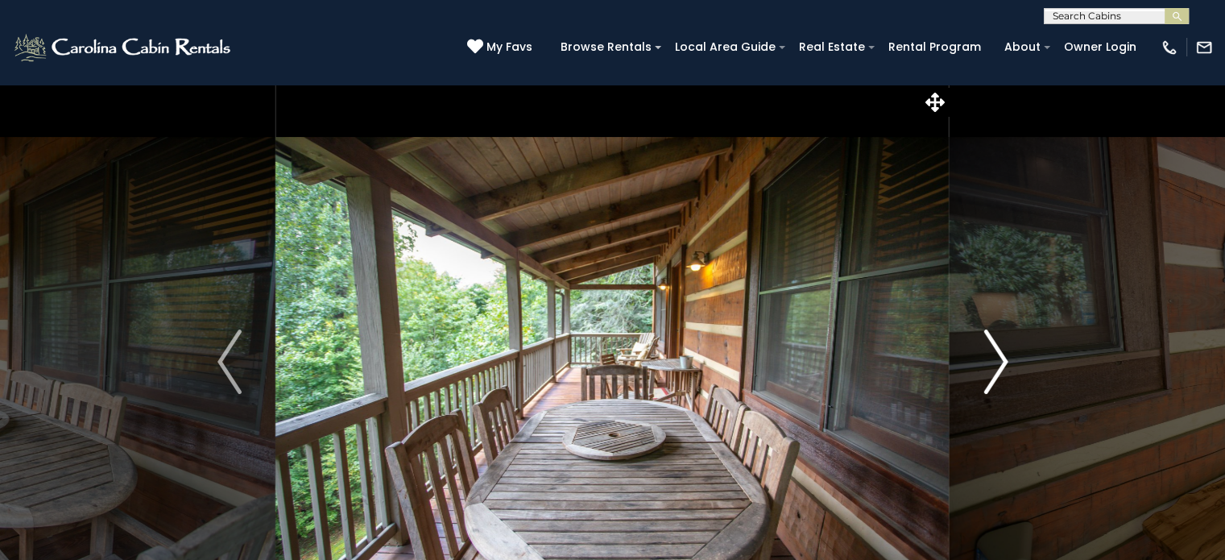
click at [997, 372] on img "Next" at bounding box center [995, 361] width 24 height 64
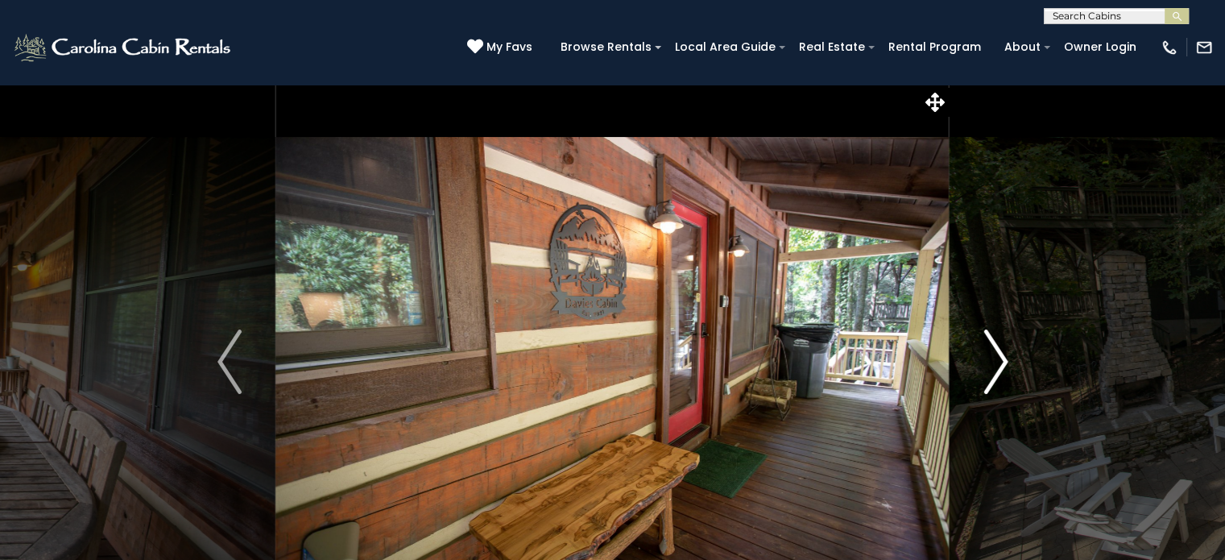
click at [997, 372] on img "Next" at bounding box center [995, 361] width 24 height 64
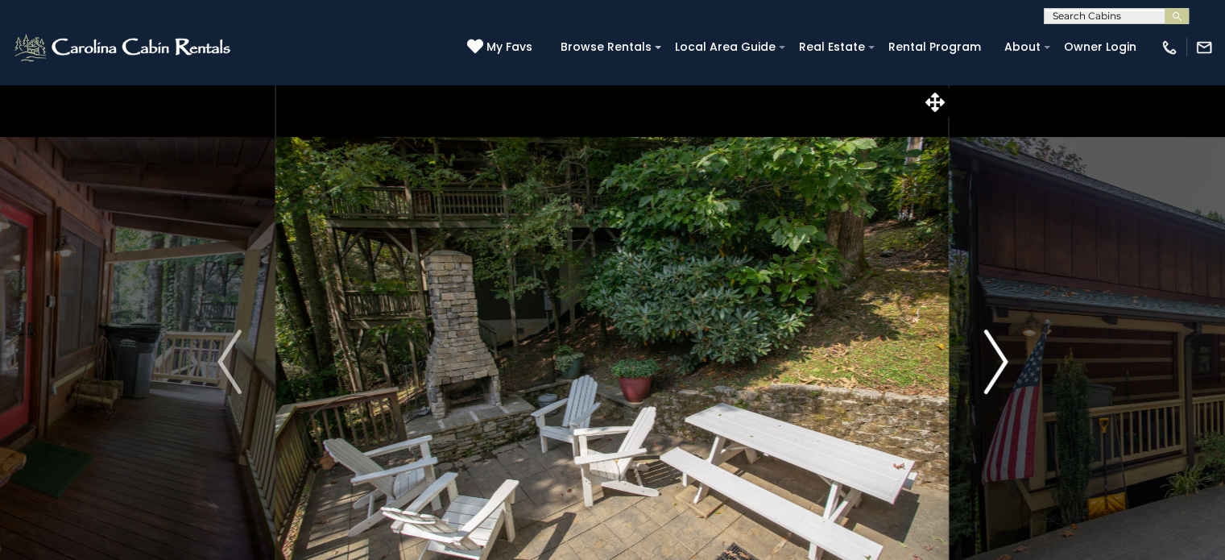
click at [997, 372] on img "Next" at bounding box center [995, 361] width 24 height 64
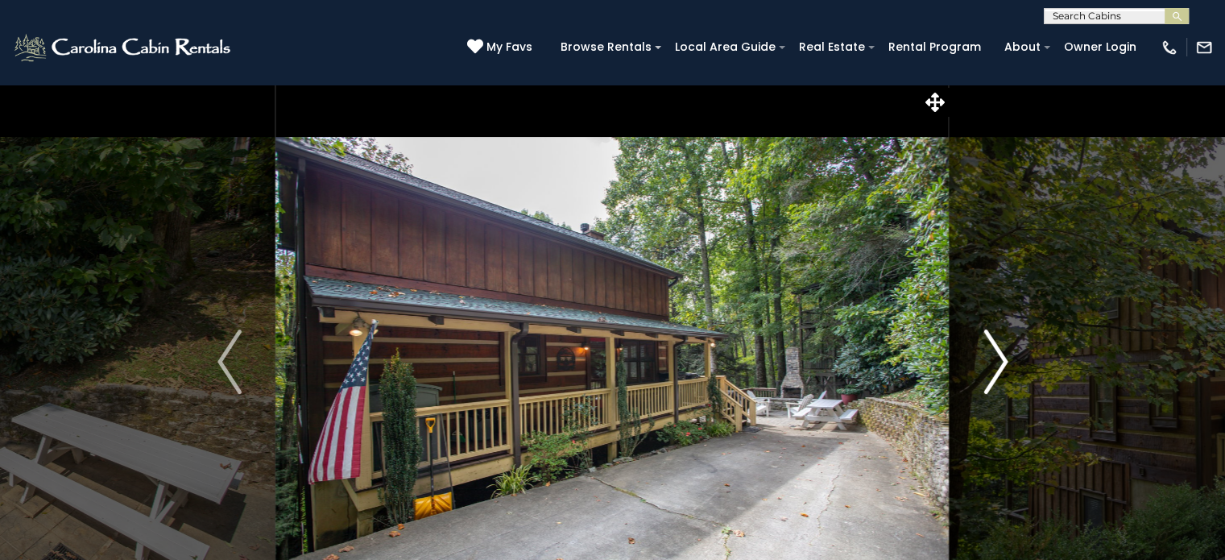
click at [997, 372] on img "Next" at bounding box center [995, 361] width 24 height 64
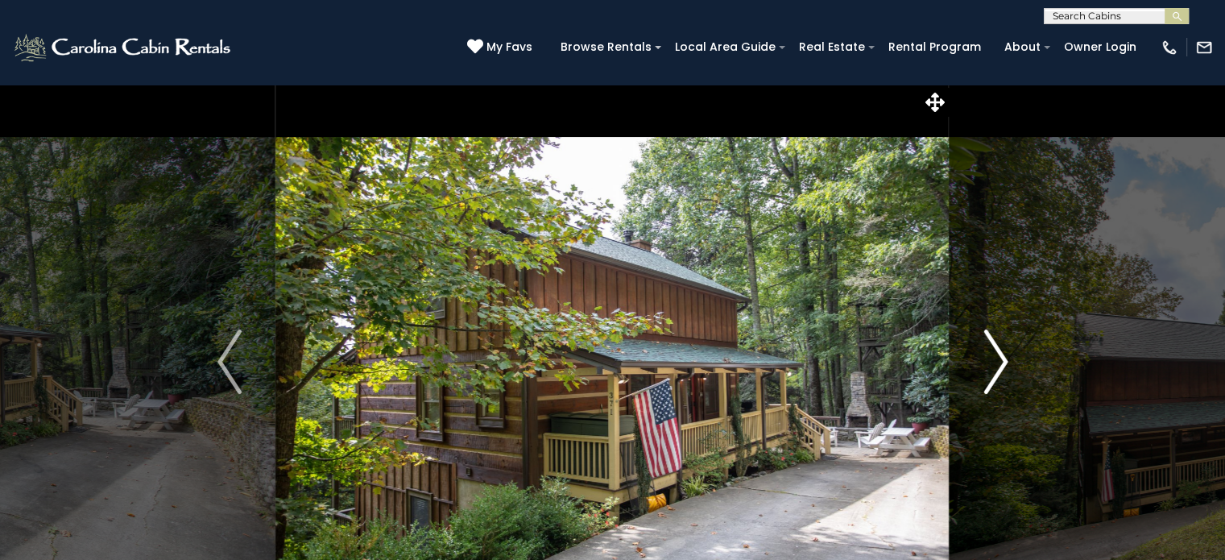
click at [997, 372] on img "Next" at bounding box center [995, 361] width 24 height 64
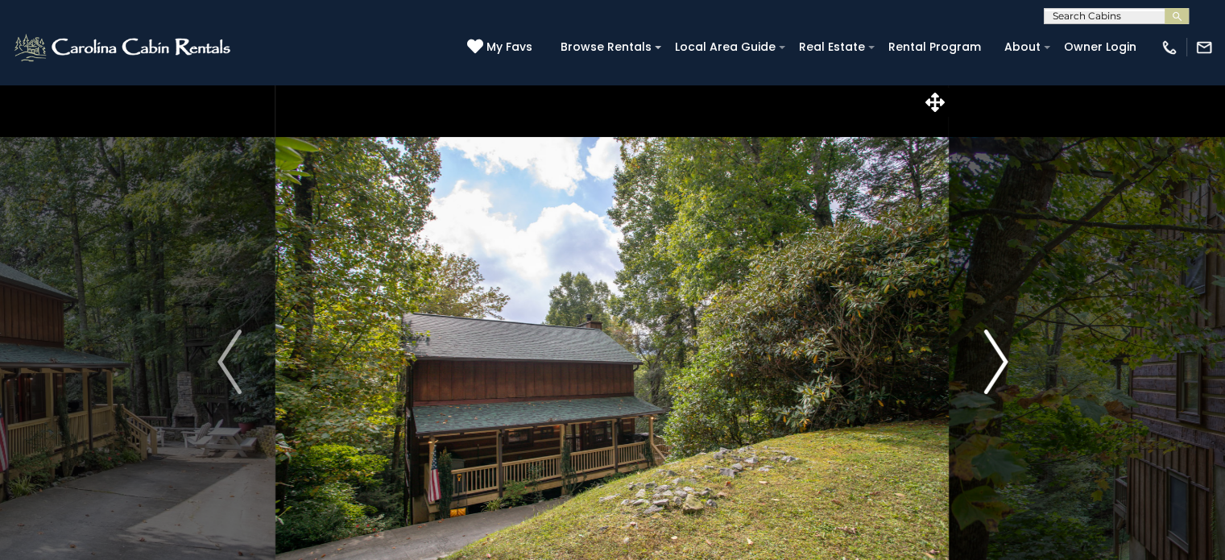
click at [997, 372] on img "Next" at bounding box center [995, 361] width 24 height 64
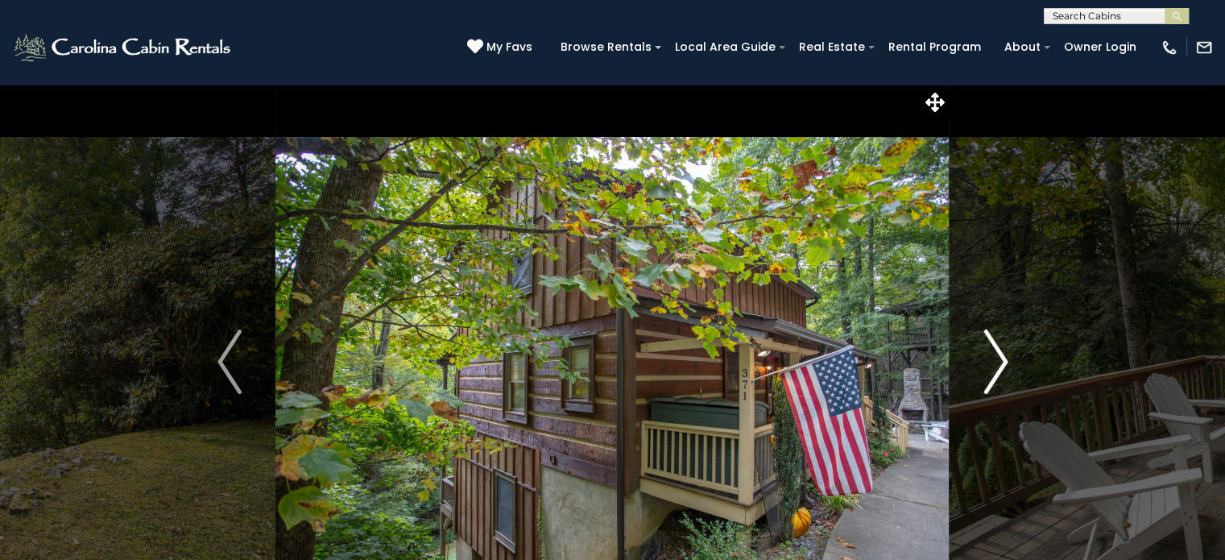
click at [997, 372] on img "Next" at bounding box center [995, 361] width 24 height 64
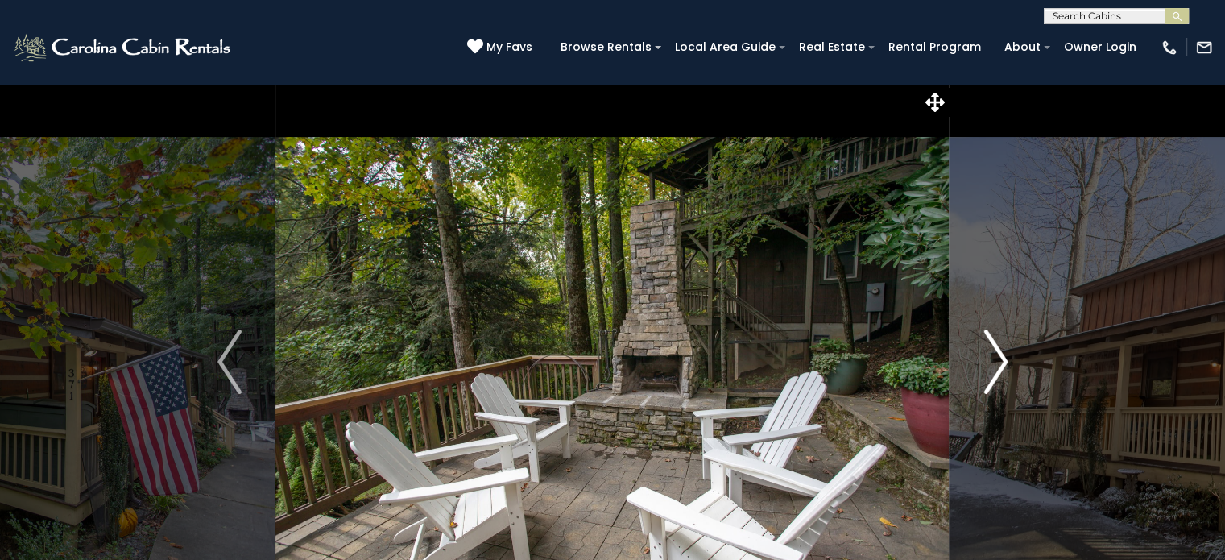
click at [997, 372] on img "Next" at bounding box center [995, 361] width 24 height 64
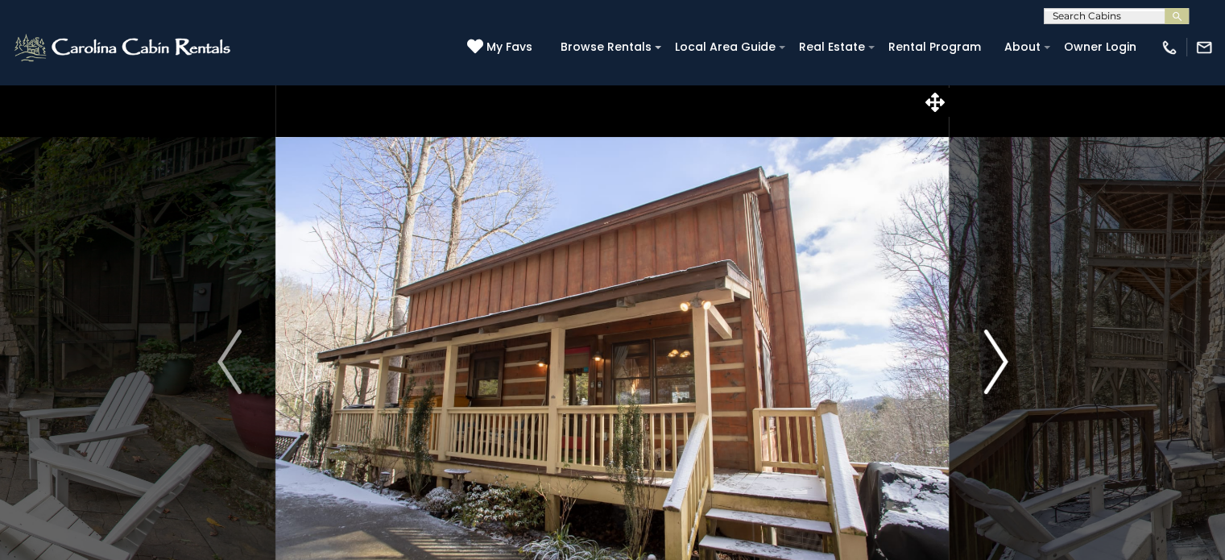
click at [996, 371] on img "Next" at bounding box center [995, 361] width 24 height 64
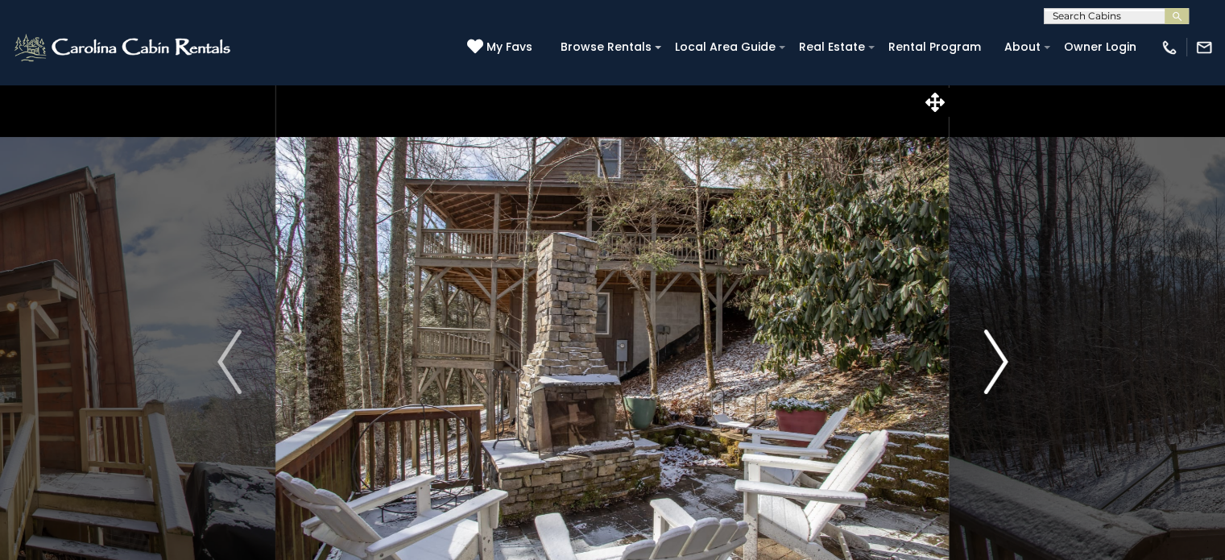
click at [995, 370] on img "Next" at bounding box center [995, 361] width 24 height 64
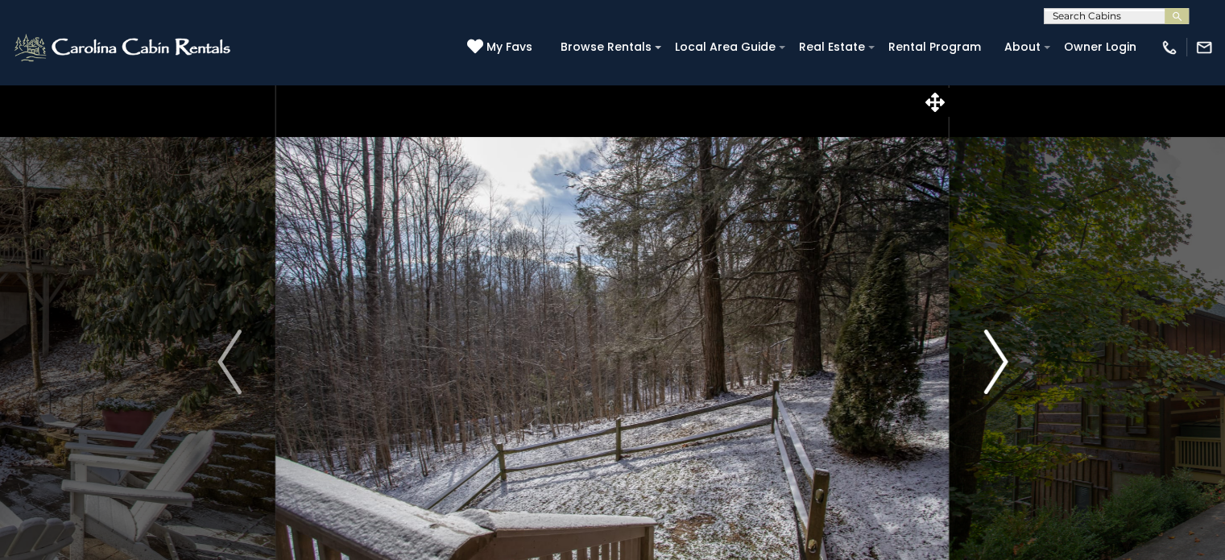
click at [995, 370] on img "Next" at bounding box center [995, 361] width 24 height 64
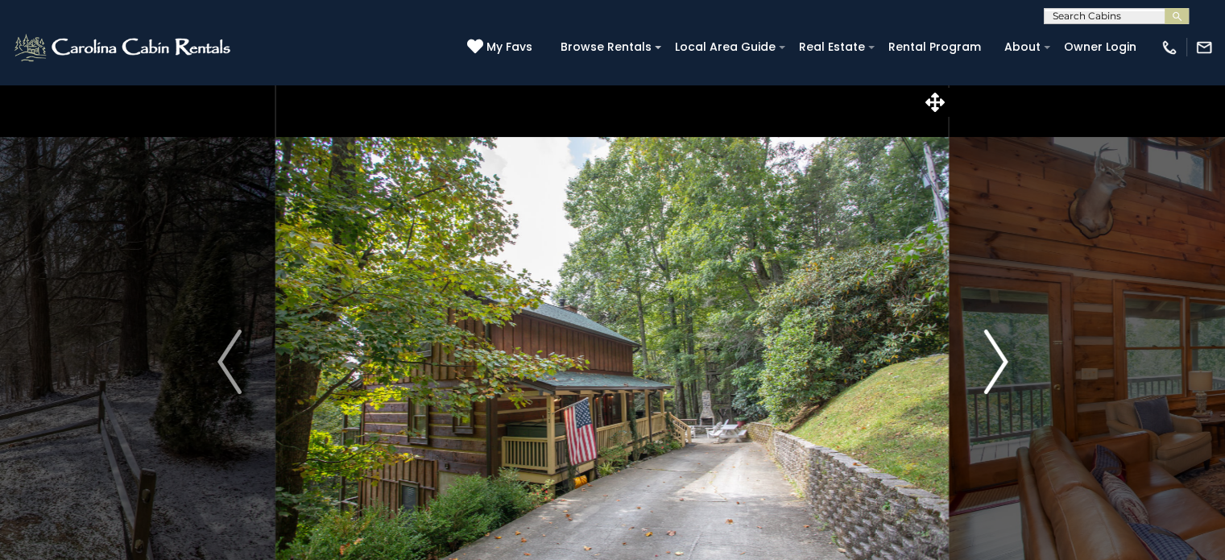
click at [995, 370] on img "Next" at bounding box center [995, 361] width 24 height 64
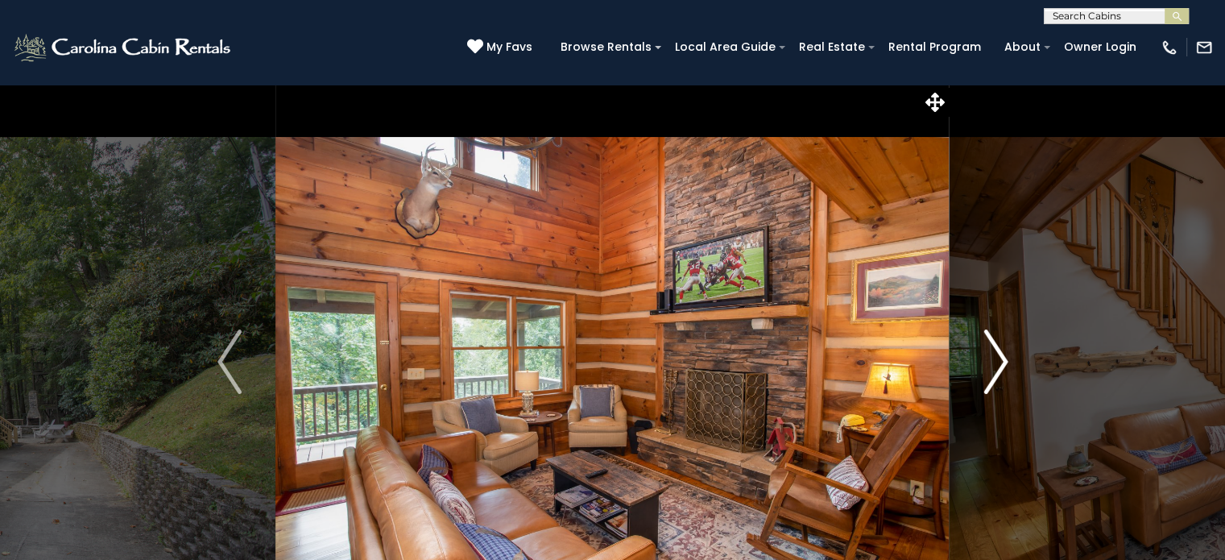
click at [995, 370] on img "Next" at bounding box center [995, 361] width 24 height 64
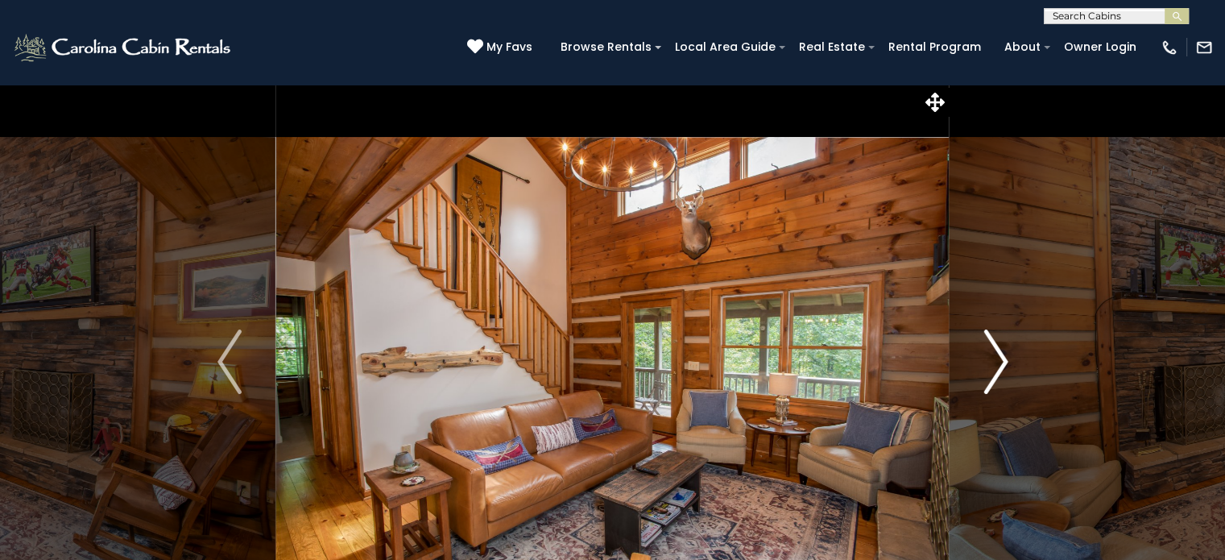
click at [995, 370] on img "Next" at bounding box center [995, 361] width 24 height 64
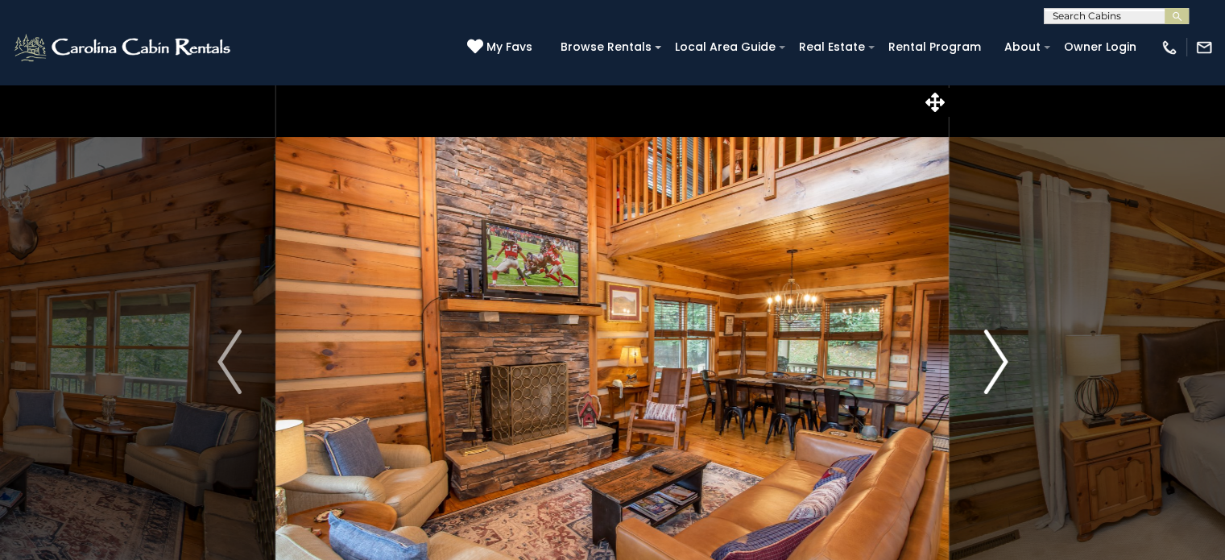
click at [995, 370] on img "Next" at bounding box center [995, 361] width 24 height 64
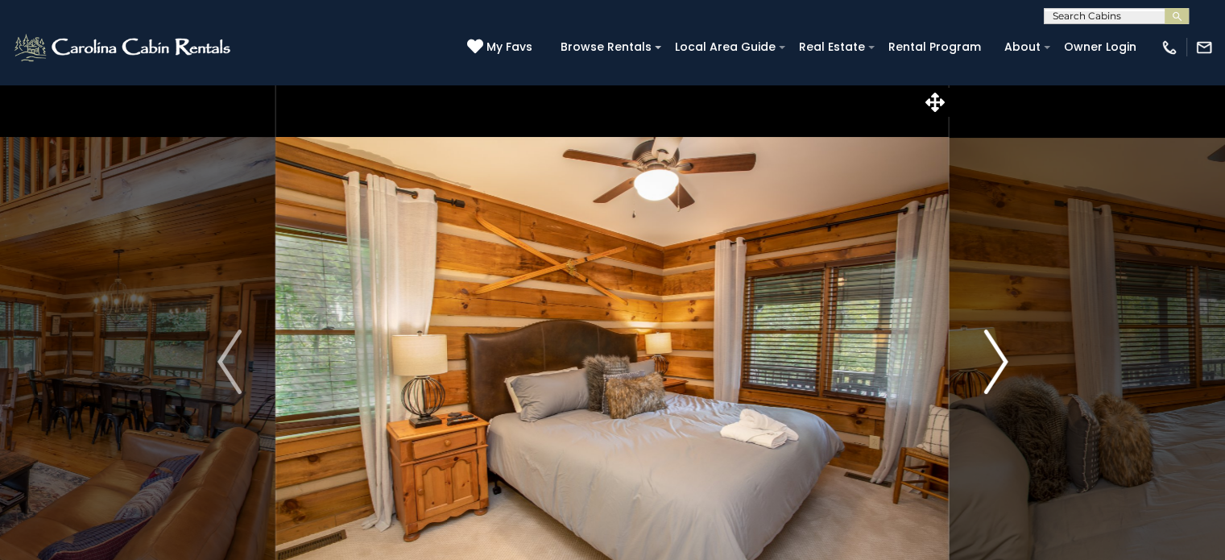
click at [995, 370] on img "Next" at bounding box center [995, 361] width 24 height 64
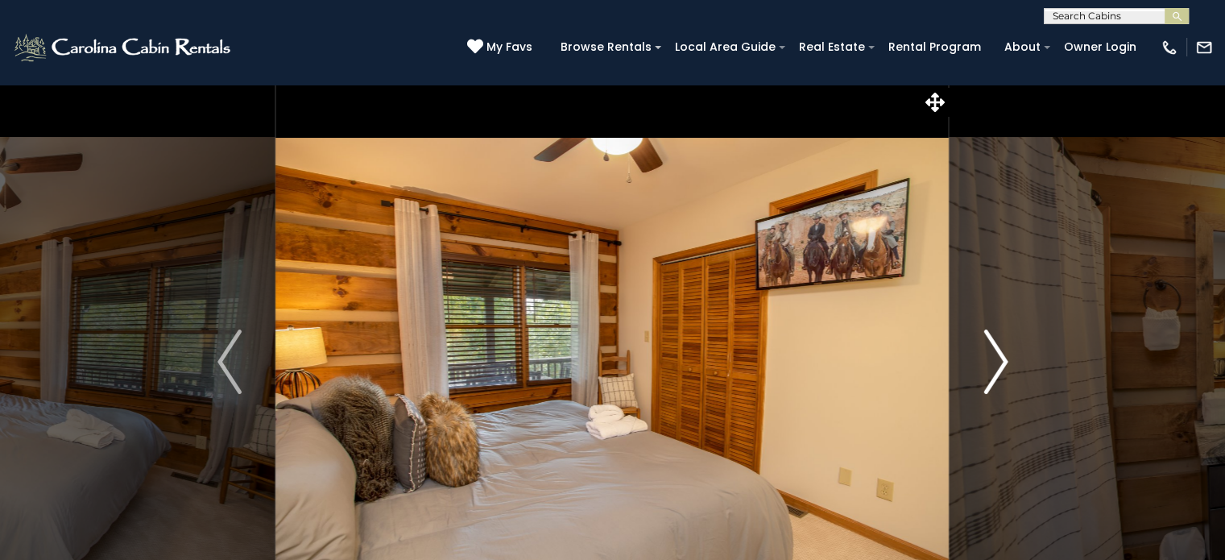
click at [995, 370] on img "Next" at bounding box center [995, 361] width 24 height 64
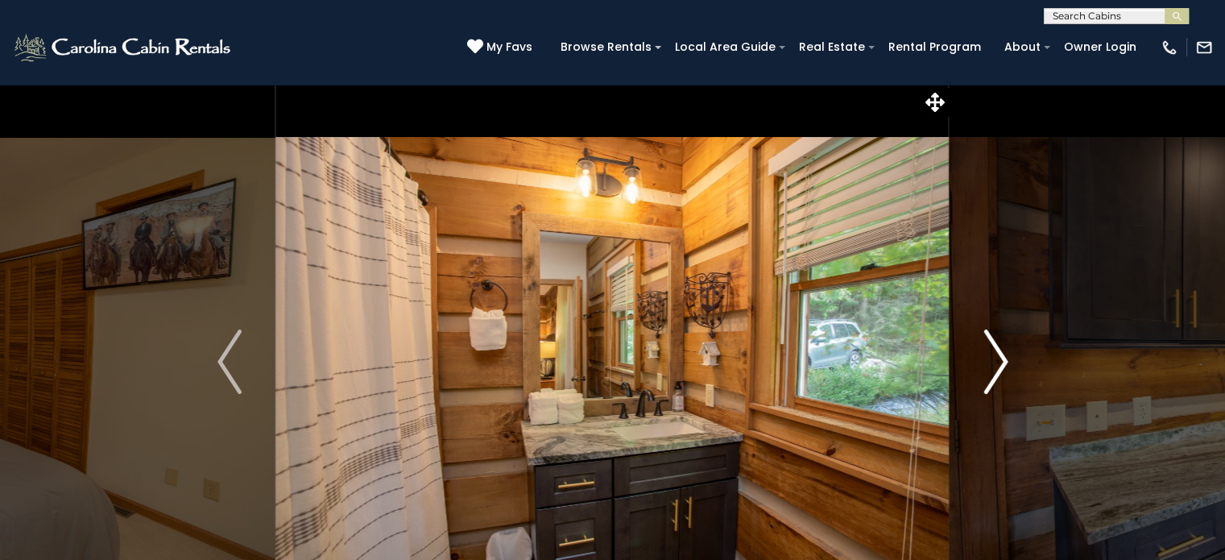
click at [995, 370] on img "Next" at bounding box center [995, 361] width 24 height 64
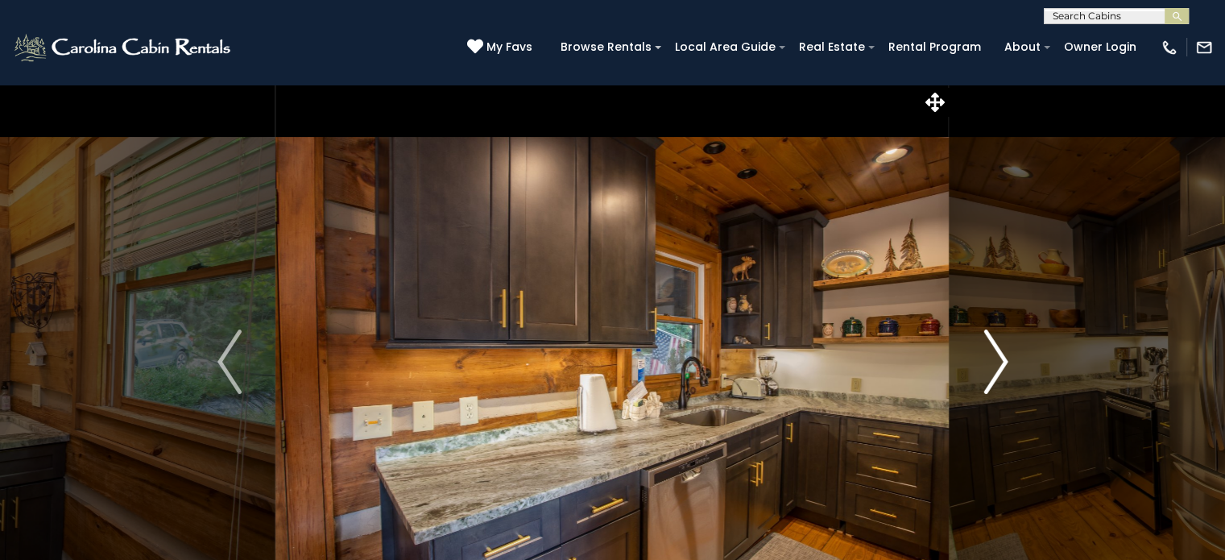
click at [995, 370] on img "Next" at bounding box center [995, 361] width 24 height 64
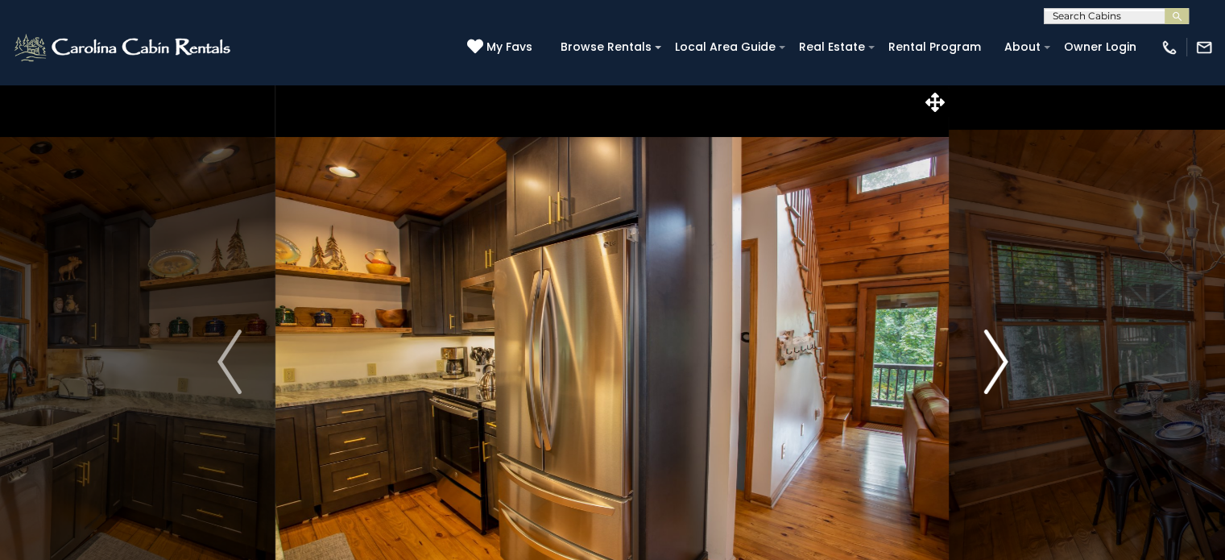
click at [995, 370] on img "Next" at bounding box center [995, 361] width 24 height 64
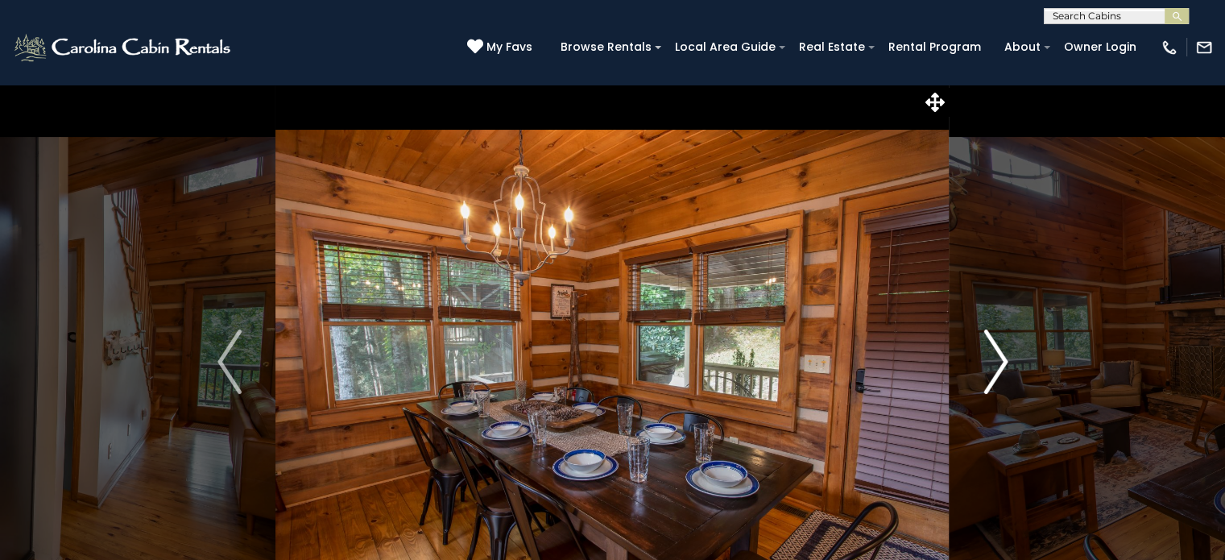
click at [995, 370] on img "Next" at bounding box center [995, 361] width 24 height 64
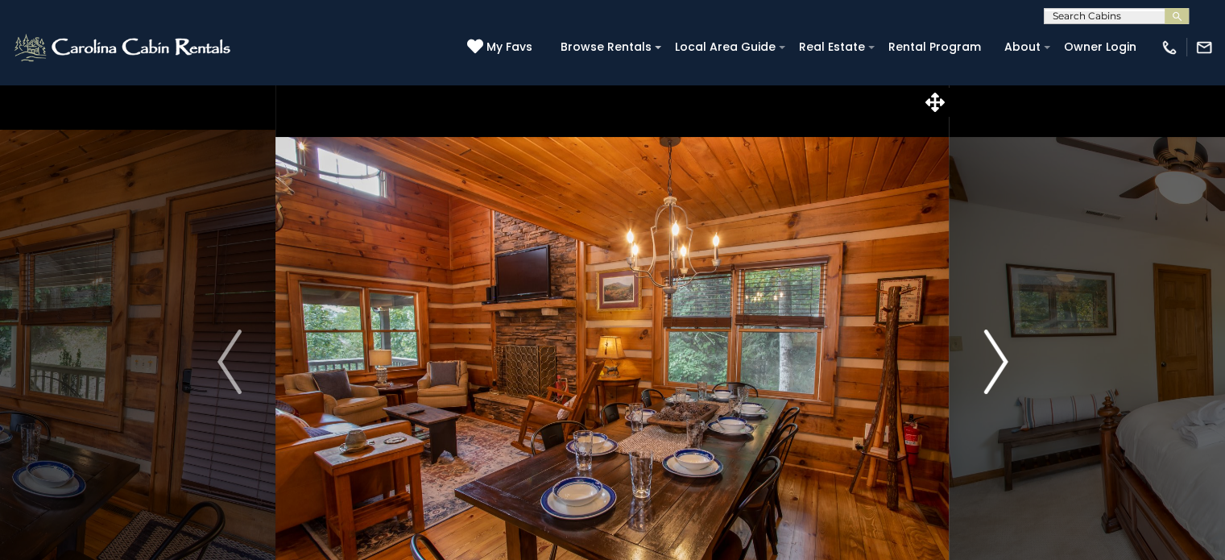
click at [995, 370] on img "Next" at bounding box center [995, 361] width 24 height 64
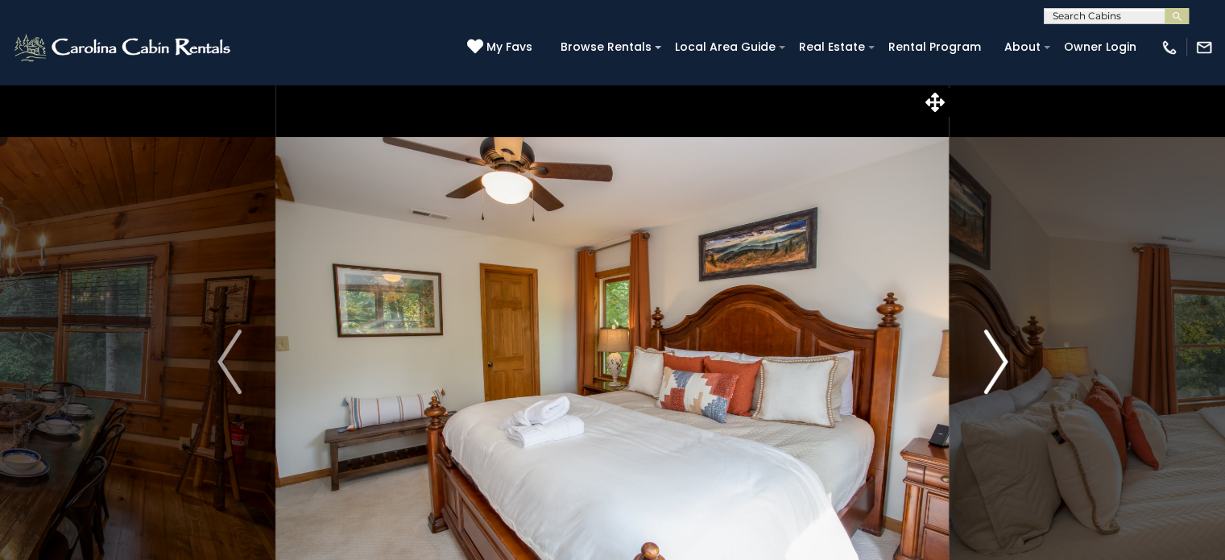
click at [995, 370] on img "Next" at bounding box center [995, 361] width 24 height 64
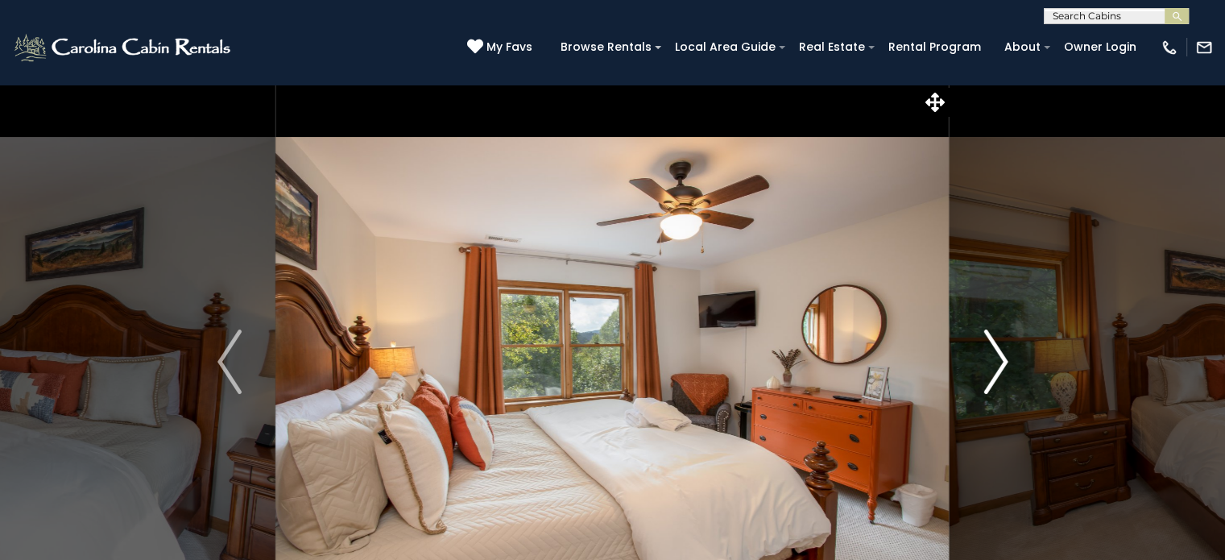
click at [995, 370] on img "Next" at bounding box center [995, 361] width 24 height 64
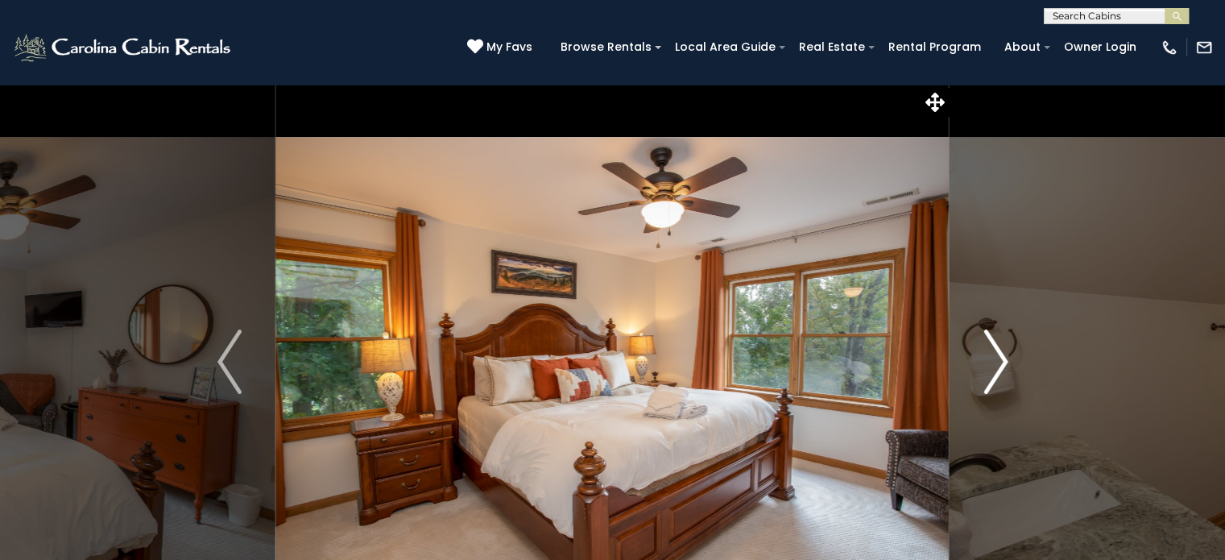
click at [995, 370] on img "Next" at bounding box center [995, 361] width 24 height 64
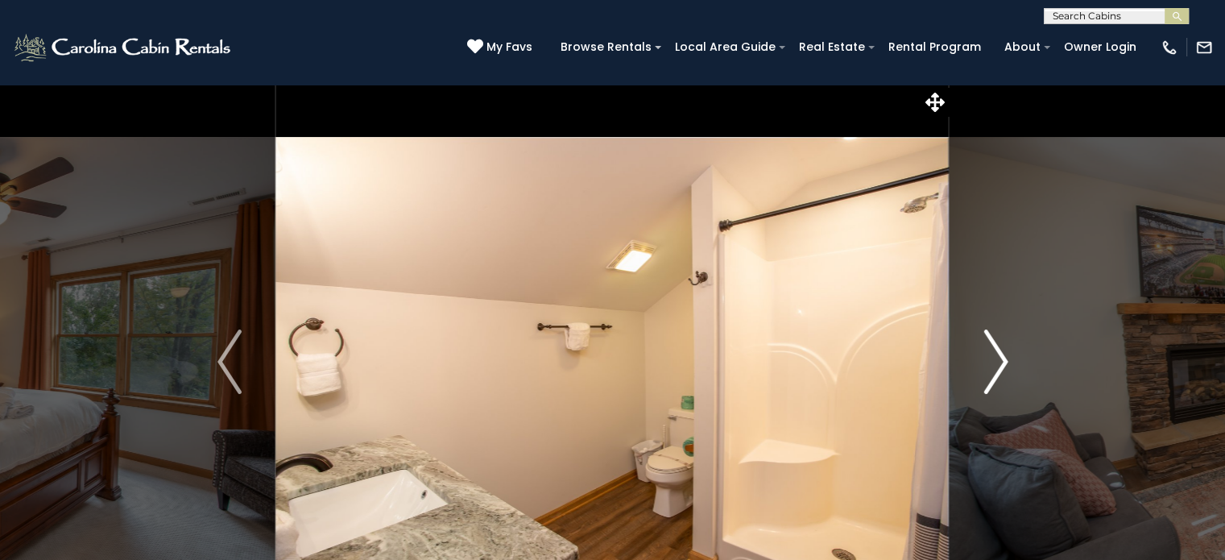
click at [995, 370] on img "Next" at bounding box center [995, 361] width 24 height 64
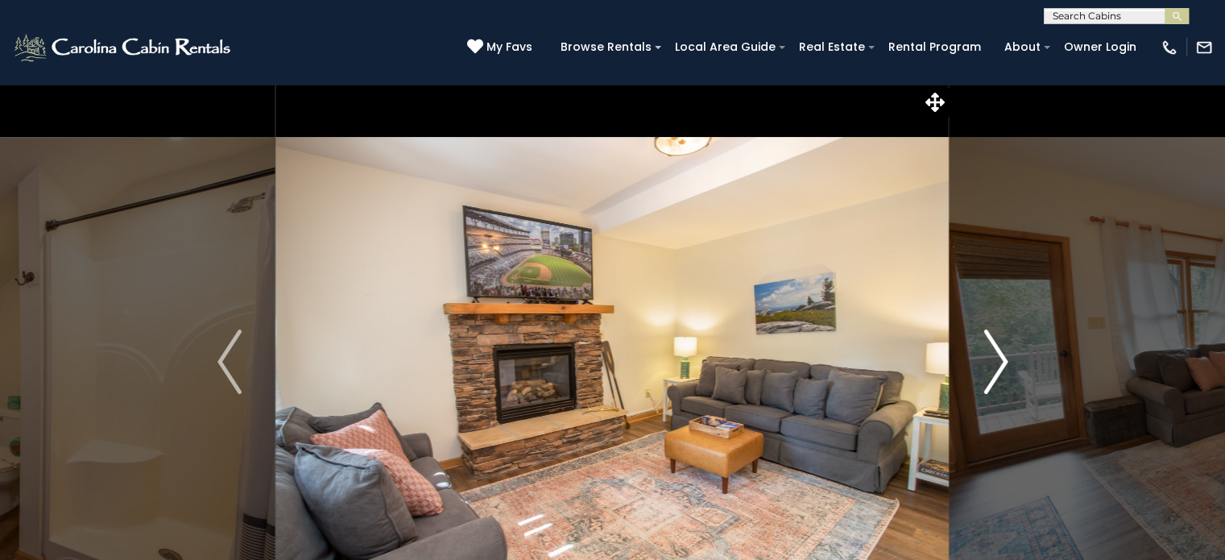
click at [995, 370] on img "Next" at bounding box center [995, 361] width 24 height 64
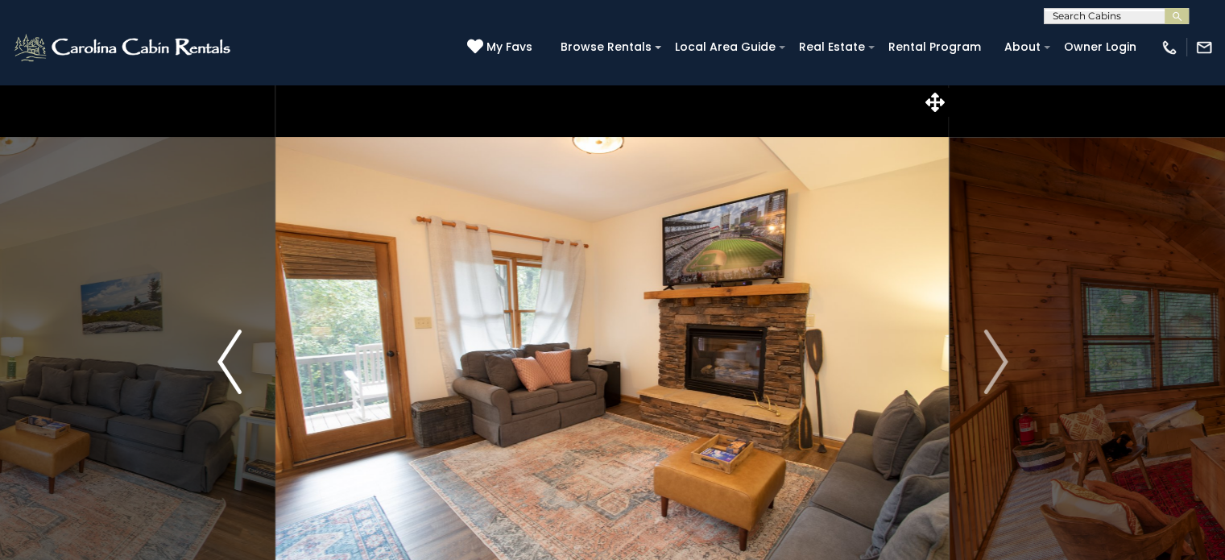
click at [226, 366] on img "Previous" at bounding box center [229, 361] width 24 height 64
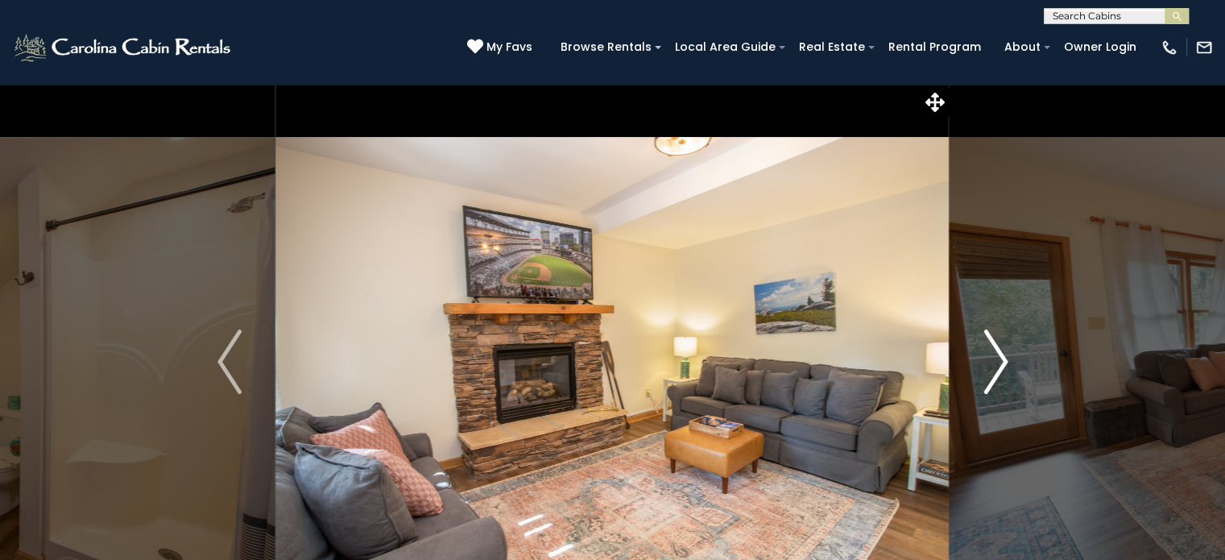
click at [1002, 356] on img "Next" at bounding box center [995, 361] width 24 height 64
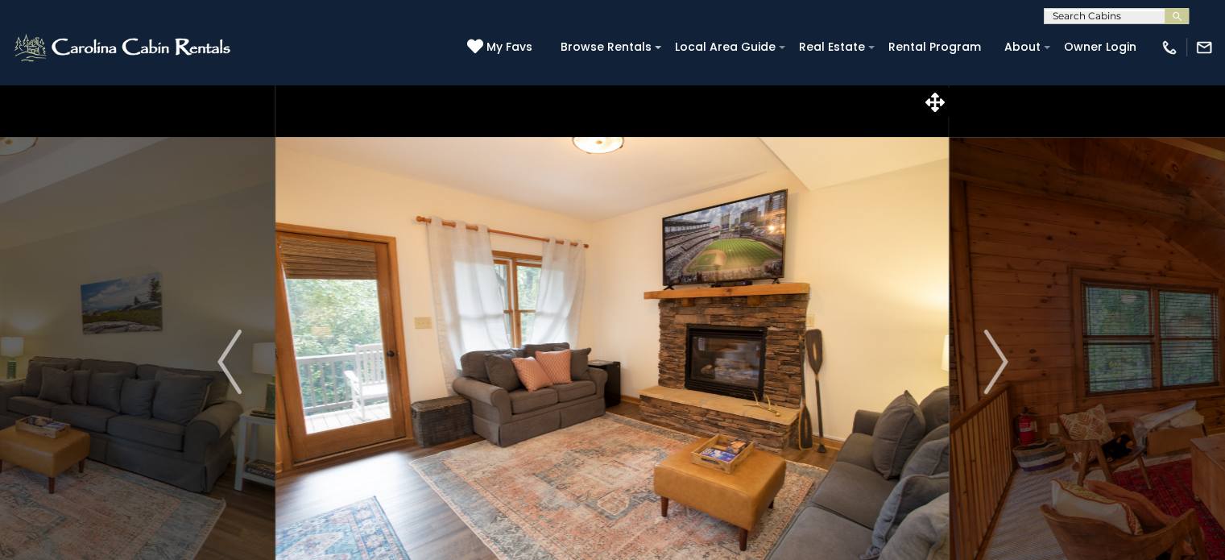
click at [691, 395] on img at bounding box center [611, 362] width 673 height 556
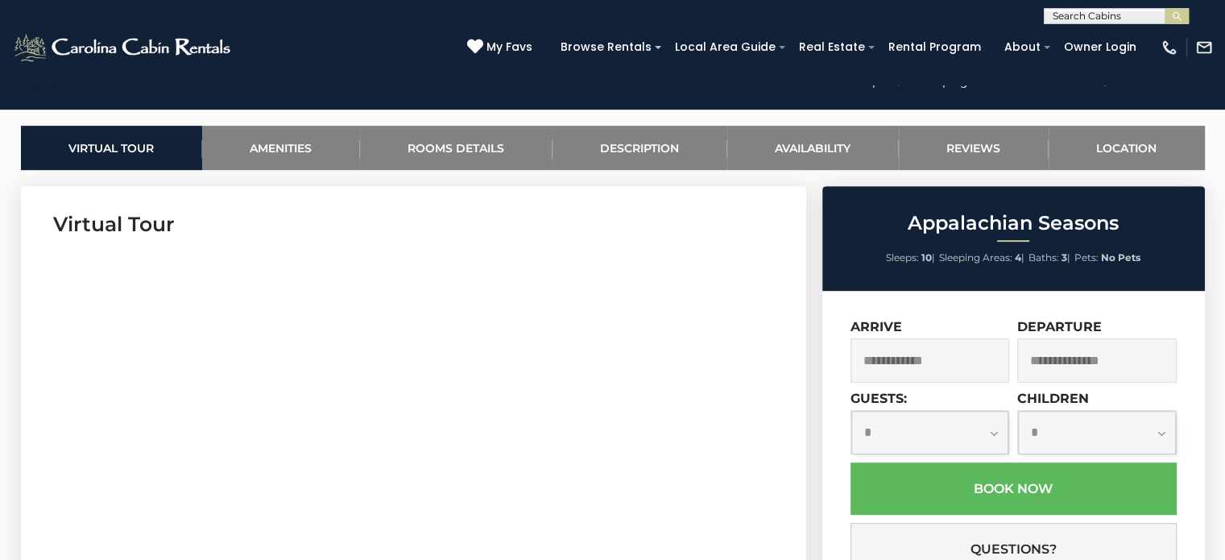
scroll to position [805, 0]
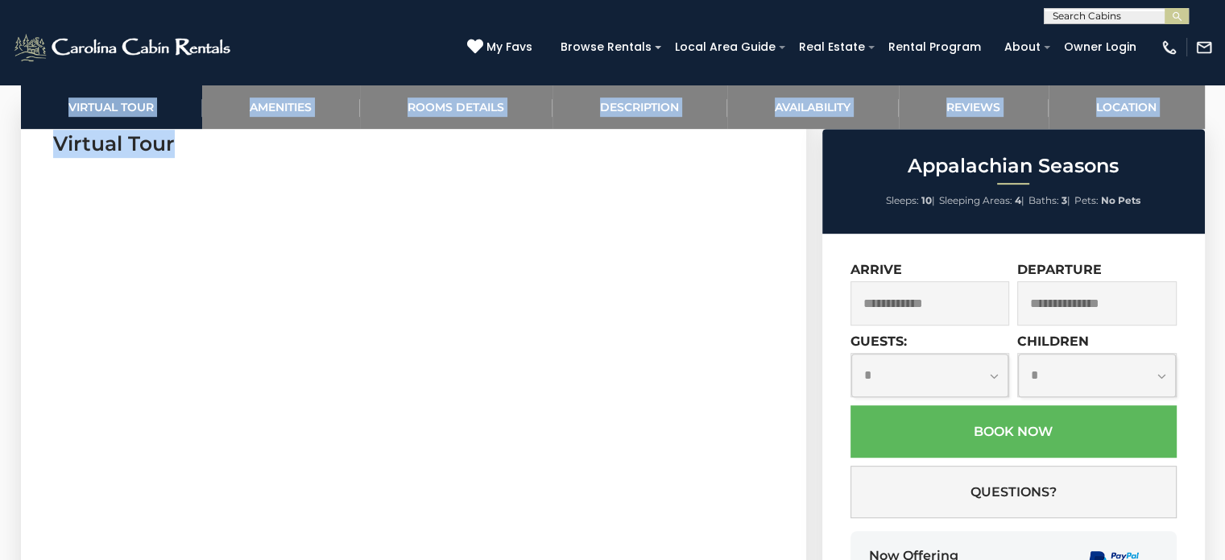
drag, startPoint x: 0, startPoint y: 426, endPoint x: 64, endPoint y: 405, distance: 67.7
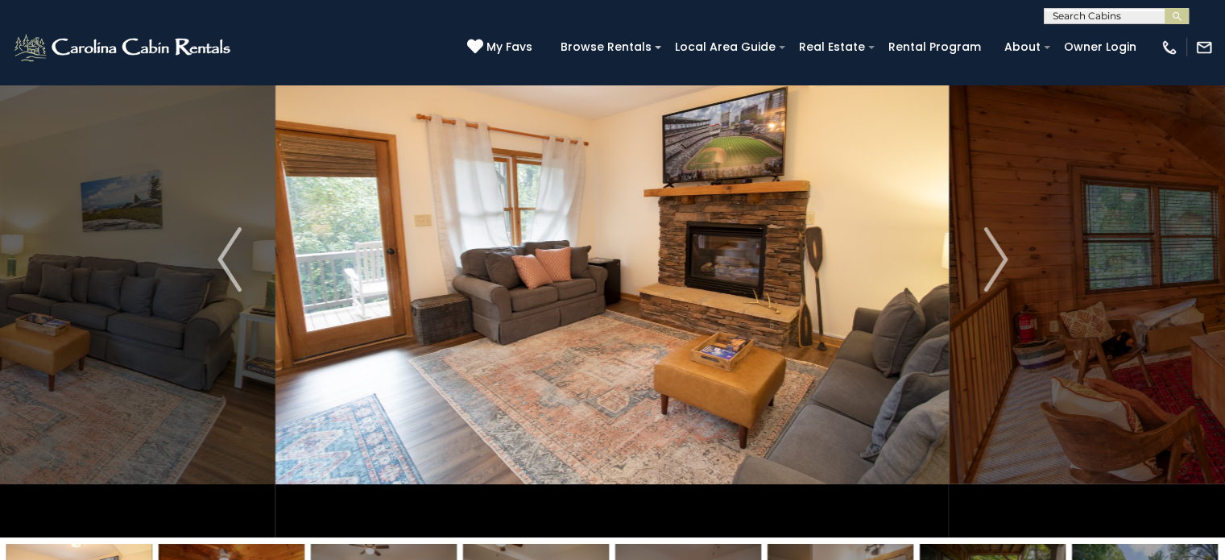
scroll to position [0, 0]
